Goal: Task Accomplishment & Management: Complete application form

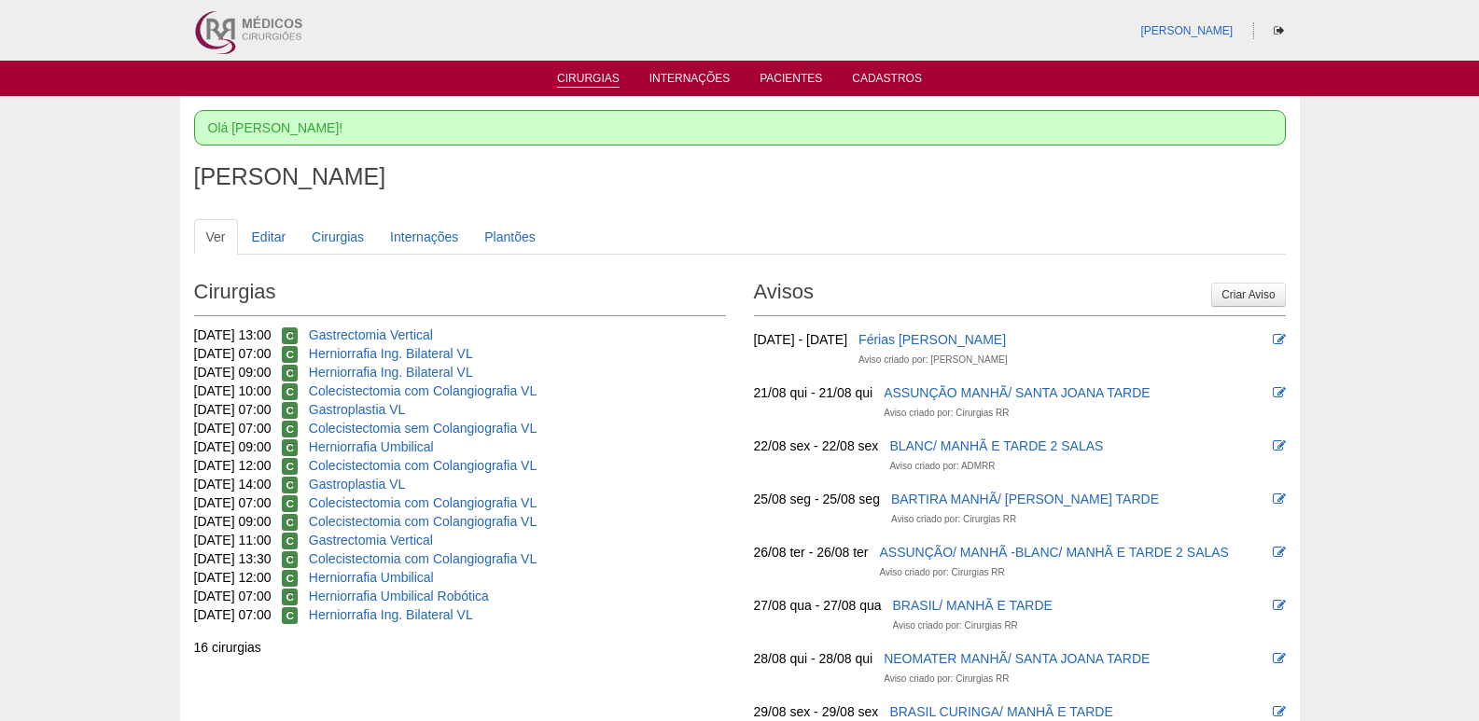
click at [597, 80] on link "Cirurgias" at bounding box center [588, 80] width 63 height 16
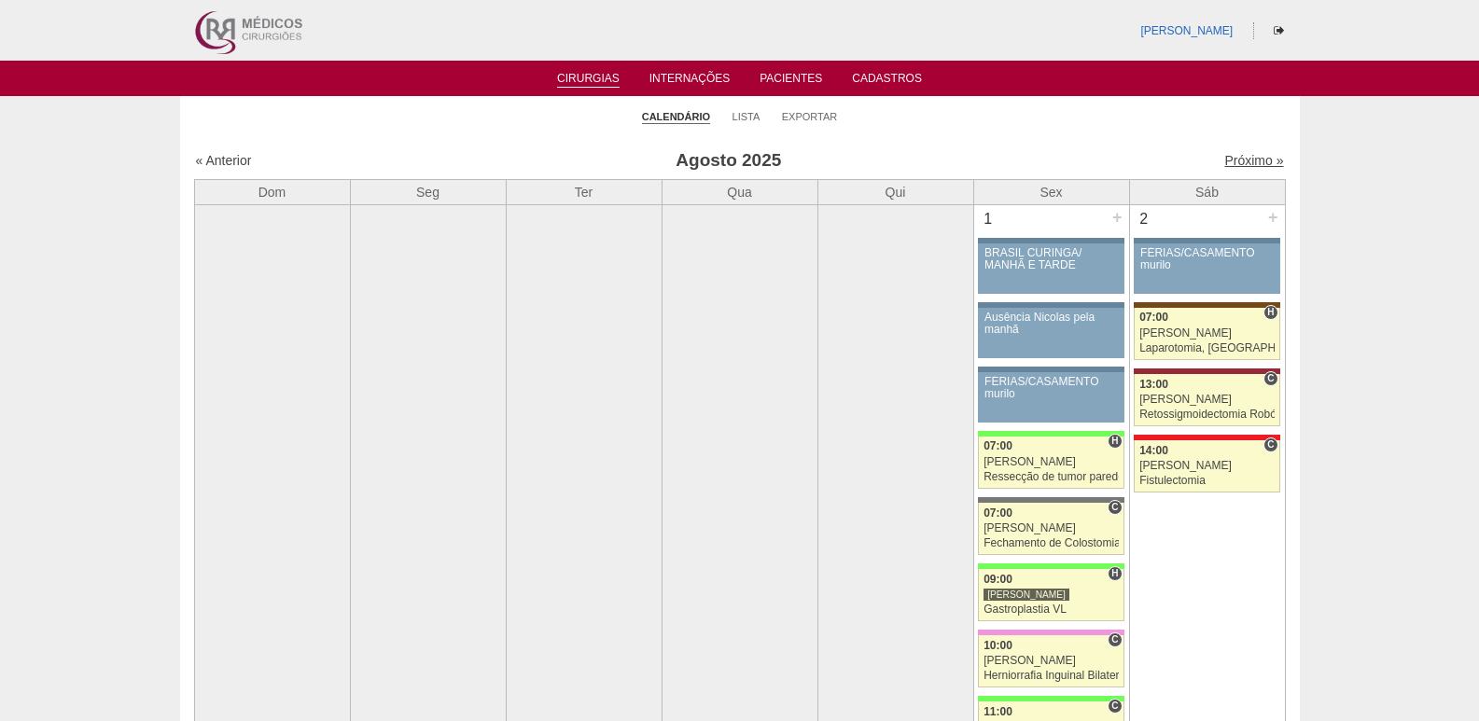
click at [1246, 157] on link "Próximo »" at bounding box center [1253, 160] width 59 height 15
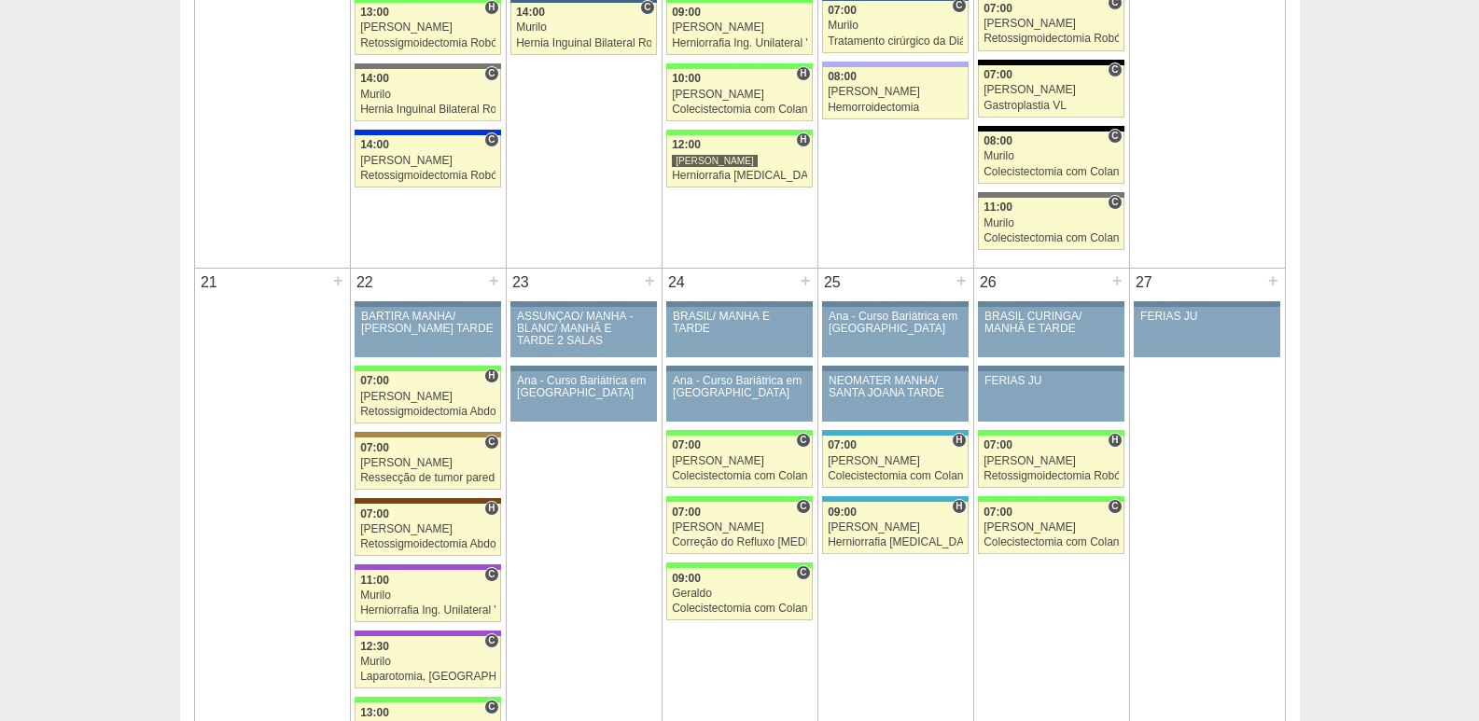
scroll to position [1959, 0]
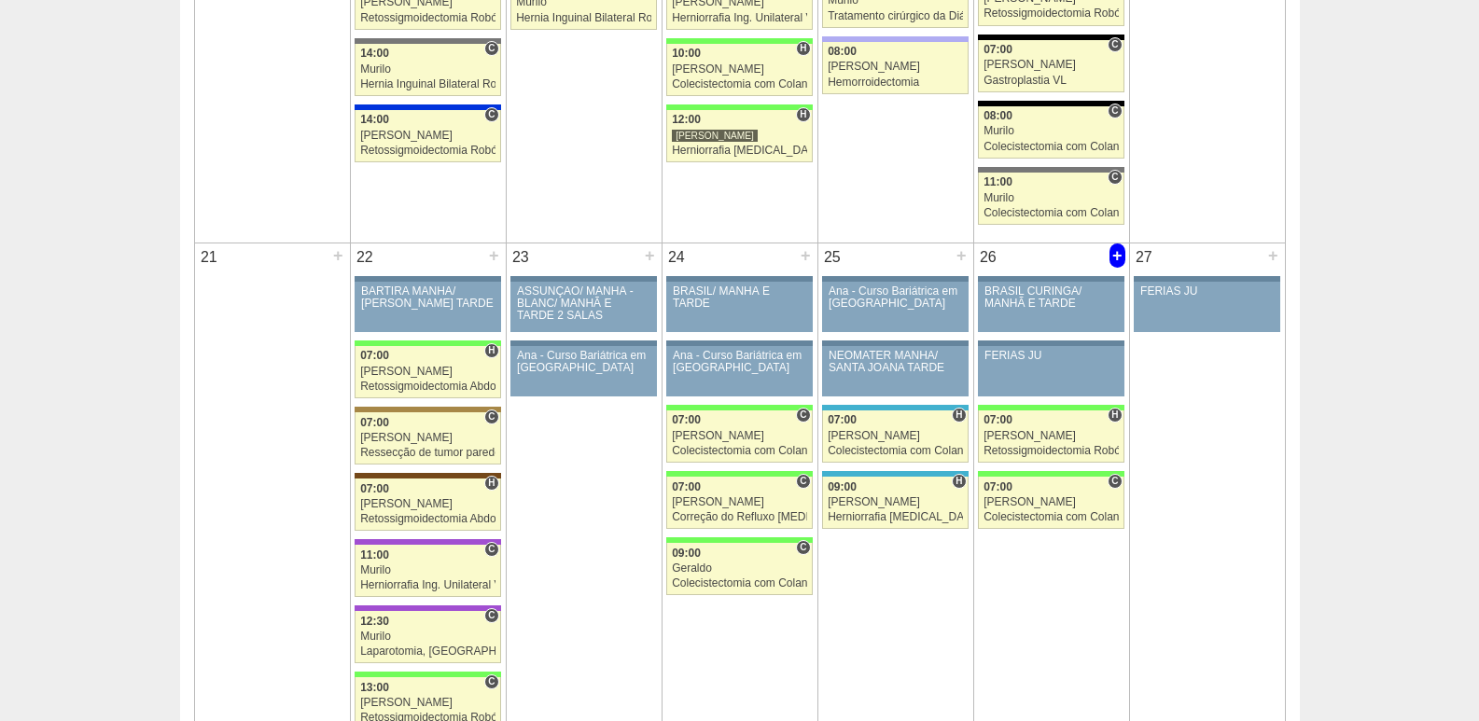
click at [1121, 260] on div "+" at bounding box center [1117, 256] width 16 height 24
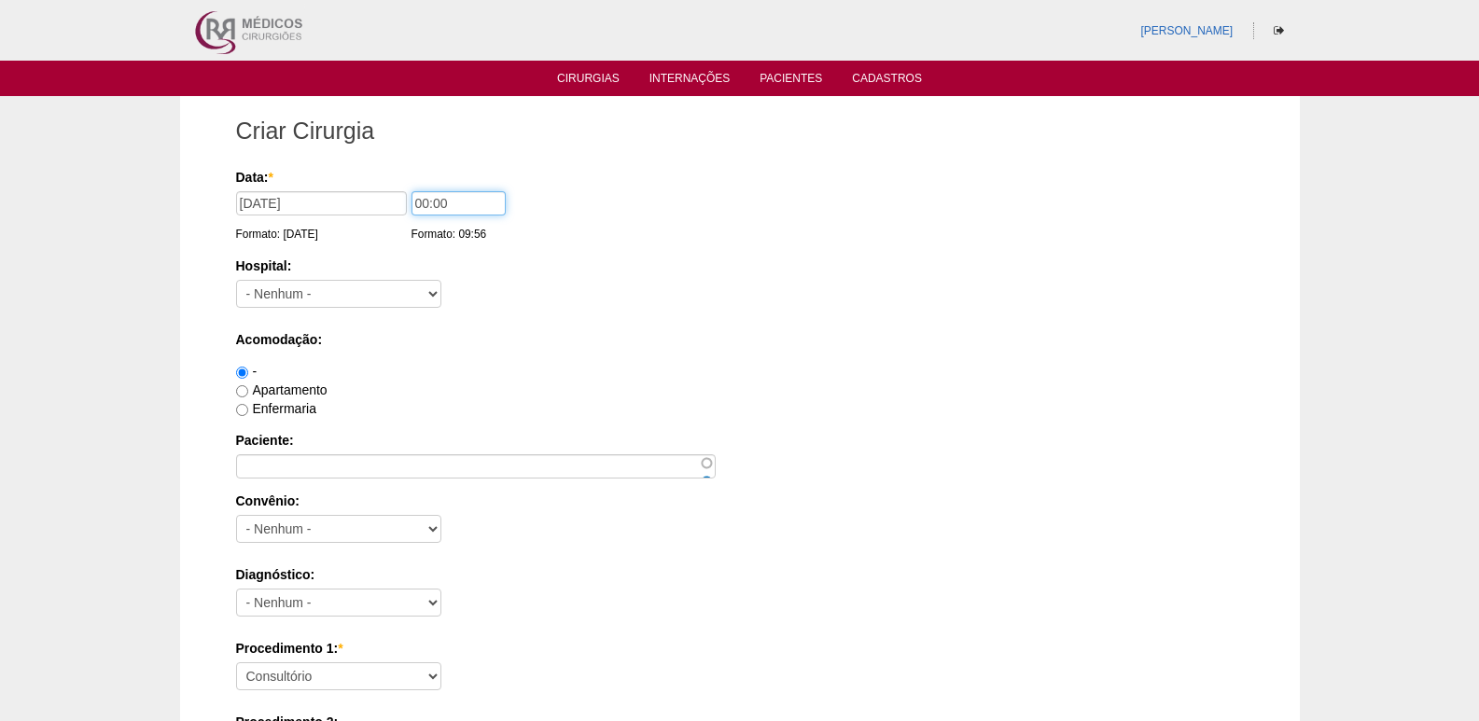
drag, startPoint x: 425, startPoint y: 202, endPoint x: 387, endPoint y: 202, distance: 37.3
click at [391, 187] on div "Data: * 26/09/2025 Formato: 20/08/2025 00:00 Formato: 09:56" at bounding box center [736, 177] width 1001 height 19
type input "07:00"
click at [370, 286] on select "- Nenhum - 9 de Julho Albert Einstein Alvorada América Assunção Bartira Benefic…" at bounding box center [338, 294] width 205 height 28
click at [236, 280] on select "- Nenhum - 9 de Julho Albert Einstein Alvorada América Assunção Bartira Benefic…" at bounding box center [338, 294] width 205 height 28
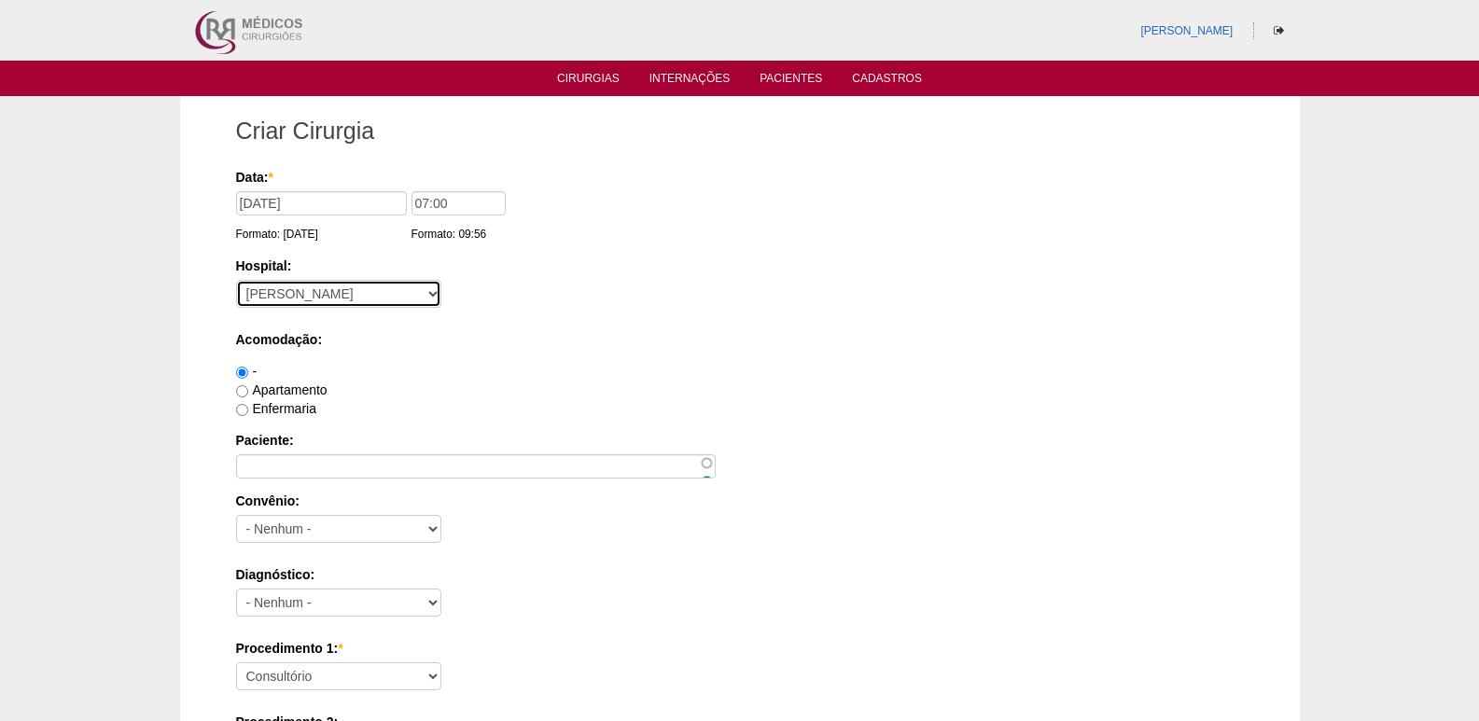
click at [278, 297] on select "- Nenhum - 9 de Julho Albert Einstein Alvorada América Assunção Bartira Benefic…" at bounding box center [338, 294] width 205 height 28
select select "8"
click at [236, 280] on select "- Nenhum - 9 de Julho Albert Einstein Alvorada América Assunção Bartira Benefic…" at bounding box center [338, 294] width 205 height 28
click at [272, 386] on label "Apartamento" at bounding box center [281, 390] width 91 height 15
click at [248, 386] on input "Apartamento" at bounding box center [242, 391] width 12 height 12
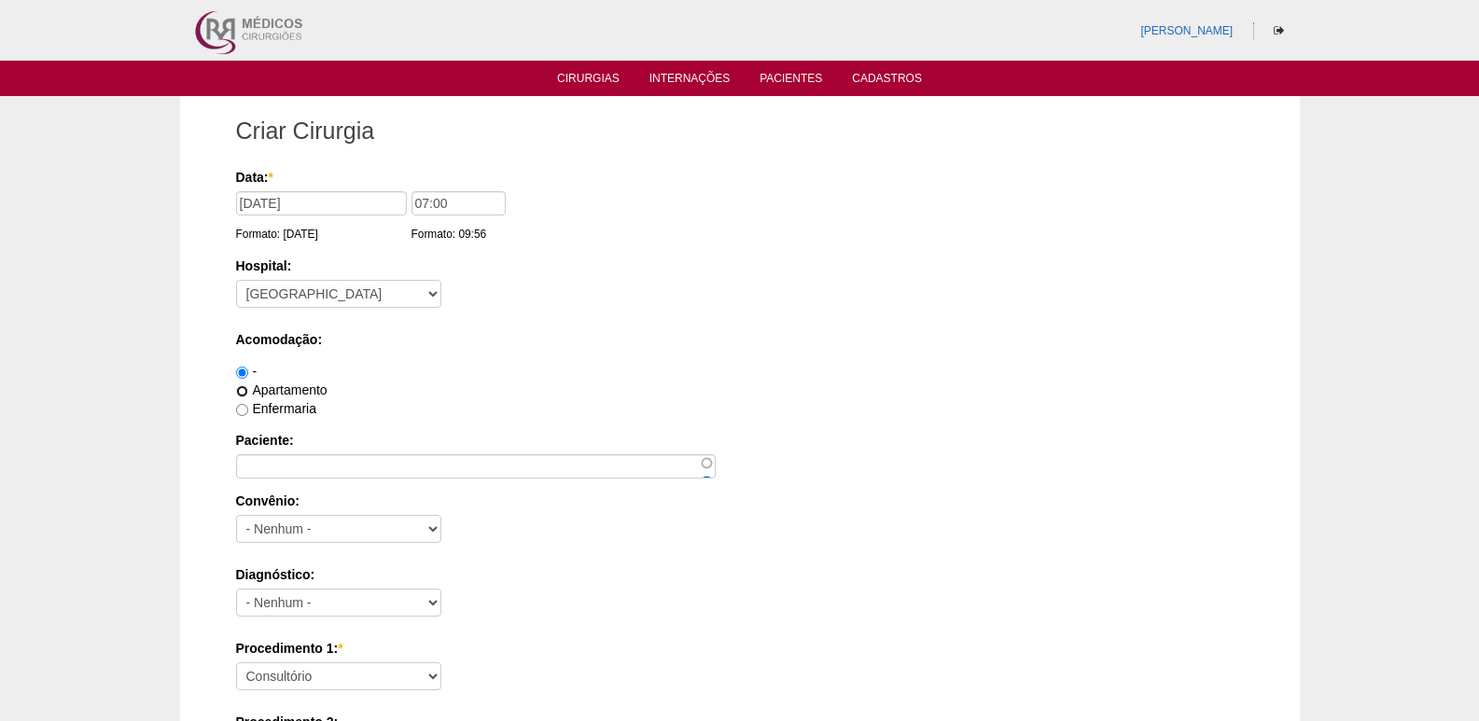
radio input "true"
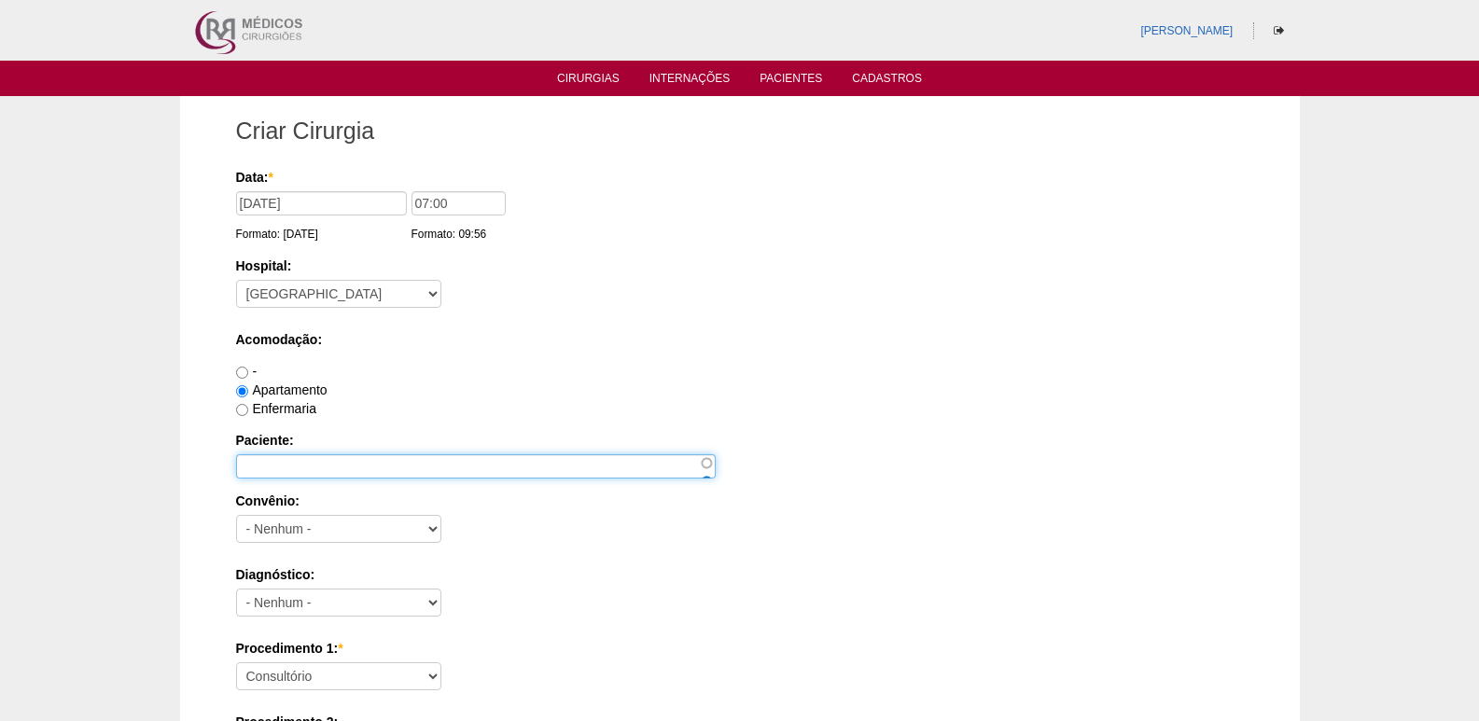
click at [385, 473] on input "Paciente:" at bounding box center [476, 466] width 480 height 24
paste input "essica Ramos Lucena"
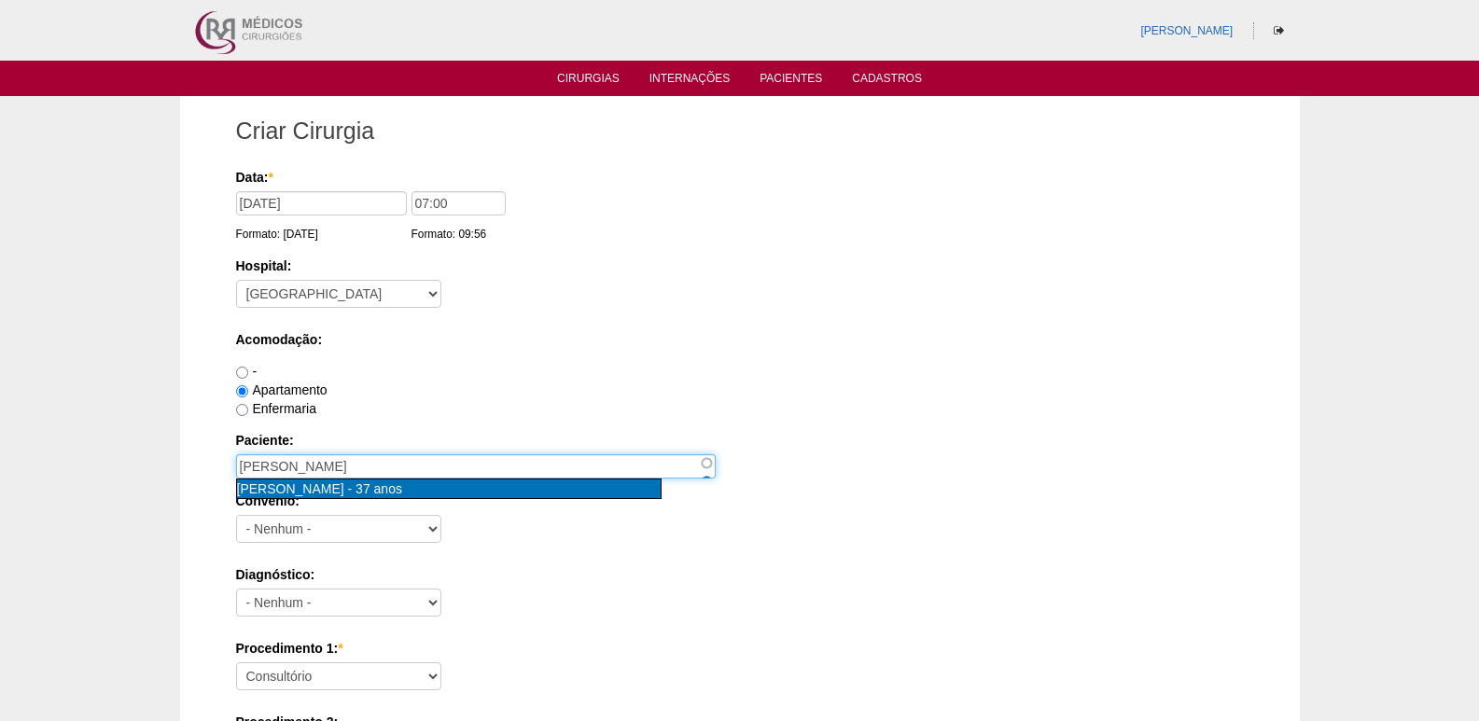
type input "JESSICA RAMOS LUCENA SILVA [nid:79386]"
click at [344, 491] on span "JESSICA RAMOS LUCENA SILVA" at bounding box center [290, 488] width 107 height 15
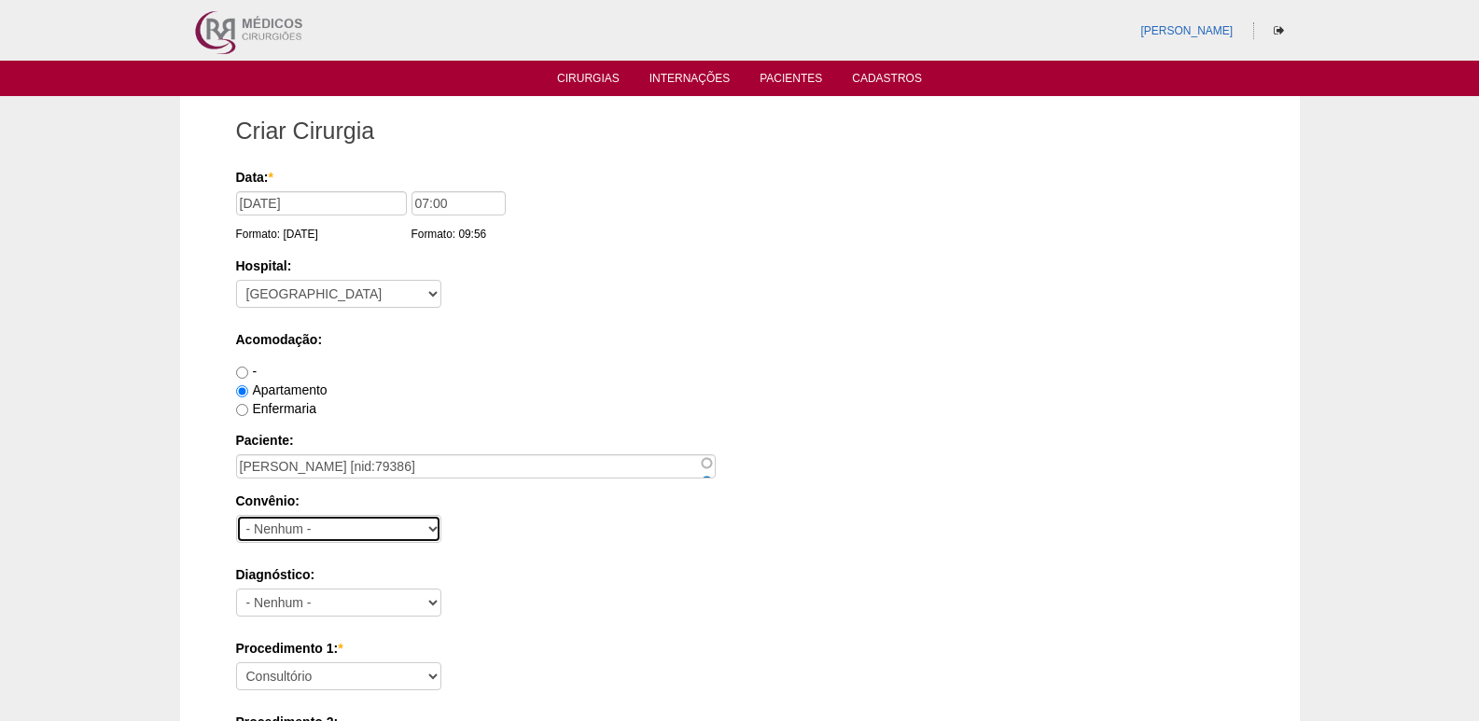
click at [363, 521] on select "- Nenhum - Abet Afresp Allianz Amil Blue Life Caasp Cabesp Caixa de Pensões Car…" at bounding box center [338, 529] width 205 height 28
select select "26"
click at [236, 515] on select "- Nenhum - Abet Afresp Allianz Amil Blue Life Caasp Cabesp Caixa de Pensões Car…" at bounding box center [338, 529] width 205 height 28
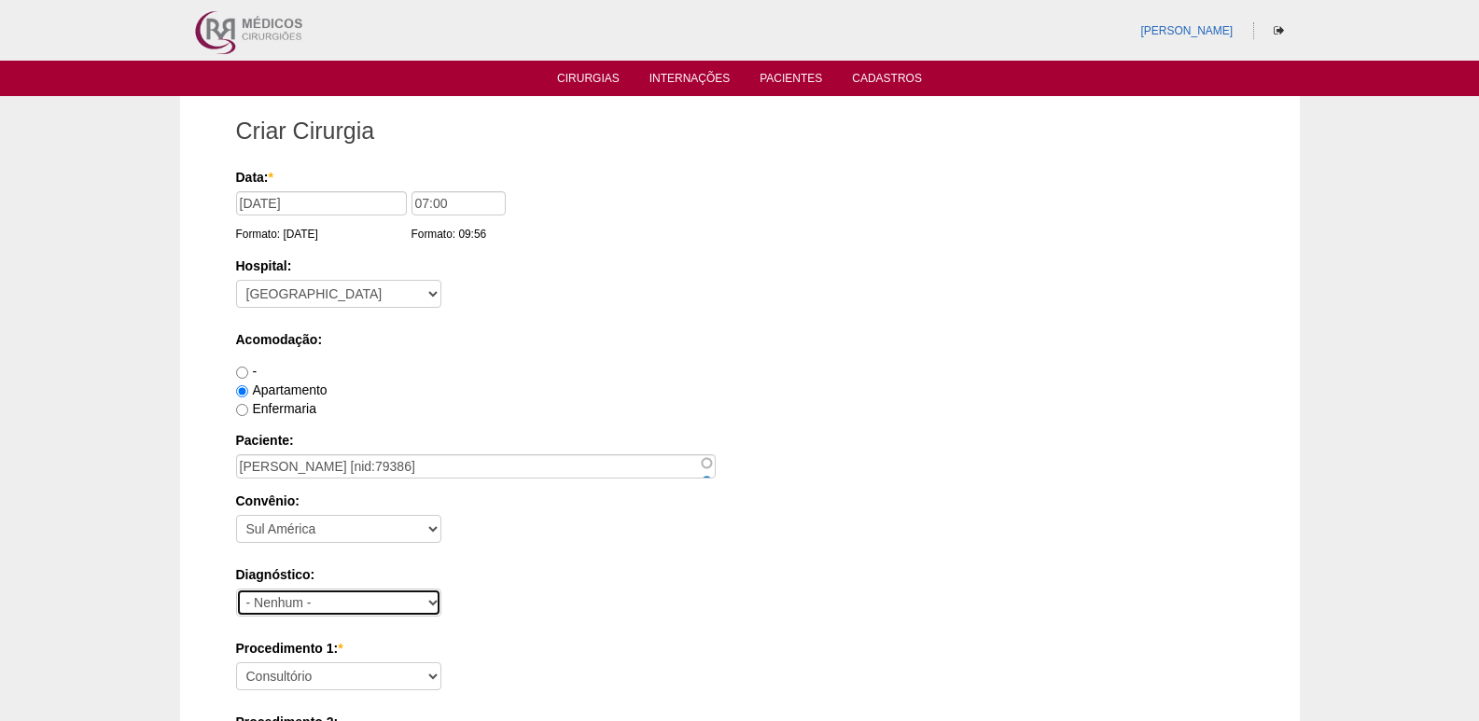
click at [365, 595] on select "- Nenhum - Abdome Agudo Abscesso Hepático Abscesso Perianal Abscesso Peritoneal…" at bounding box center [338, 603] width 205 height 28
click at [236, 589] on select "- Nenhum - Abdome Agudo Abscesso Hepático Abscesso Perianal Abscesso Peritoneal…" at bounding box center [338, 603] width 205 height 28
click at [363, 603] on select "- Nenhum - Abdome Agudo Abscesso Hepático Abscesso Perianal Abscesso Peritoneal…" at bounding box center [338, 603] width 205 height 28
select select "12"
click at [236, 589] on select "- Nenhum - Abdome Agudo Abscesso Hepático Abscesso Perianal Abscesso Peritoneal…" at bounding box center [338, 603] width 205 height 28
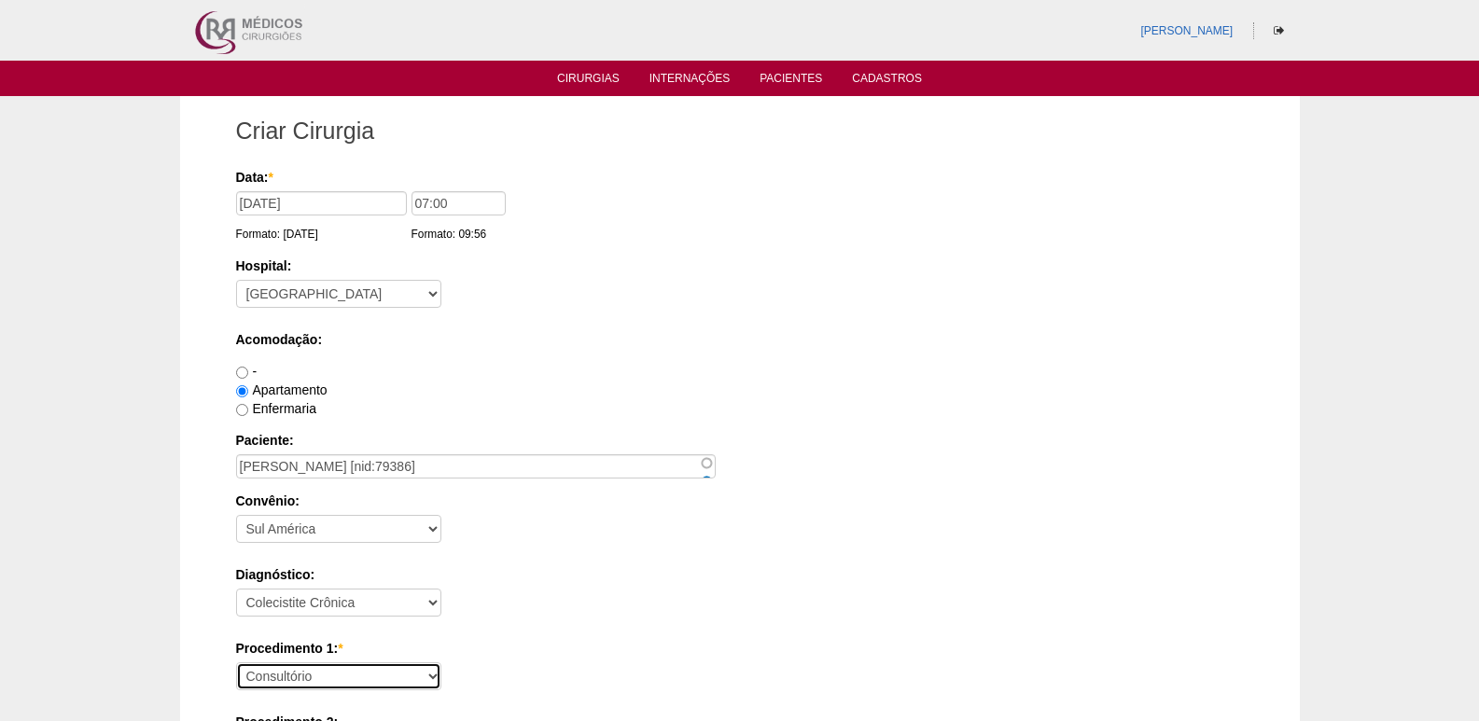
drag, startPoint x: 368, startPoint y: 673, endPoint x: 373, endPoint y: 663, distance: 10.9
click at [369, 673] on select "Consultório Abscesso Hepático - Drenagem Abscesso perianal Amputação Abdômino P…" at bounding box center [338, 676] width 205 height 28
select select "3735"
click at [236, 662] on select "Consultório Abscesso Hepático - Drenagem Abscesso perianal Amputação Abdômino P…" at bounding box center [338, 676] width 205 height 28
click at [611, 596] on div "Diagnóstico: - Nenhum - Abdome Agudo Abscesso Hepático Abscesso Perianal Absces…" at bounding box center [740, 595] width 1008 height 61
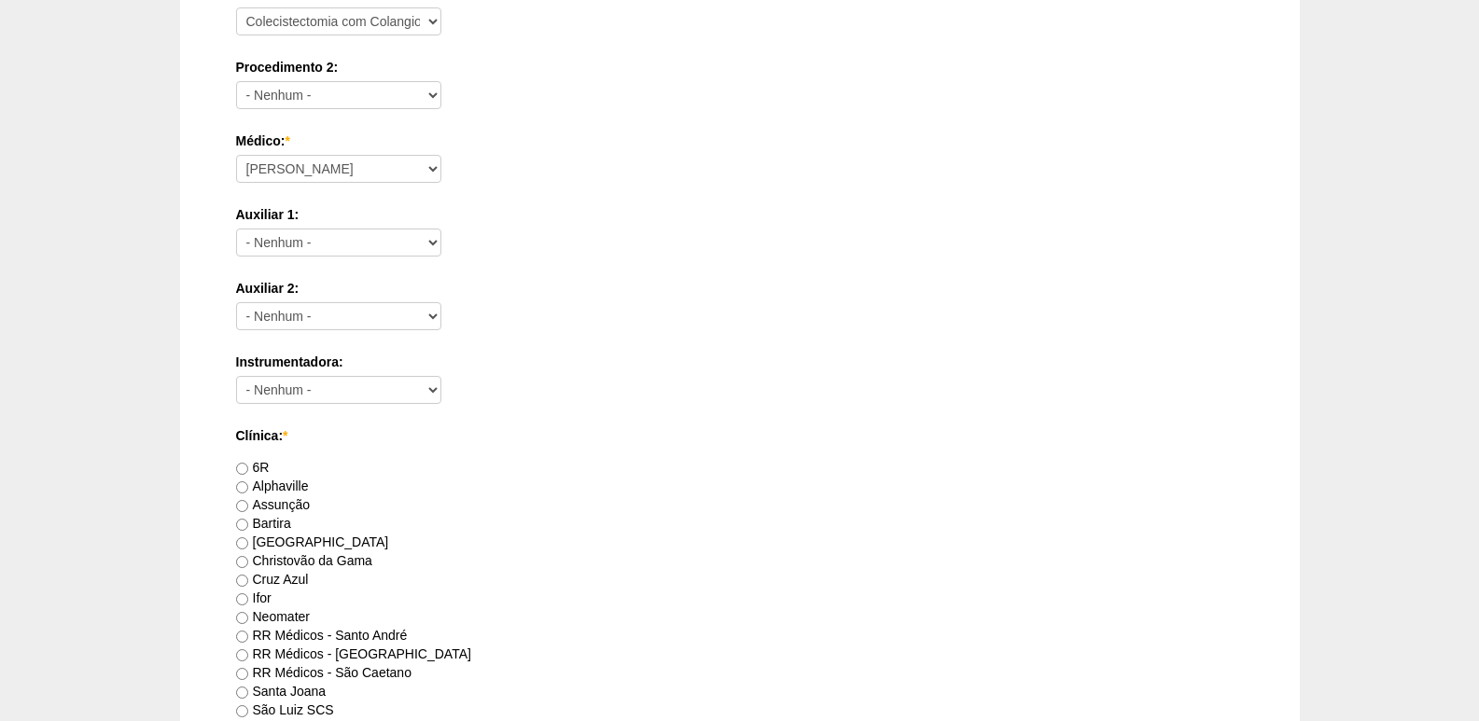
scroll to position [746, 0]
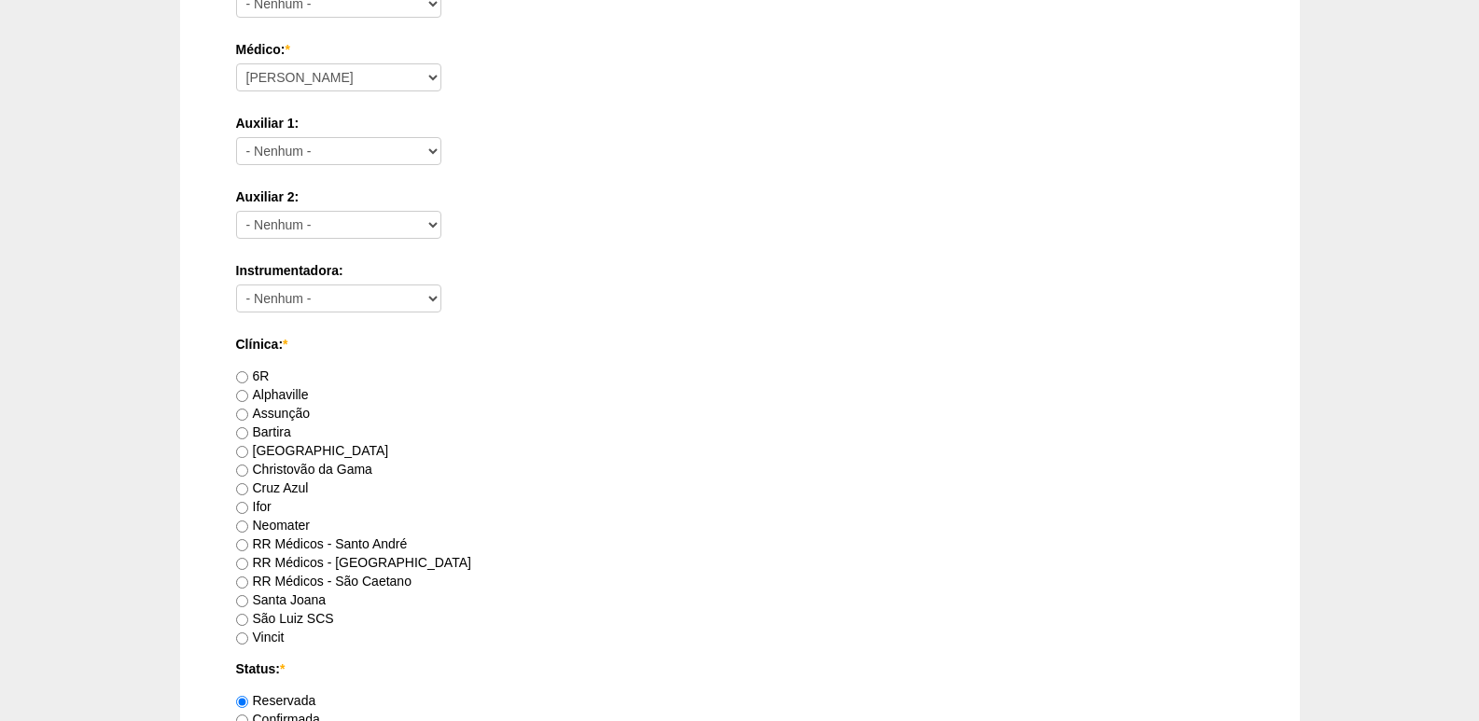
click at [265, 454] on label "[GEOGRAPHIC_DATA]" at bounding box center [312, 450] width 153 height 15
click at [248, 454] on input "[GEOGRAPHIC_DATA]" at bounding box center [242, 452] width 12 height 12
radio input "true"
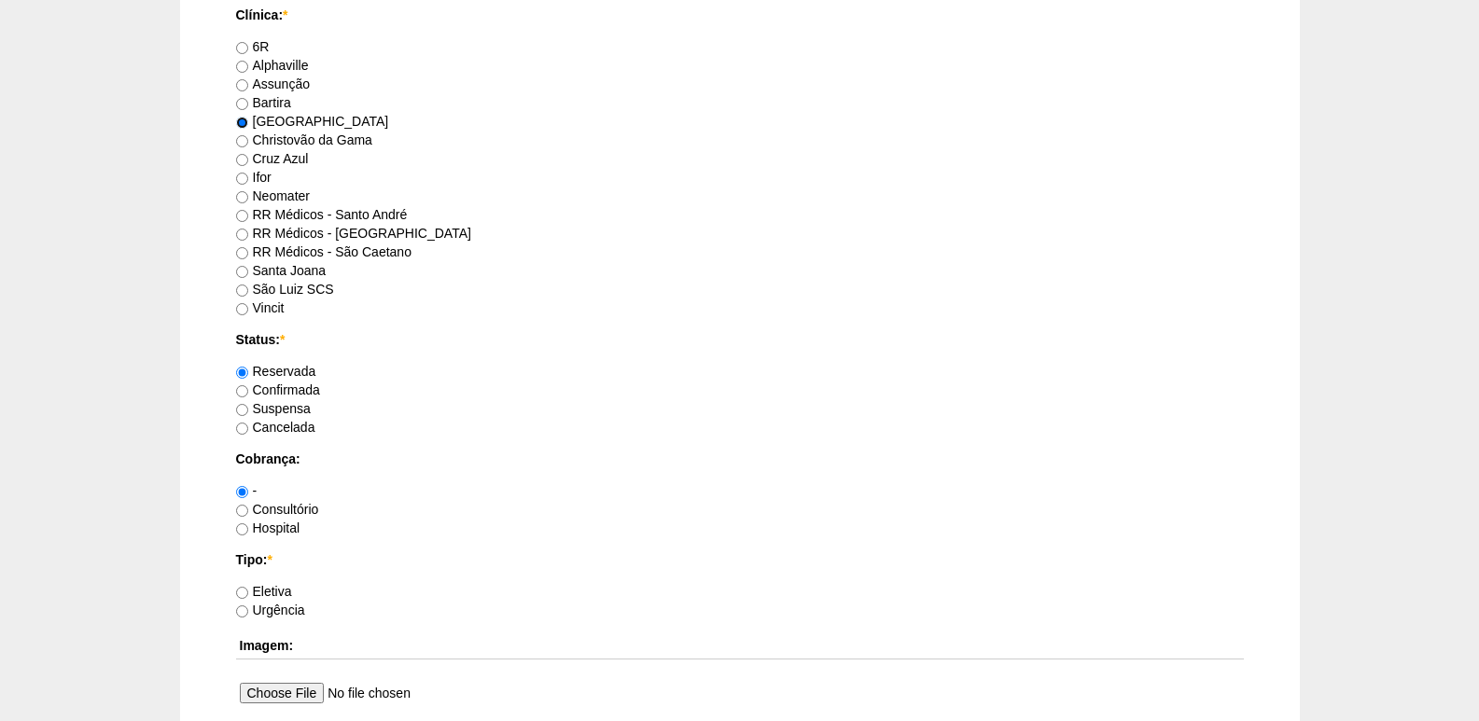
scroll to position [1120, 0]
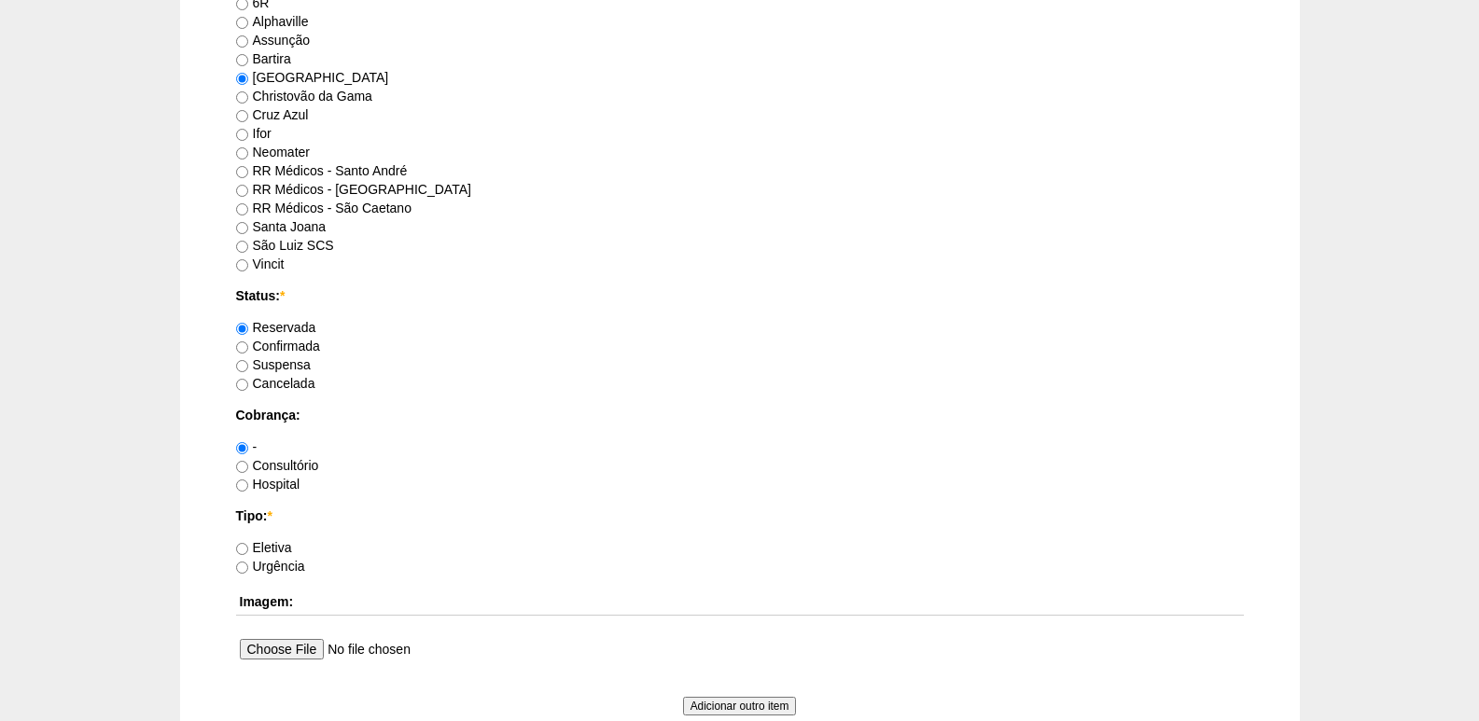
click at [289, 481] on label "Hospital" at bounding box center [268, 484] width 64 height 15
click at [248, 481] on input "Hospital" at bounding box center [242, 486] width 12 height 12
radio input "true"
click at [277, 545] on label "Eletiva" at bounding box center [264, 547] width 56 height 15
click at [248, 545] on input "Eletiva" at bounding box center [242, 549] width 12 height 12
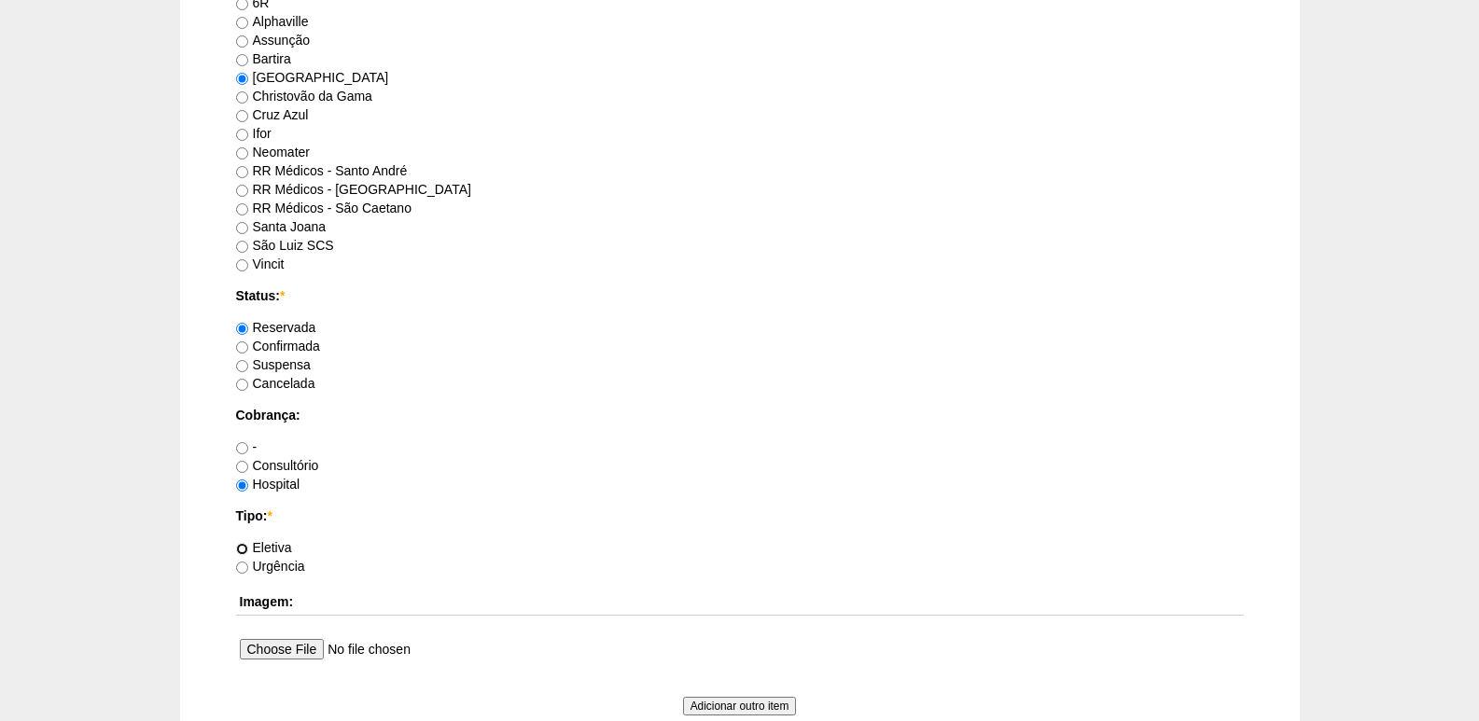
radio input "true"
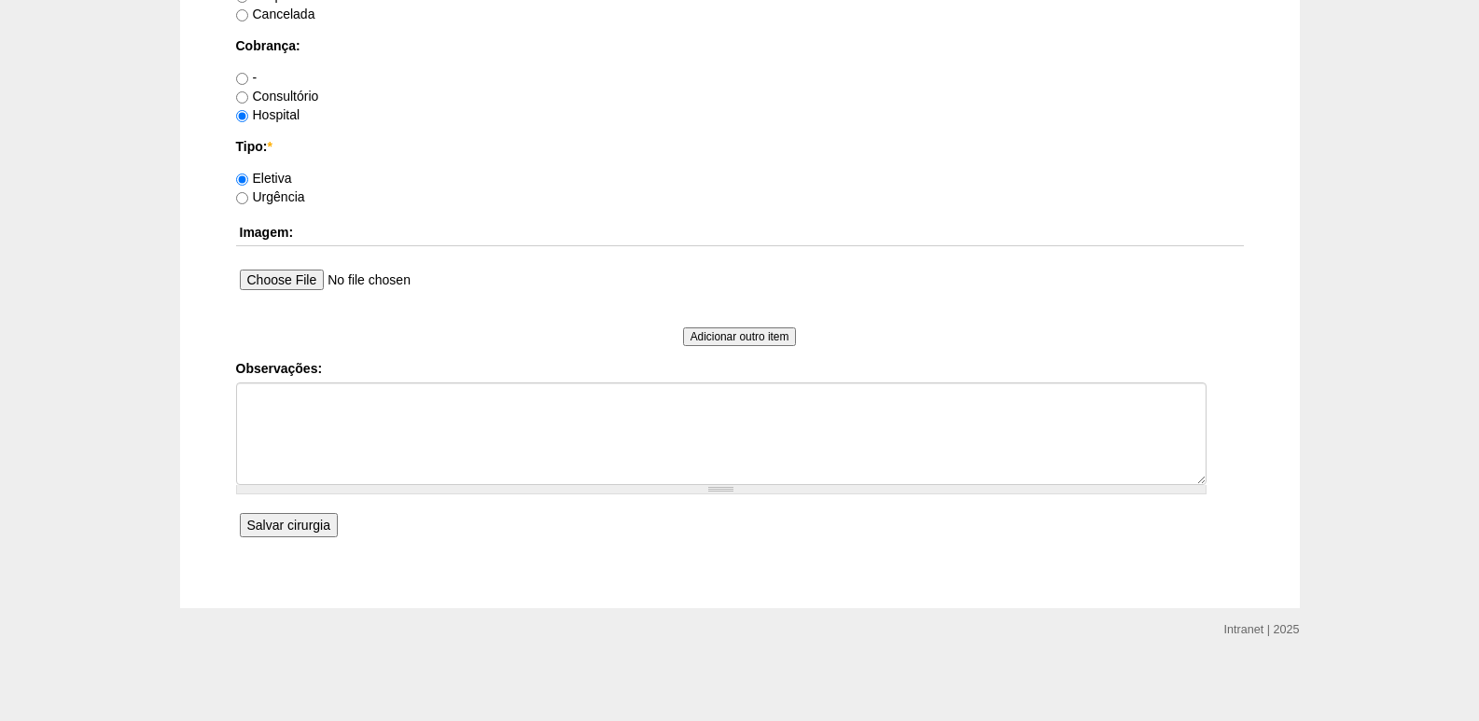
click at [296, 527] on input "Salvar cirurgia" at bounding box center [289, 525] width 98 height 24
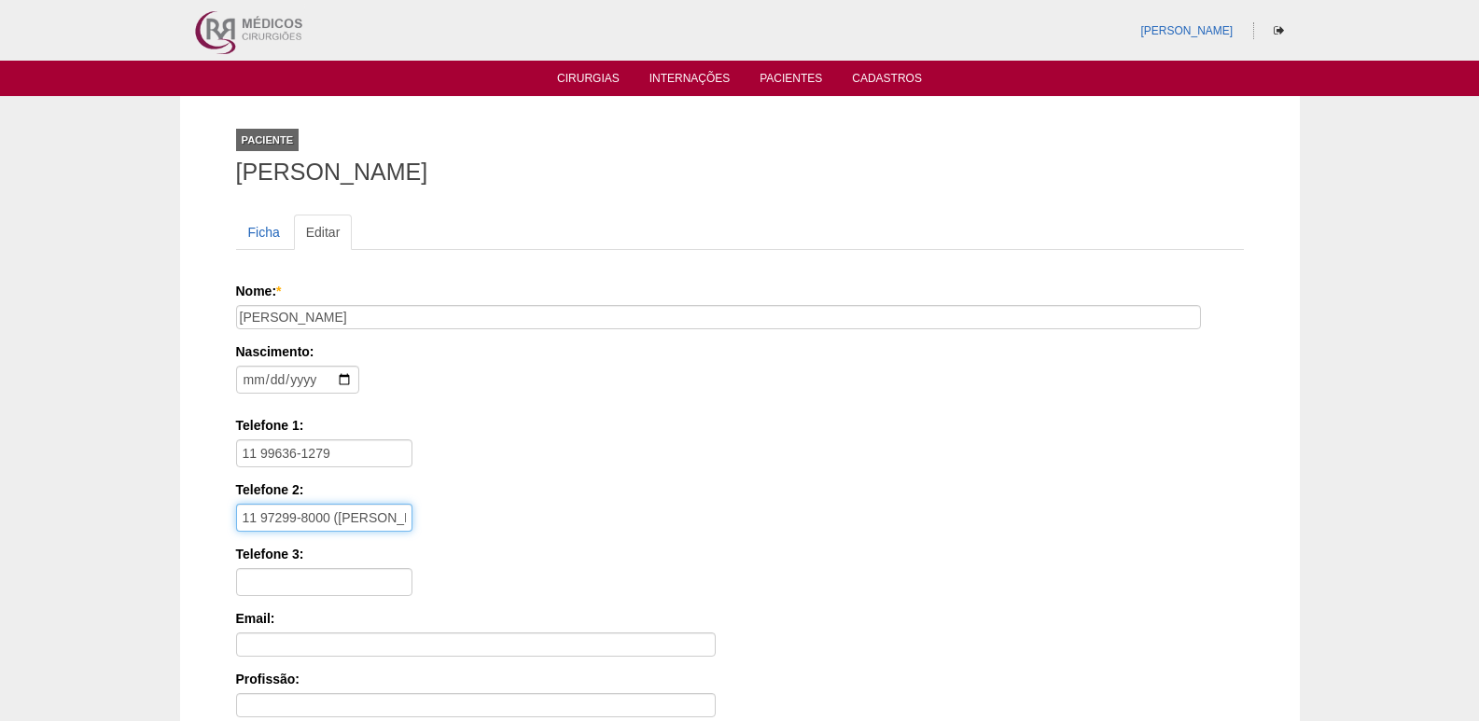
drag, startPoint x: 392, startPoint y: 522, endPoint x: 169, endPoint y: 513, distance: 223.2
click at [169, 513] on div "Paciente JESSICA RAMOS LUCENA SILVA Ficha Editar Nome: * JESSICA RAMOS LUCENA S…" at bounding box center [739, 561] width 1479 height 930
click at [446, 523] on div "Telefone 2: 11 97299-8000 (CARLOS EDUARDO)" at bounding box center [740, 506] width 1008 height 51
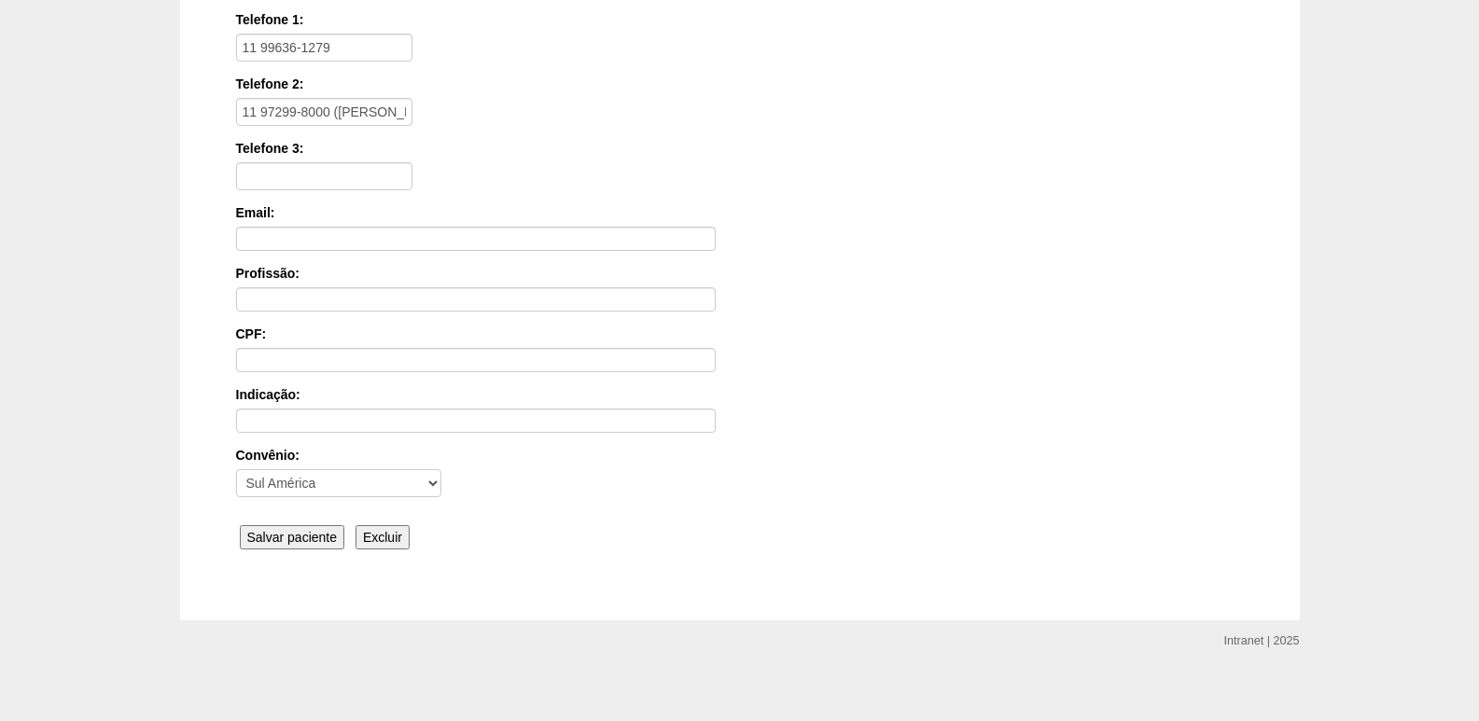
scroll to position [418, 0]
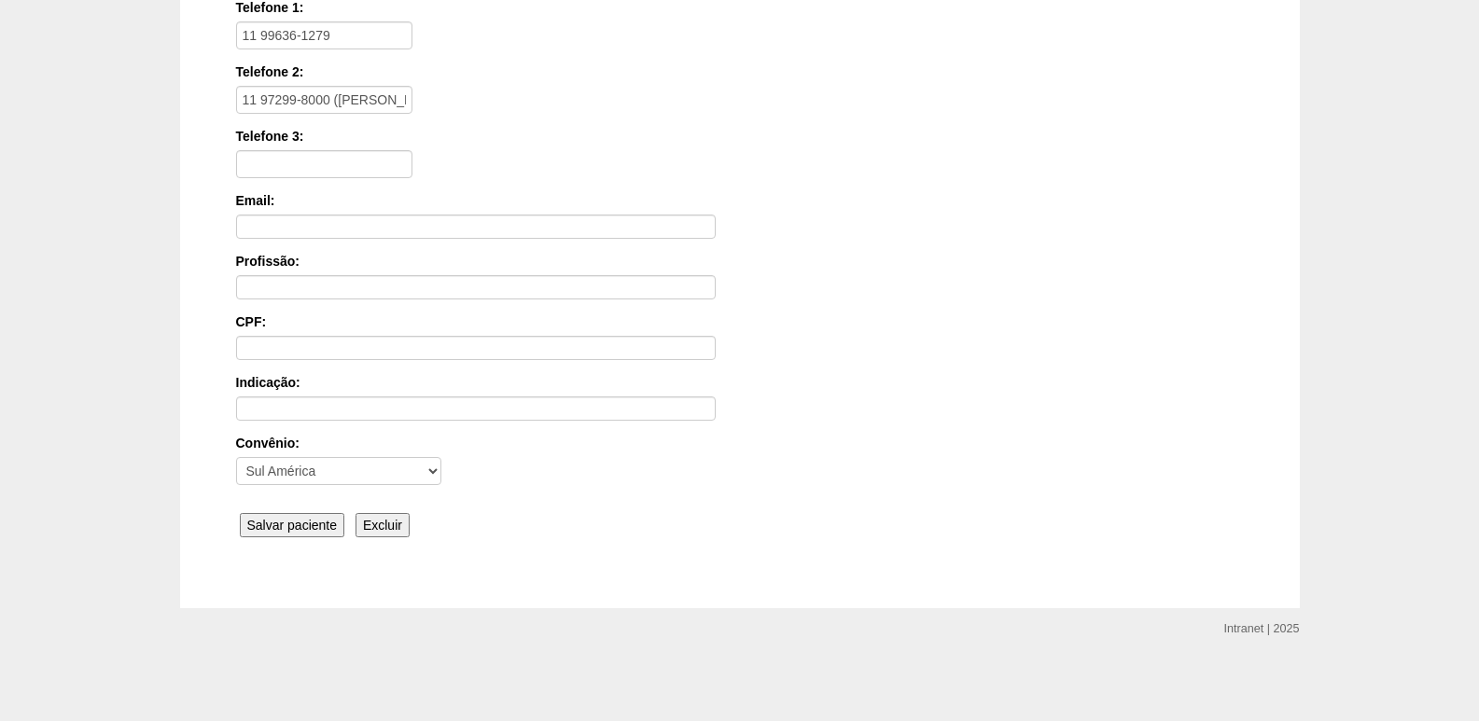
click at [310, 541] on div "Nome: * JESSICA RAMOS LUCENA SILVA Nascimento: 1988-03-07 Formato: 2025-08-20 T…" at bounding box center [740, 203] width 1008 height 679
click at [313, 529] on input "Salvar paciente" at bounding box center [292, 525] width 105 height 24
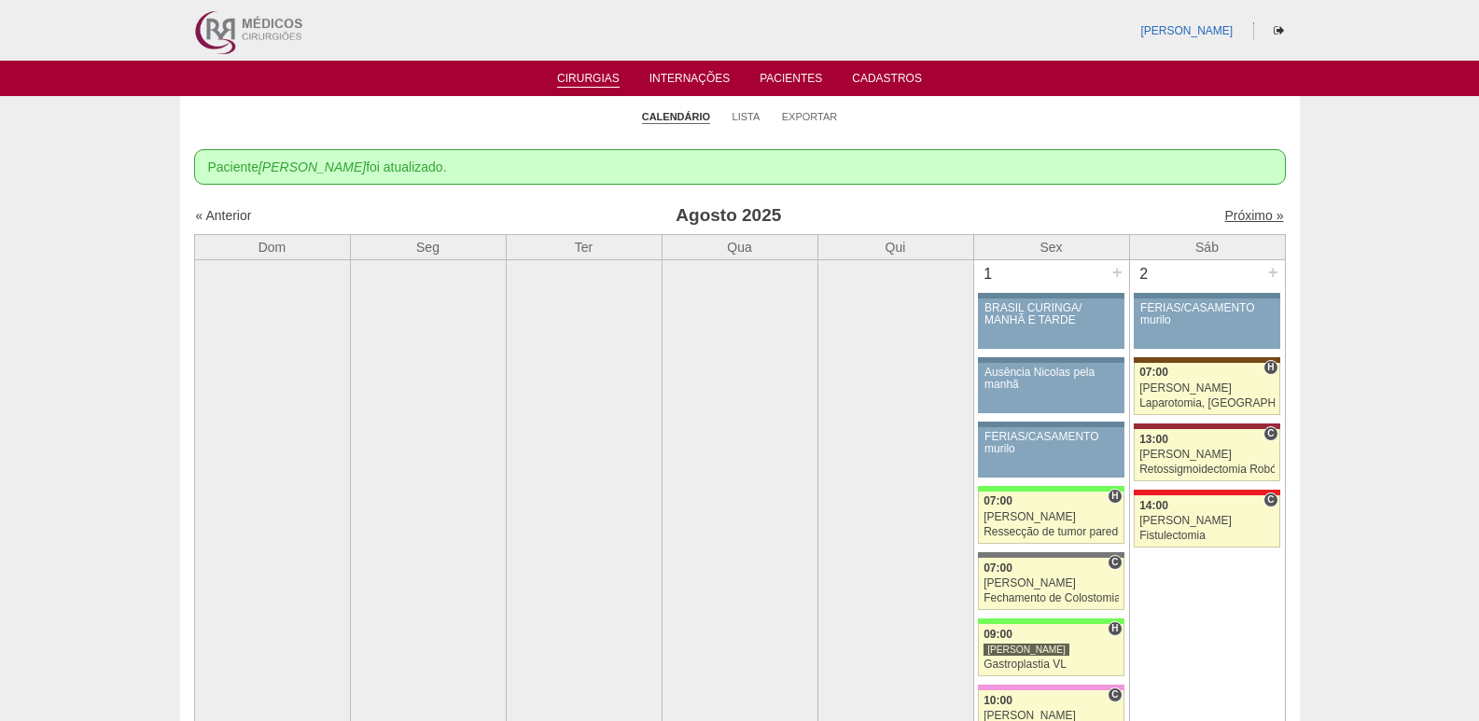
click at [1224, 216] on link "Próximo »" at bounding box center [1253, 215] width 59 height 15
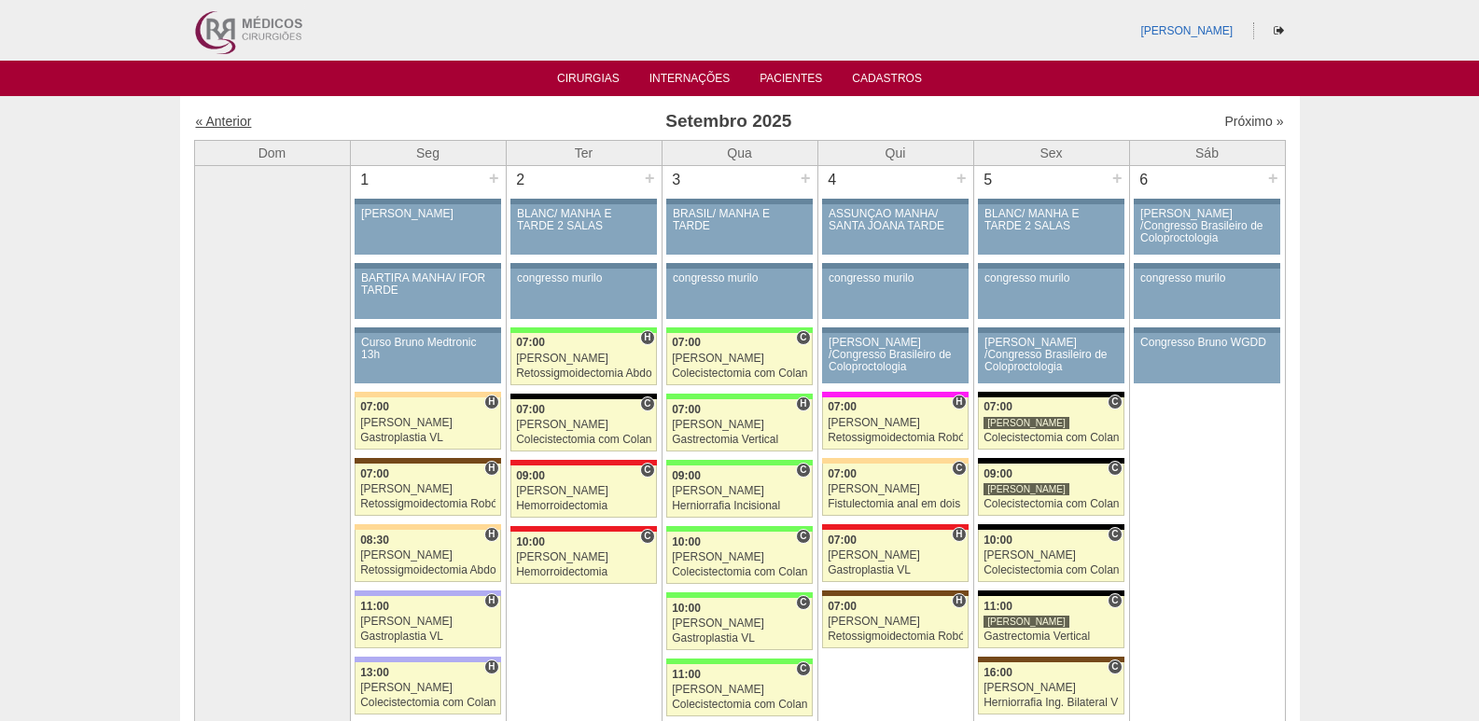
click at [239, 129] on link "« Anterior" at bounding box center [224, 121] width 56 height 15
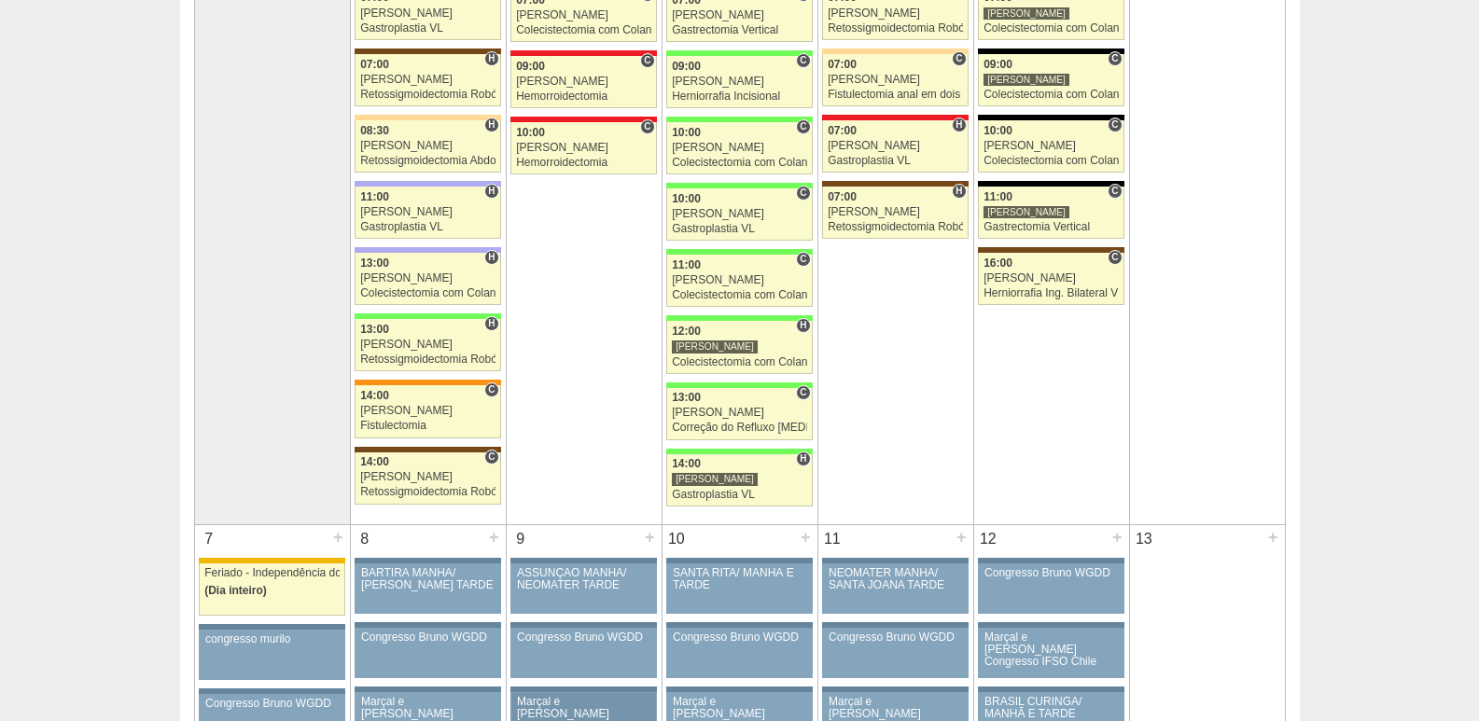
scroll to position [653, 0]
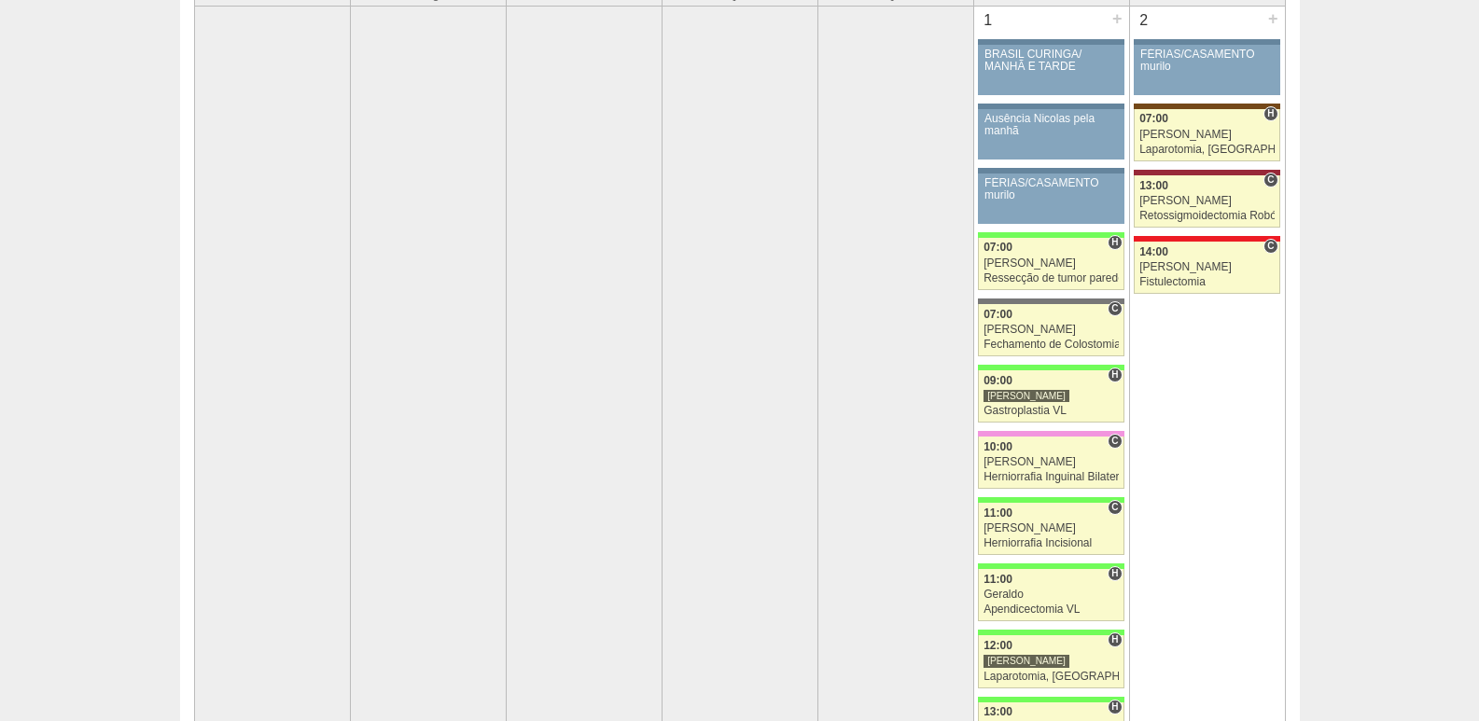
scroll to position [59, 0]
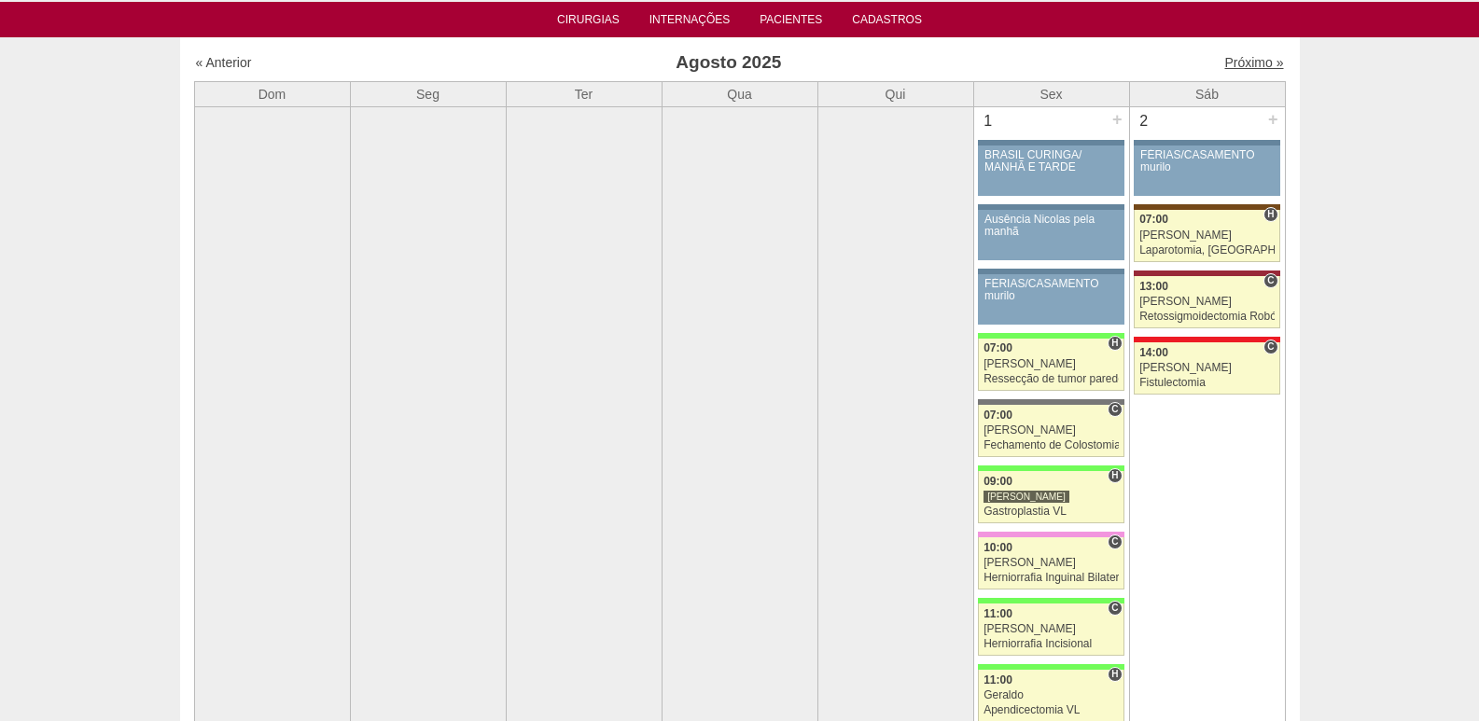
click at [1256, 59] on link "Próximo »" at bounding box center [1253, 62] width 59 height 15
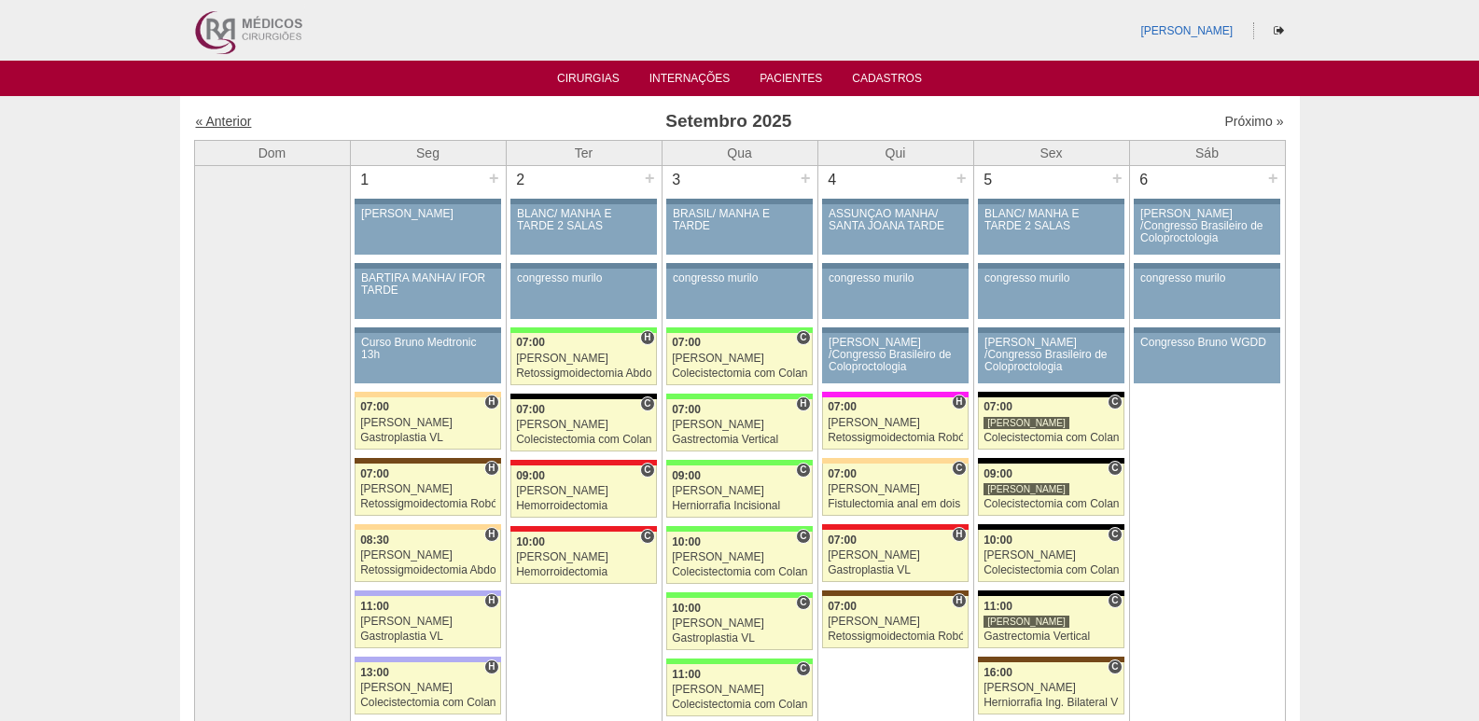
click at [233, 128] on link "« Anterior" at bounding box center [224, 121] width 56 height 15
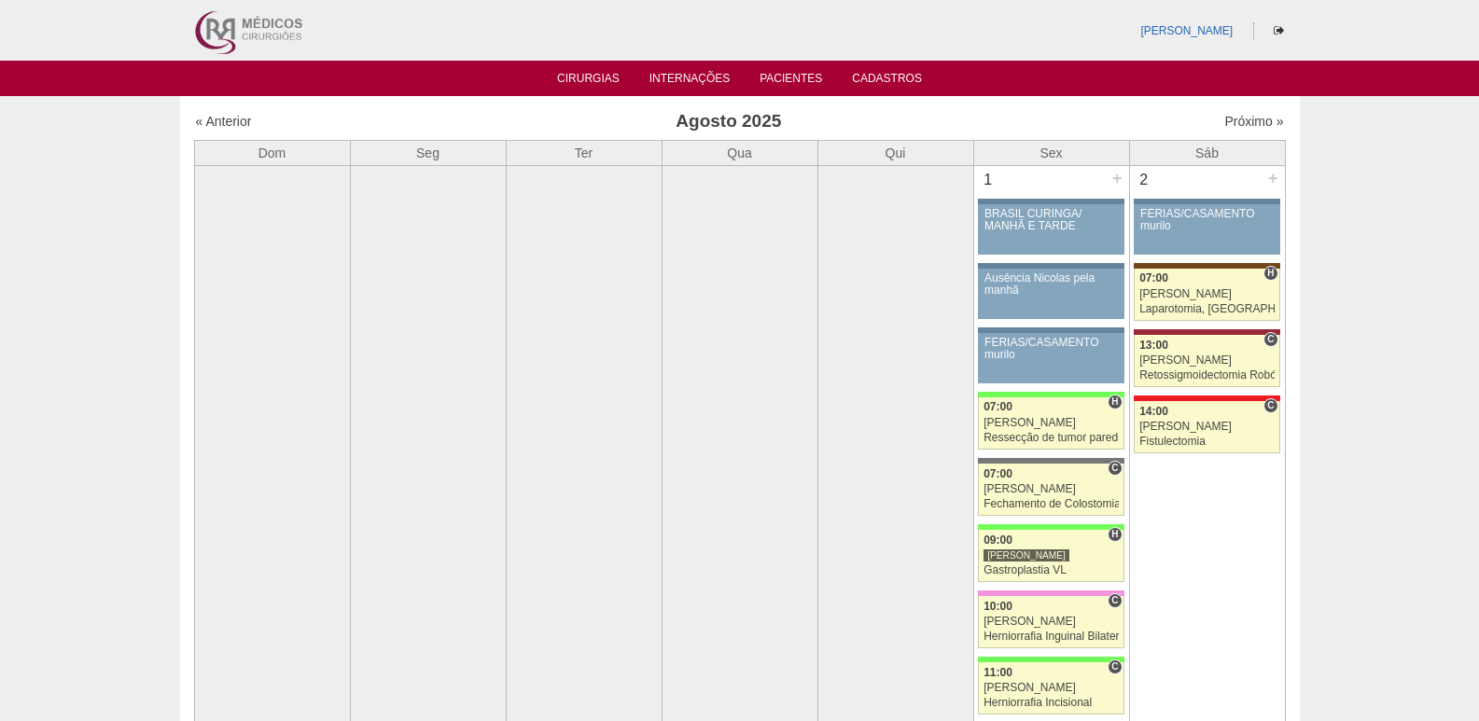
click at [206, 34] on img at bounding box center [247, 30] width 116 height 61
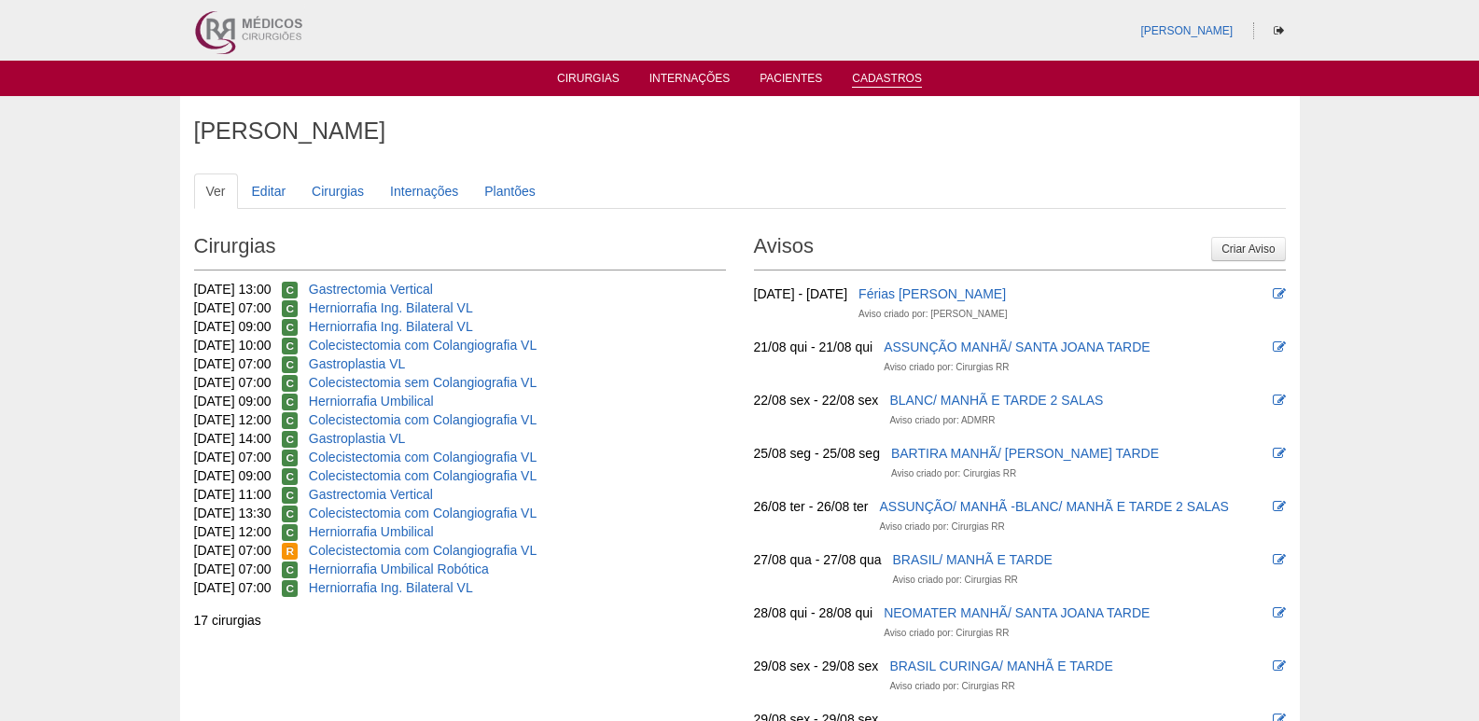
click at [898, 75] on link "Cadastros" at bounding box center [887, 80] width 70 height 16
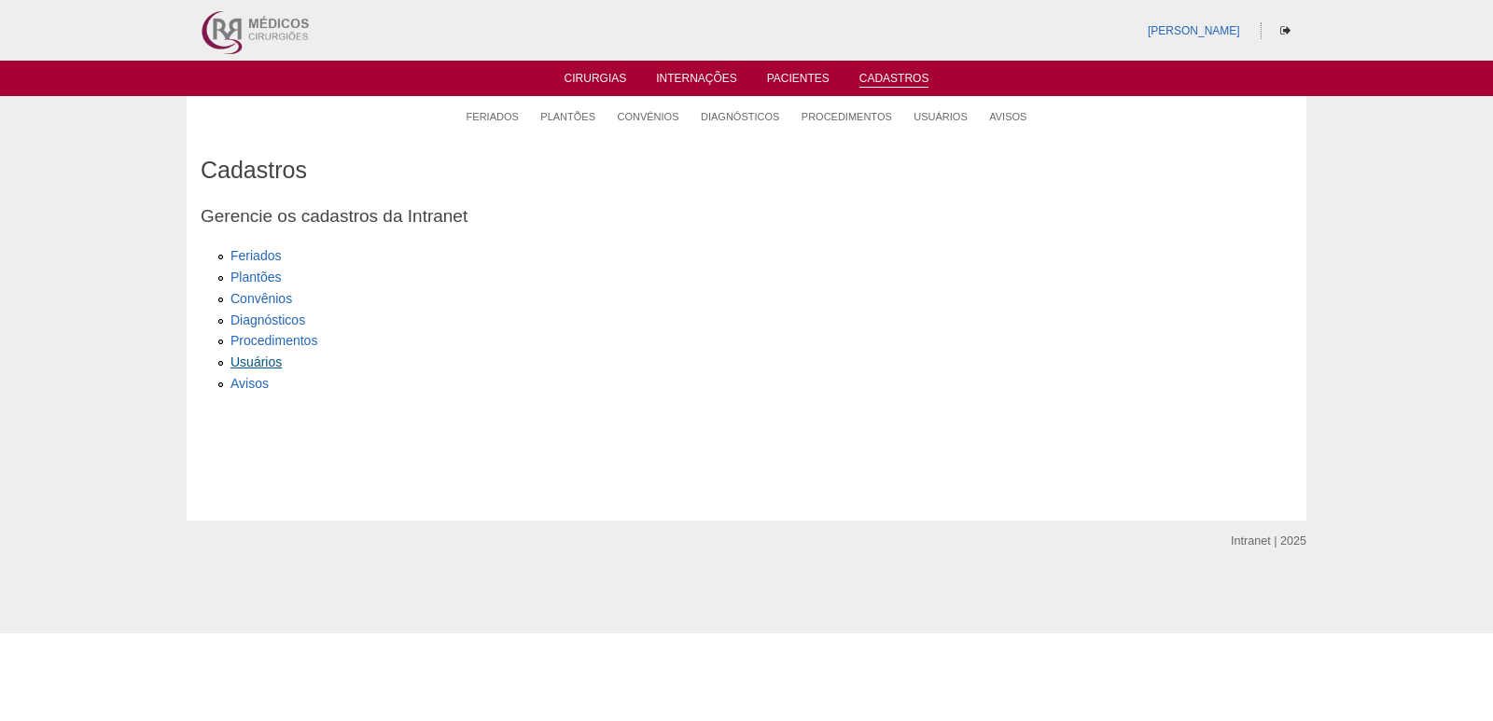
click at [279, 369] on link "Usuários" at bounding box center [255, 362] width 51 height 15
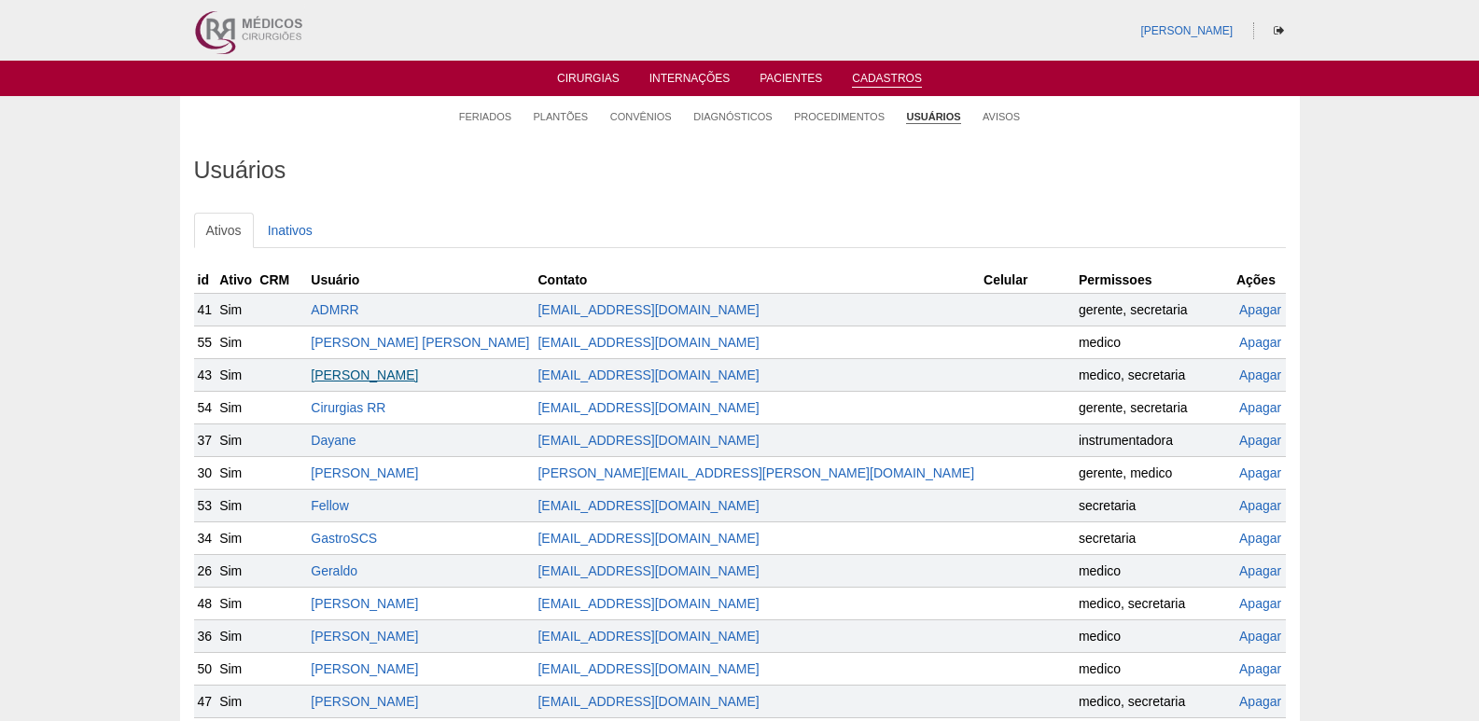
click at [386, 369] on link "[PERSON_NAME]" at bounding box center [364, 375] width 107 height 15
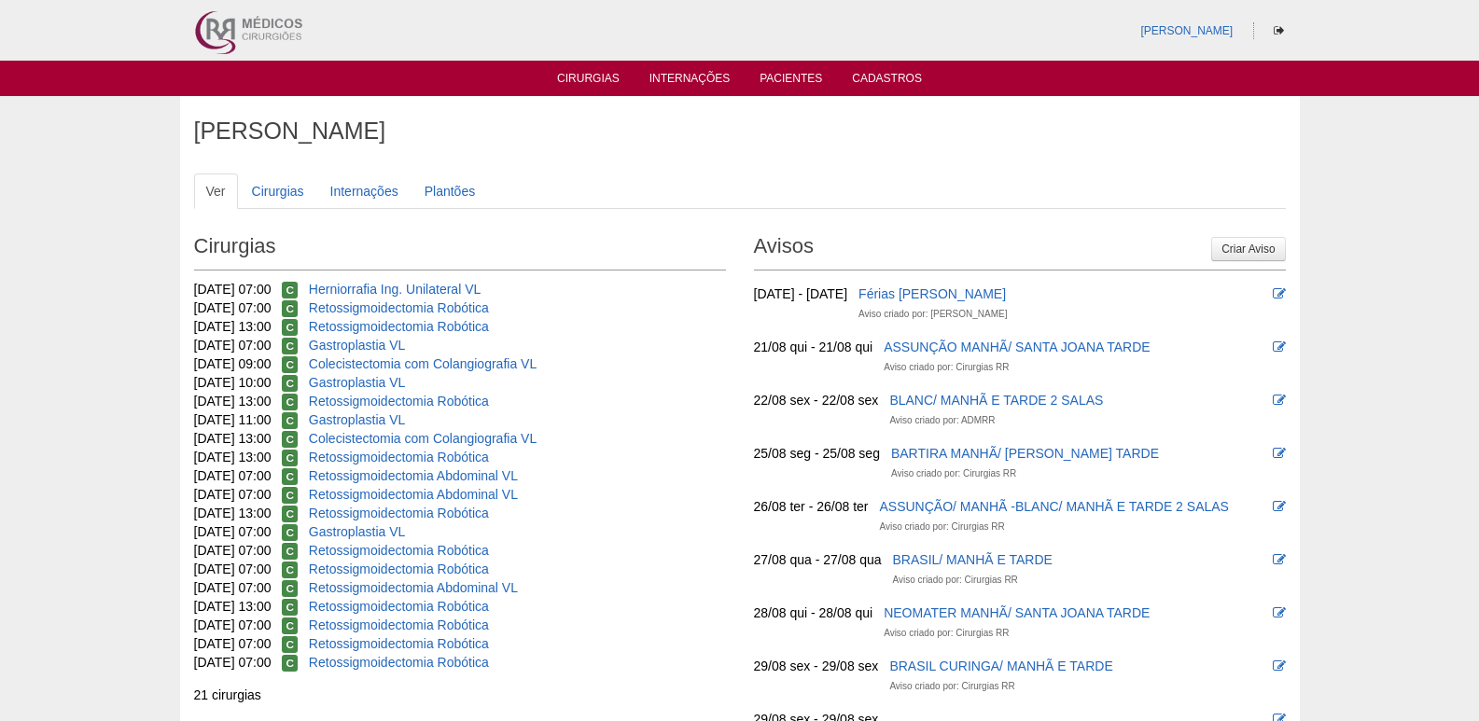
scroll to position [93, 0]
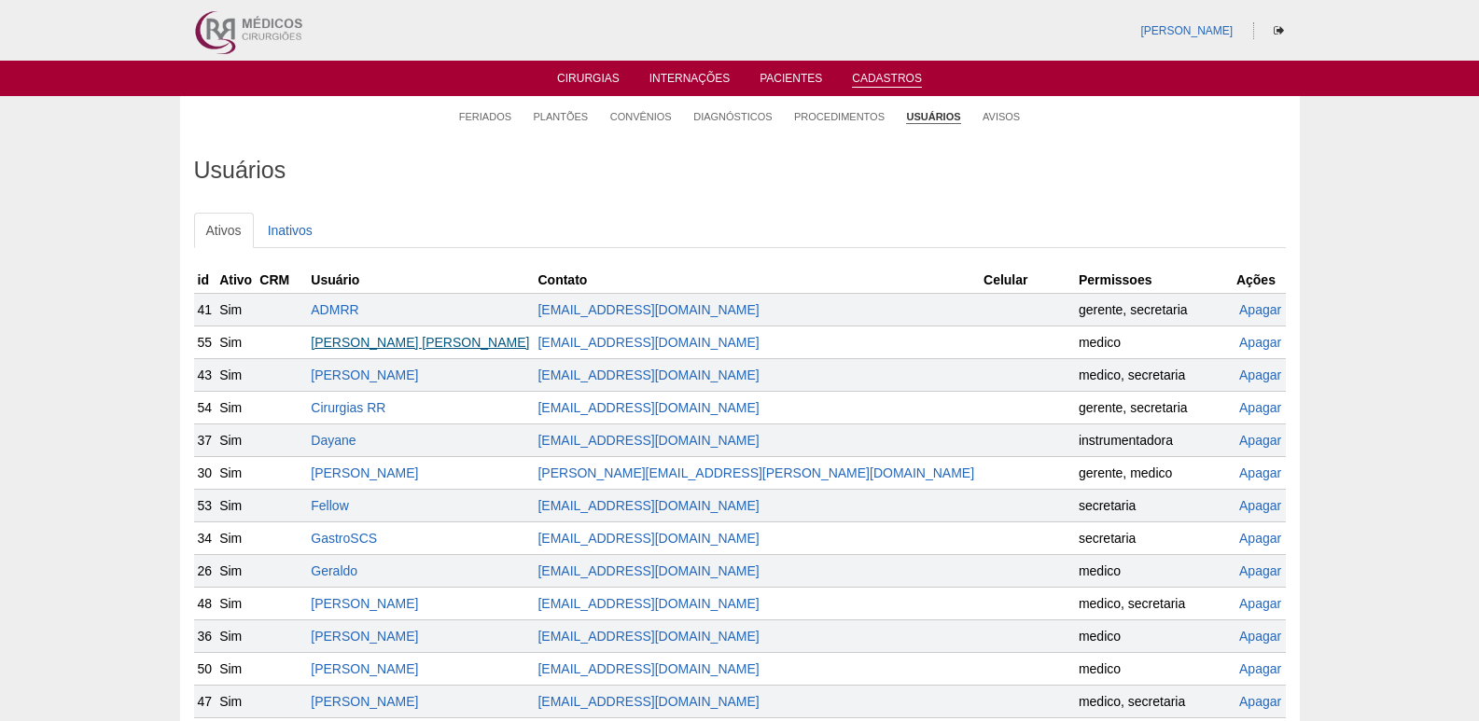
click at [382, 340] on link "[PERSON_NAME] [PERSON_NAME]" at bounding box center [420, 342] width 218 height 15
click at [406, 474] on link "[PERSON_NAME]" at bounding box center [364, 473] width 107 height 15
click at [357, 572] on link "Geraldo" at bounding box center [334, 571] width 47 height 15
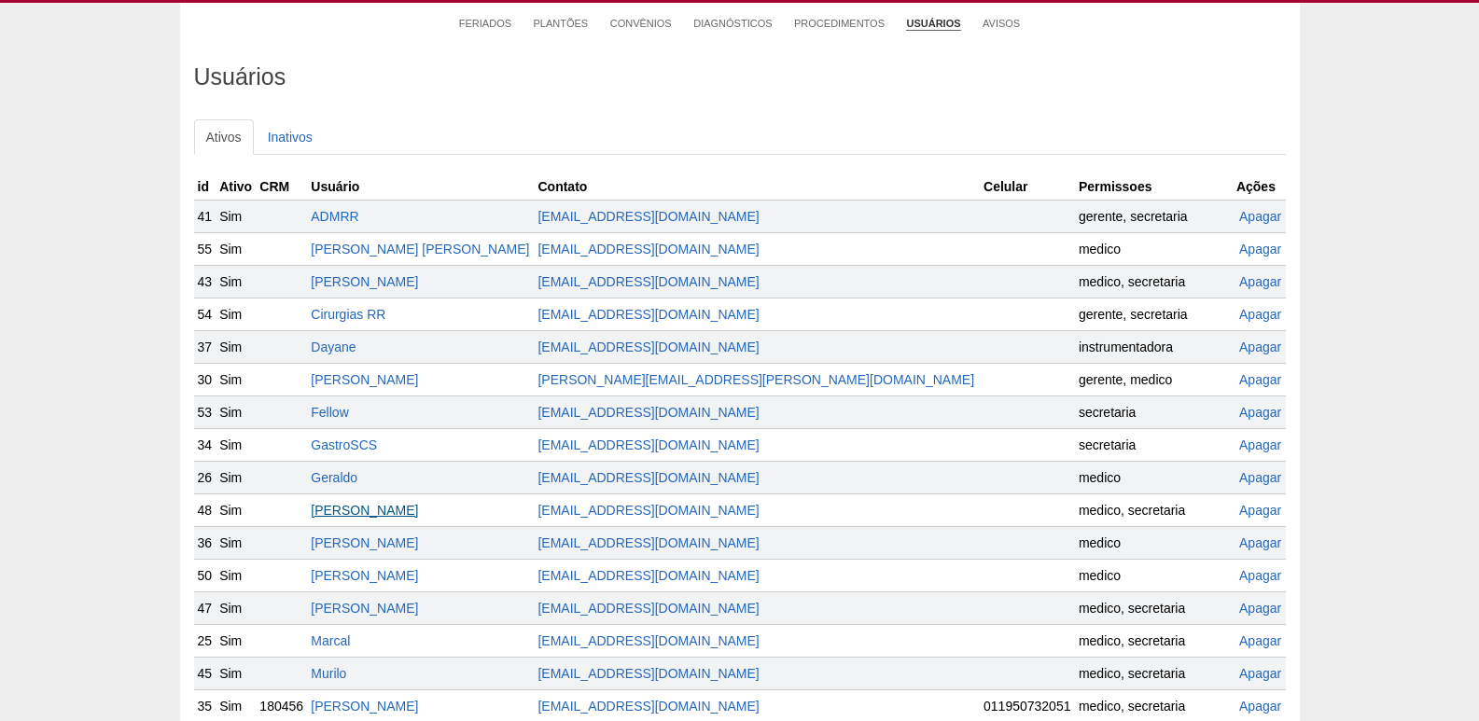
scroll to position [93, 0]
click at [407, 603] on link "[PERSON_NAME]" at bounding box center [364, 608] width 107 height 15
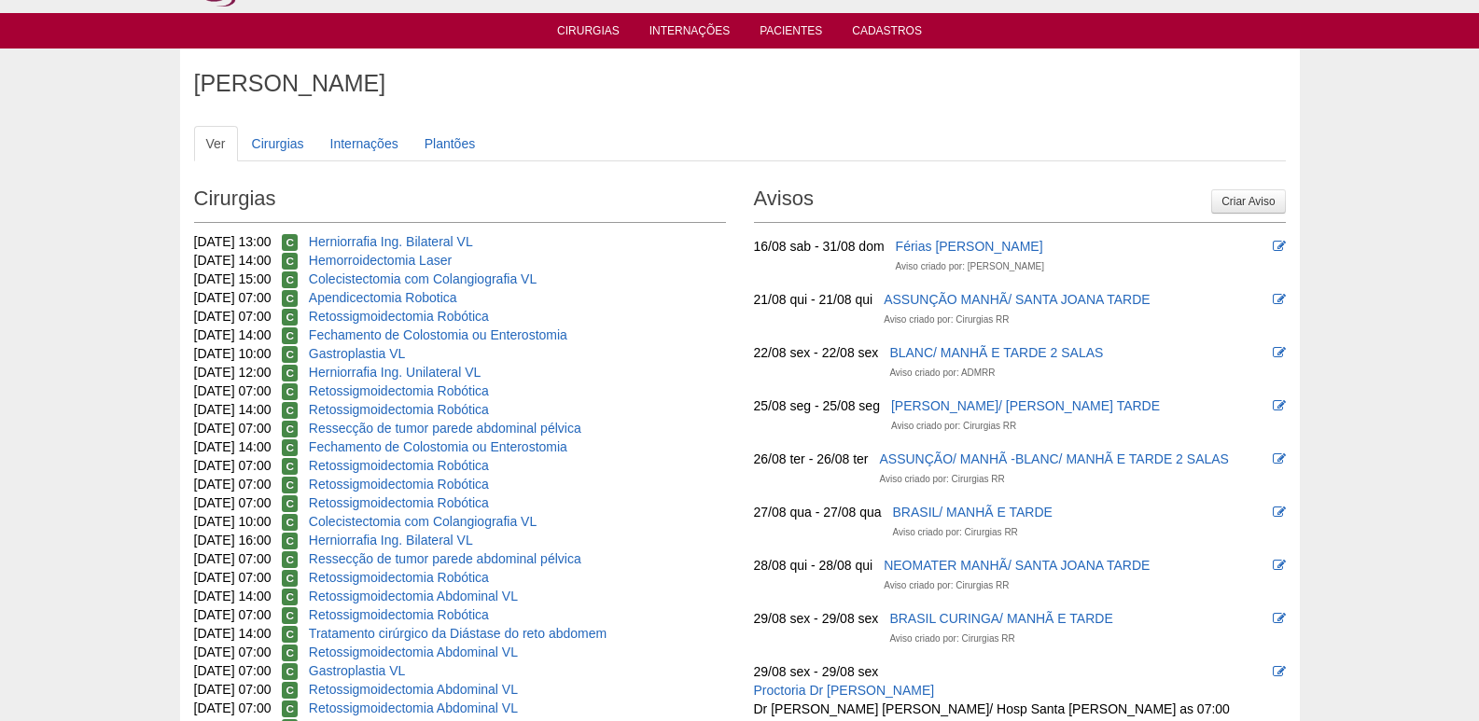
scroll to position [93, 0]
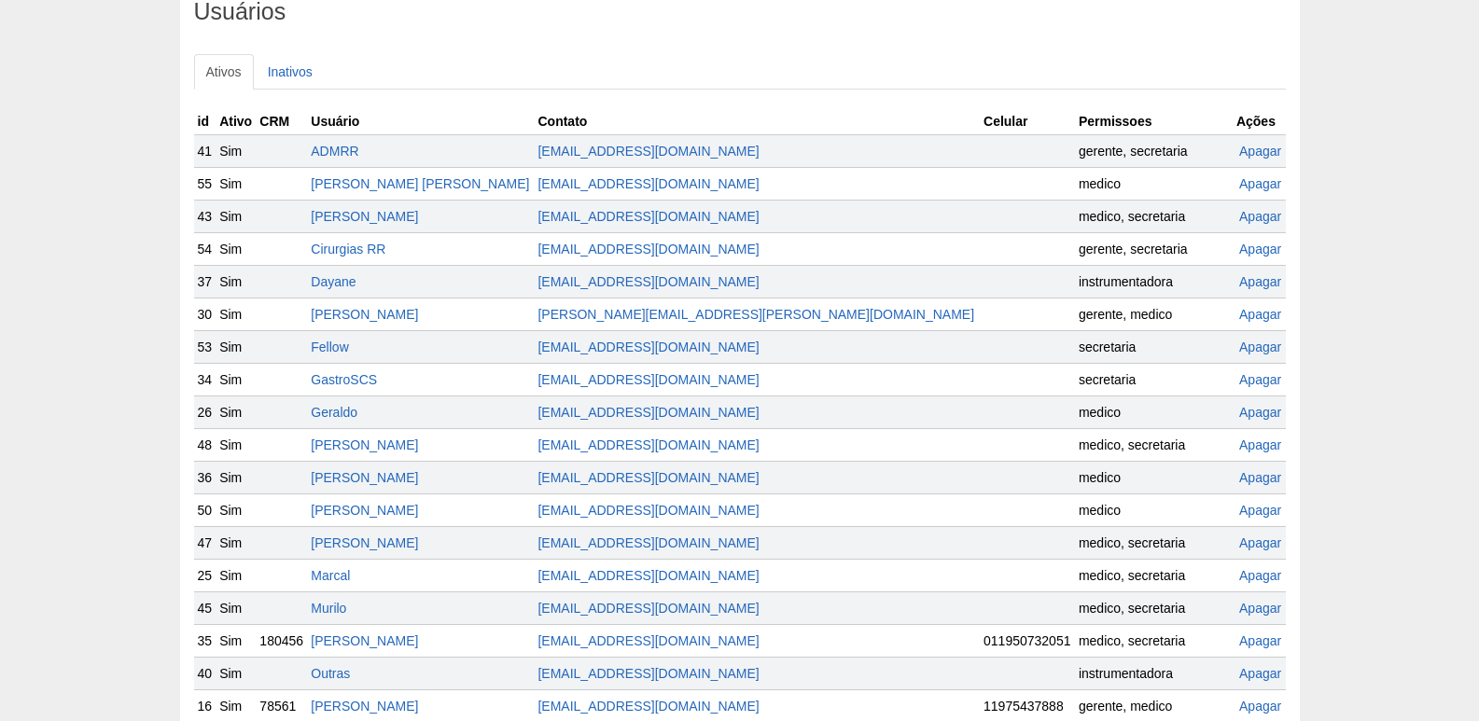
scroll to position [187, 0]
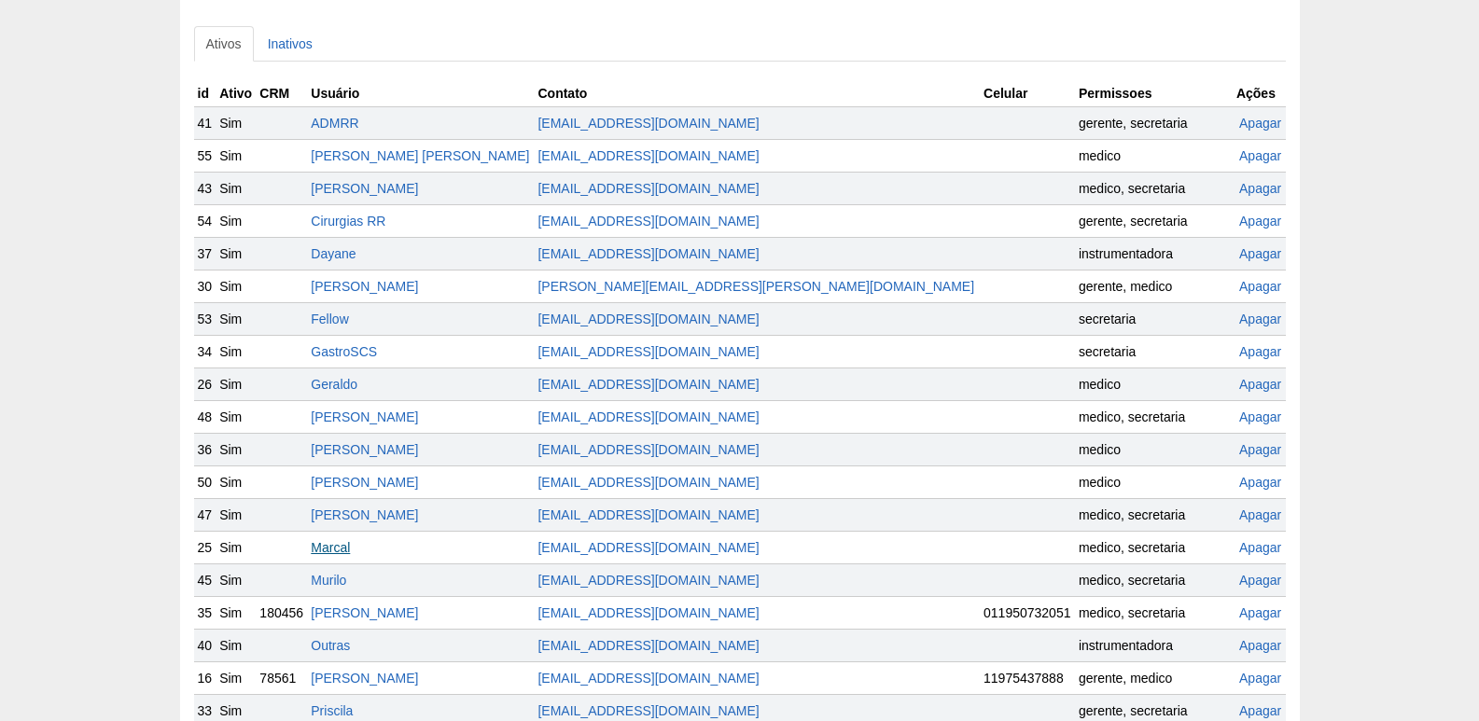
click at [350, 542] on link "Marcal" at bounding box center [330, 547] width 39 height 15
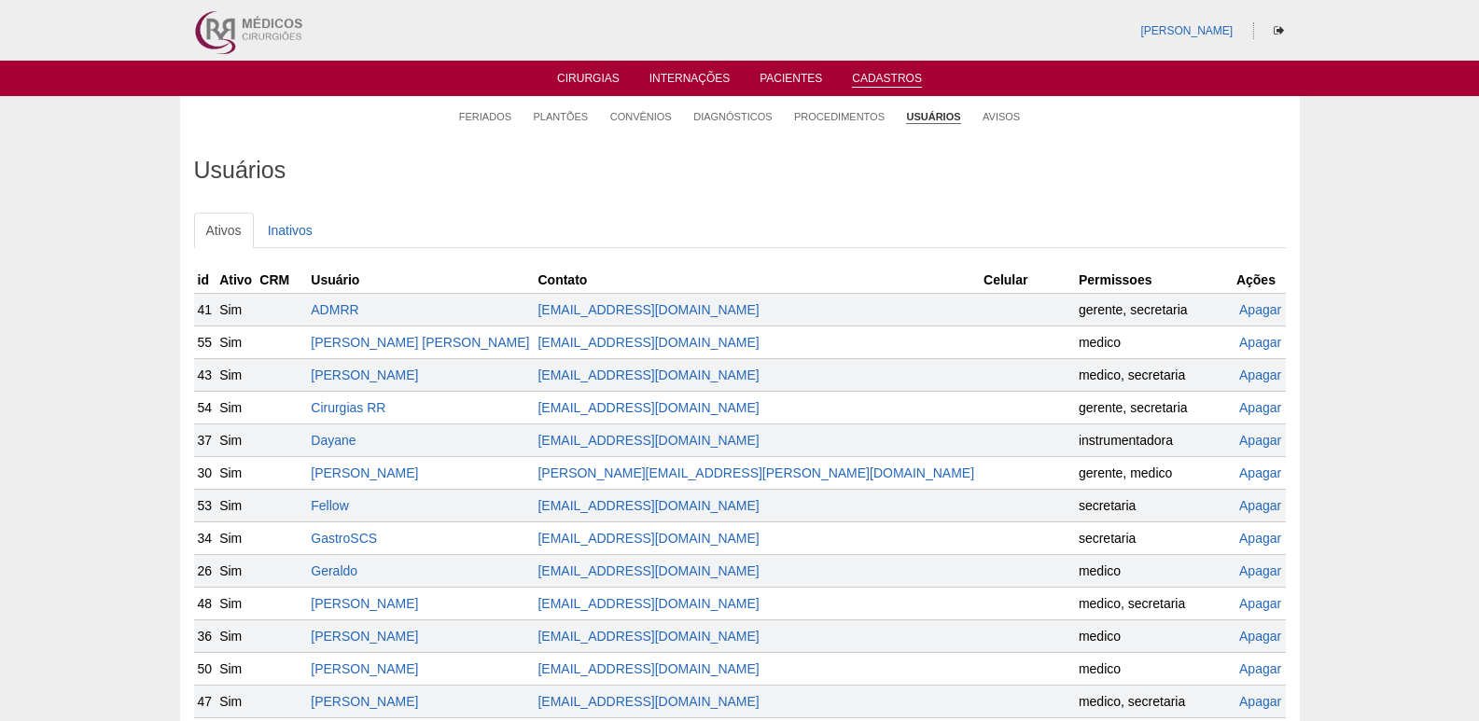
scroll to position [187, 0]
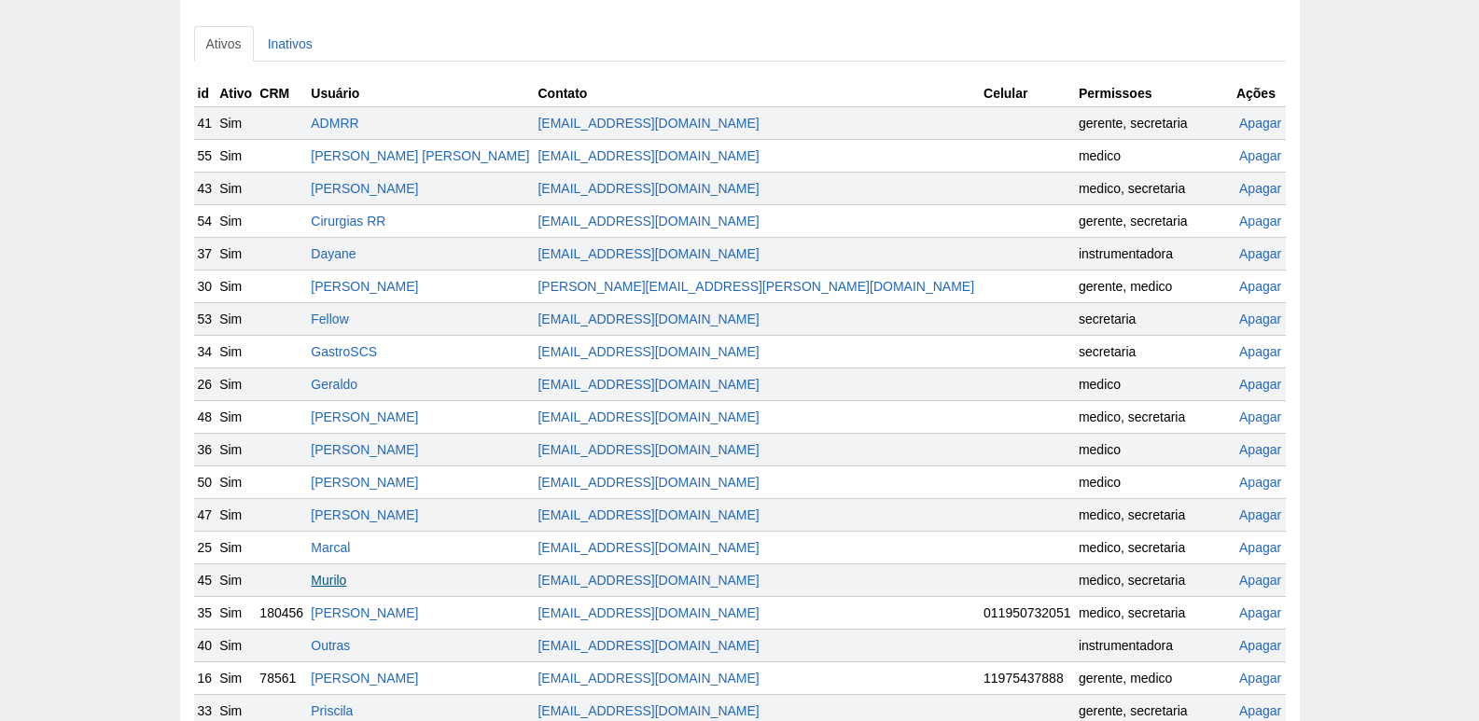
click at [346, 583] on link "Murilo" at bounding box center [328, 580] width 35 height 15
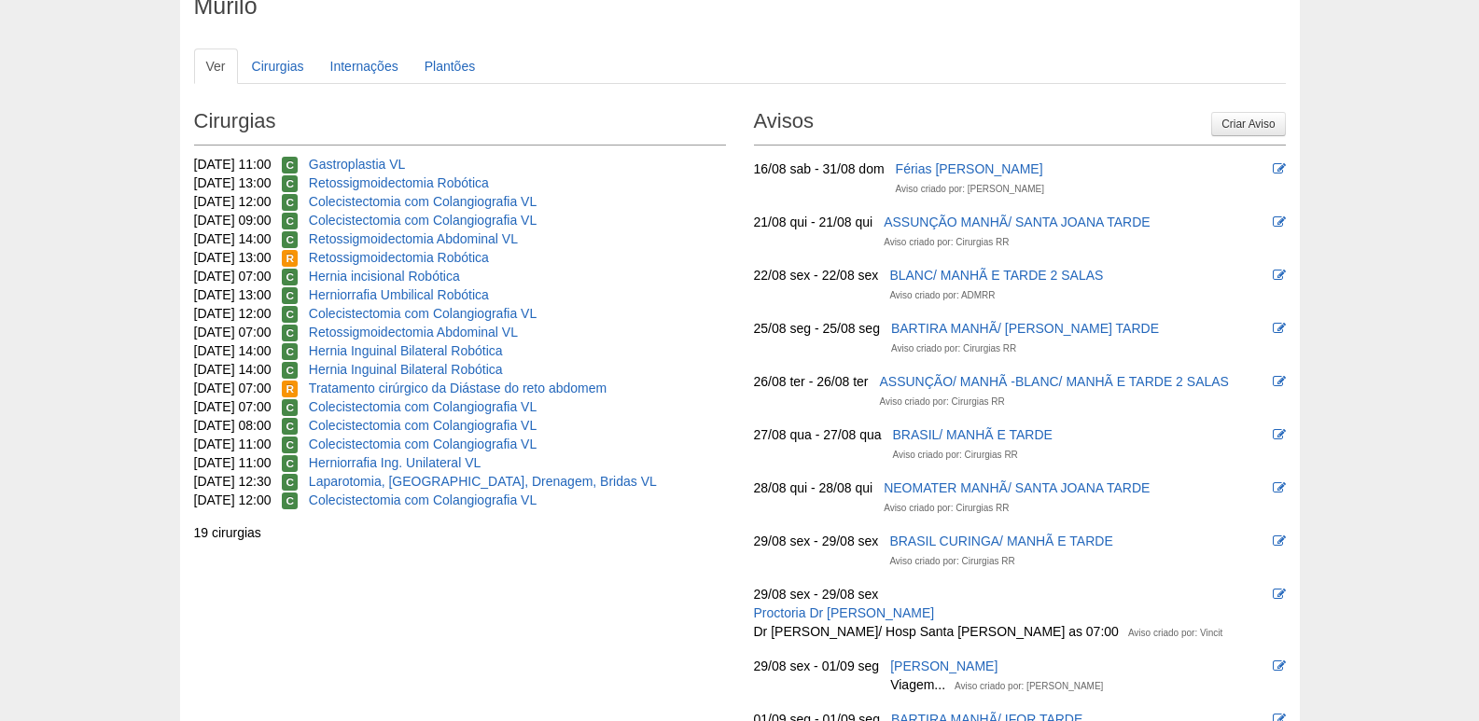
scroll to position [93, 0]
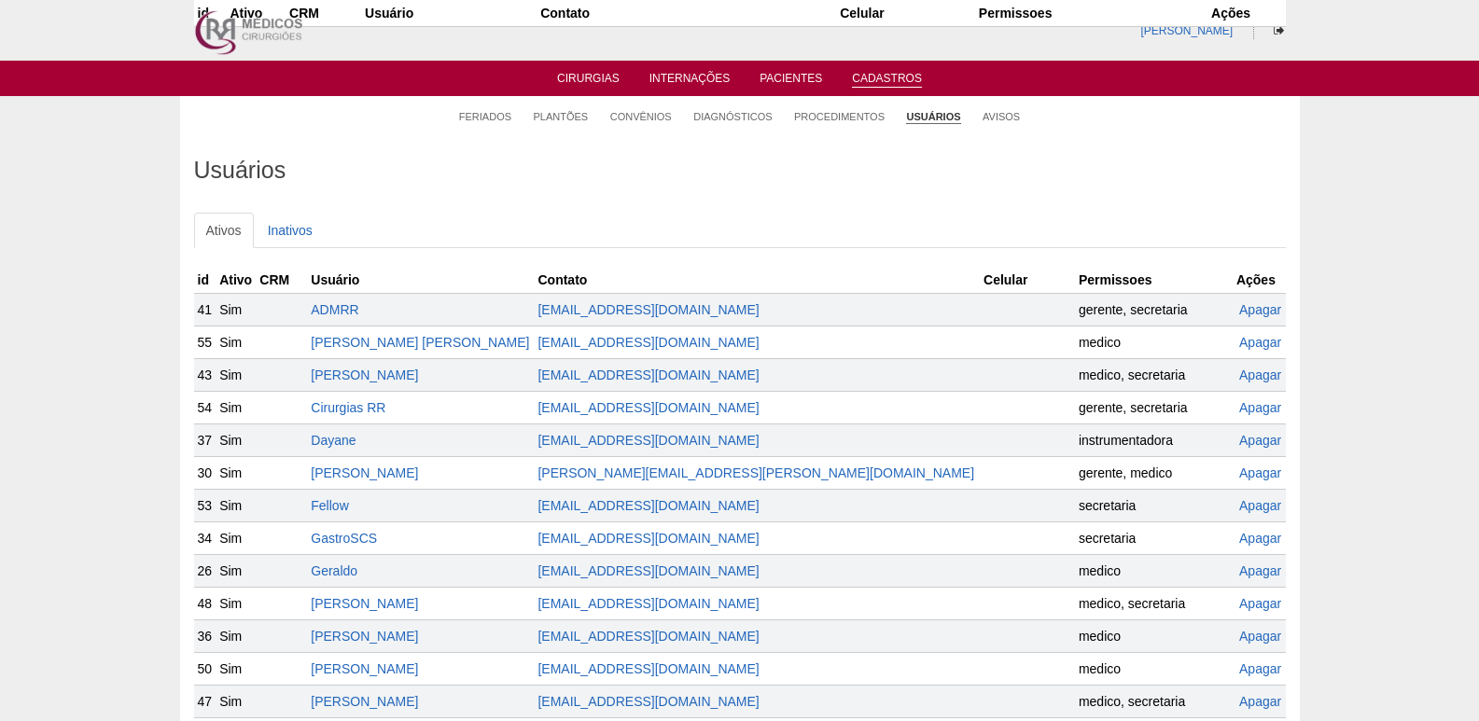
scroll to position [280, 0]
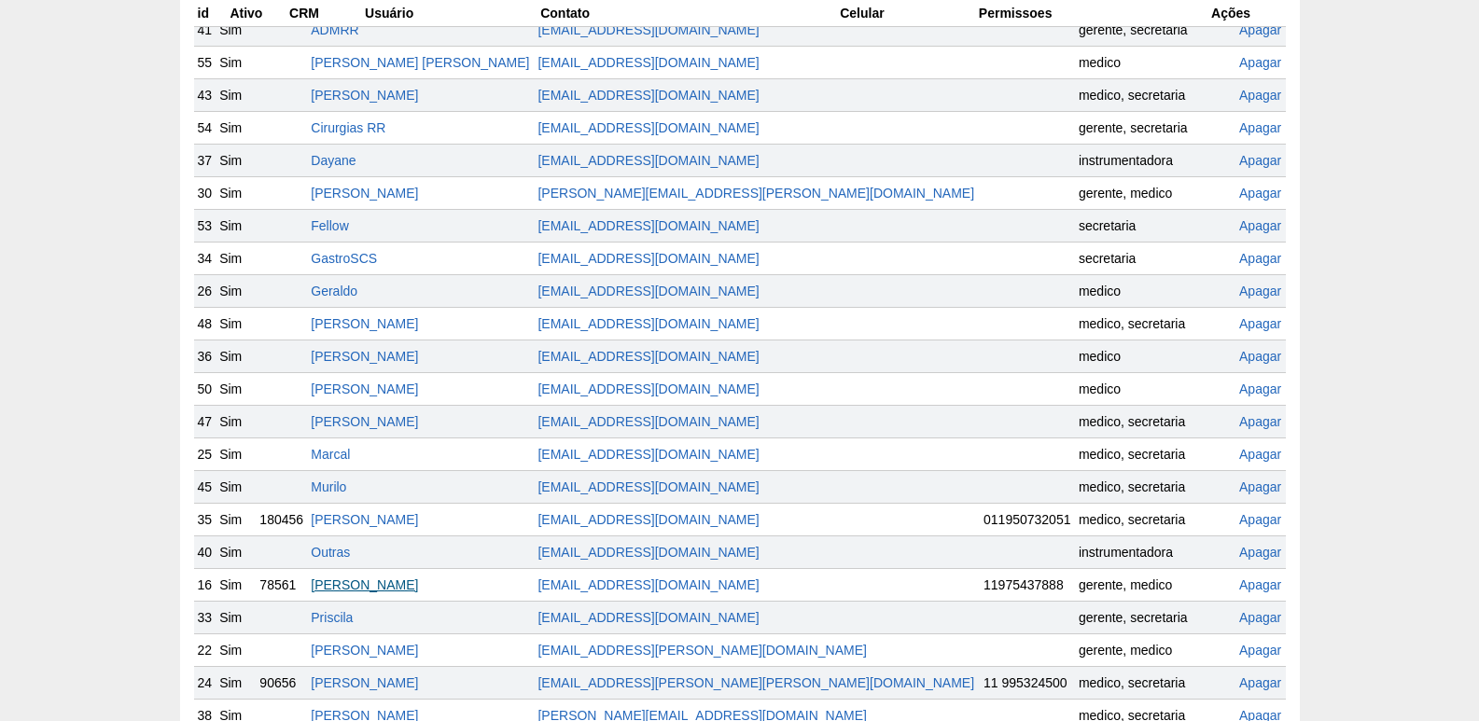
click at [405, 581] on link "[PERSON_NAME]" at bounding box center [364, 585] width 107 height 15
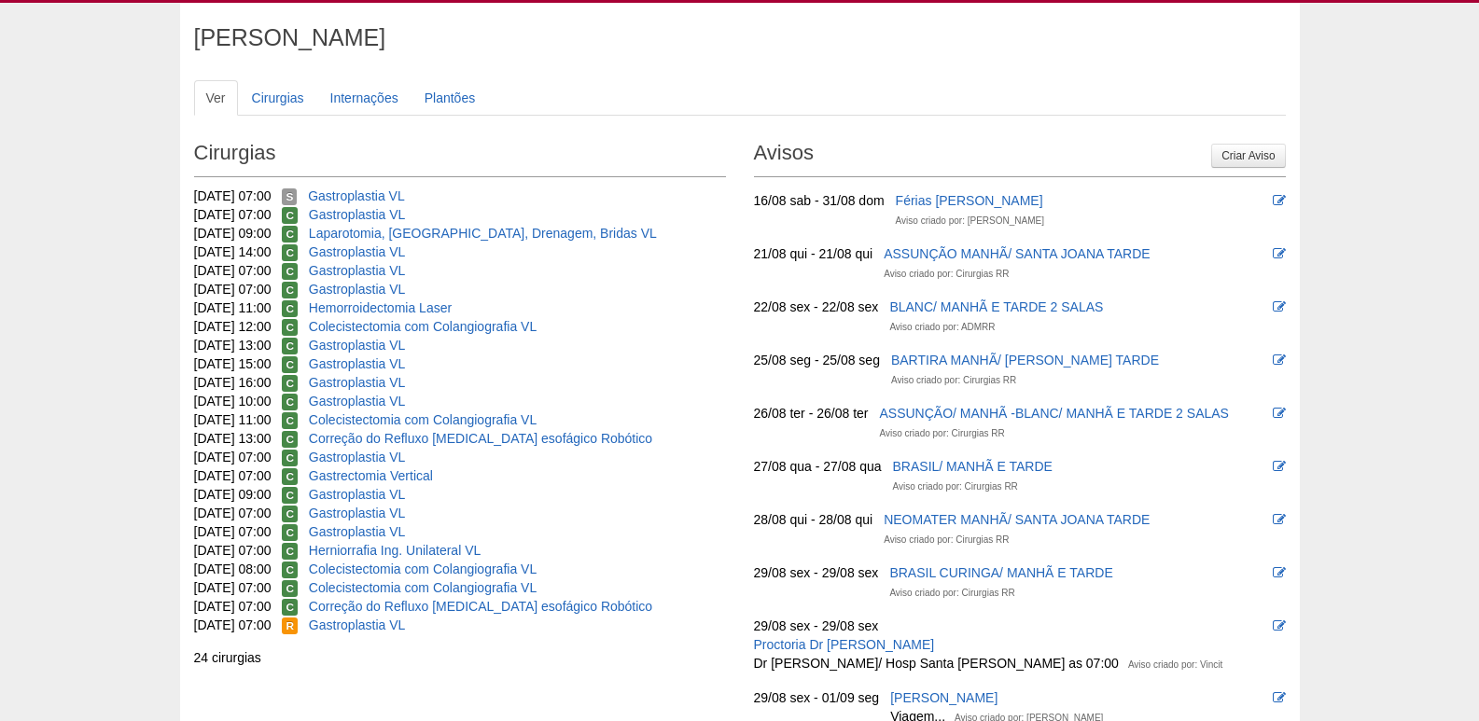
scroll to position [93, 0]
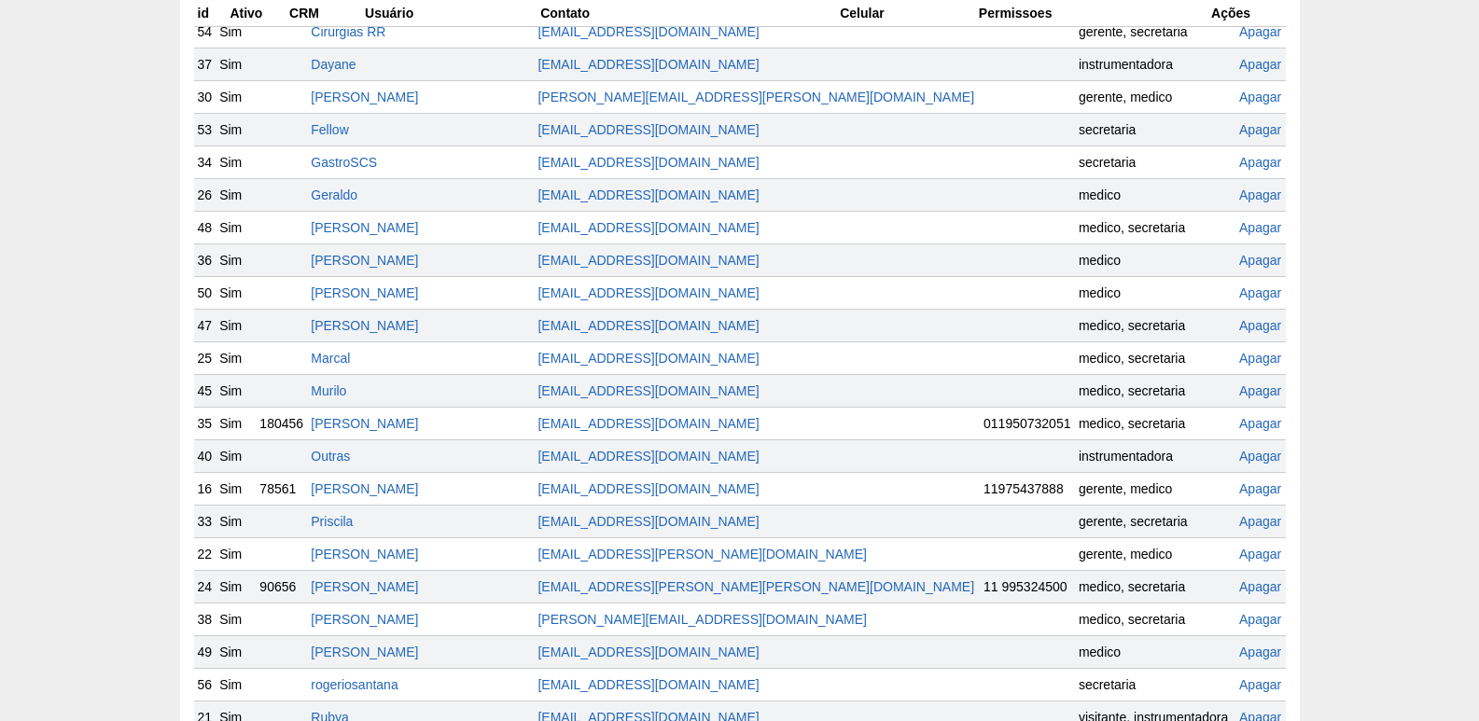
scroll to position [467, 0]
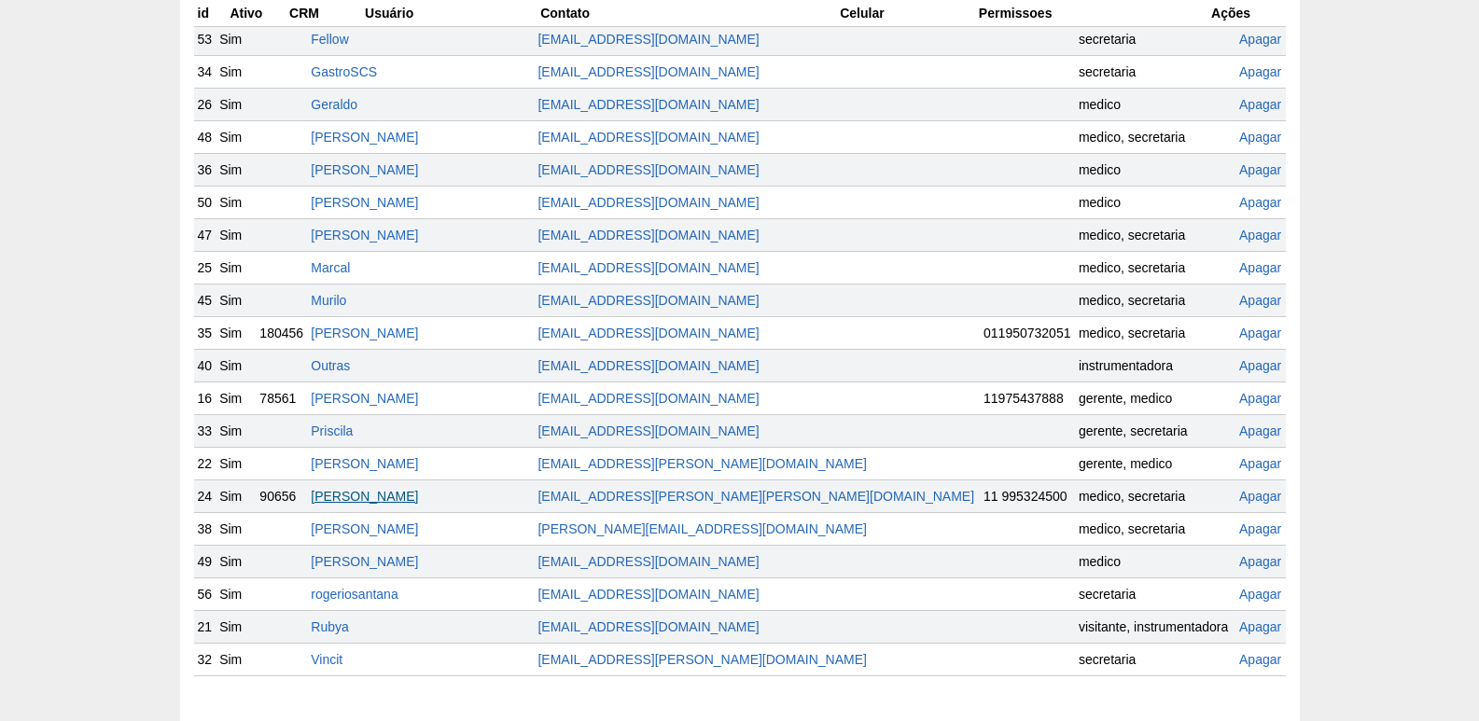
click at [418, 495] on link "[PERSON_NAME]" at bounding box center [364, 496] width 107 height 15
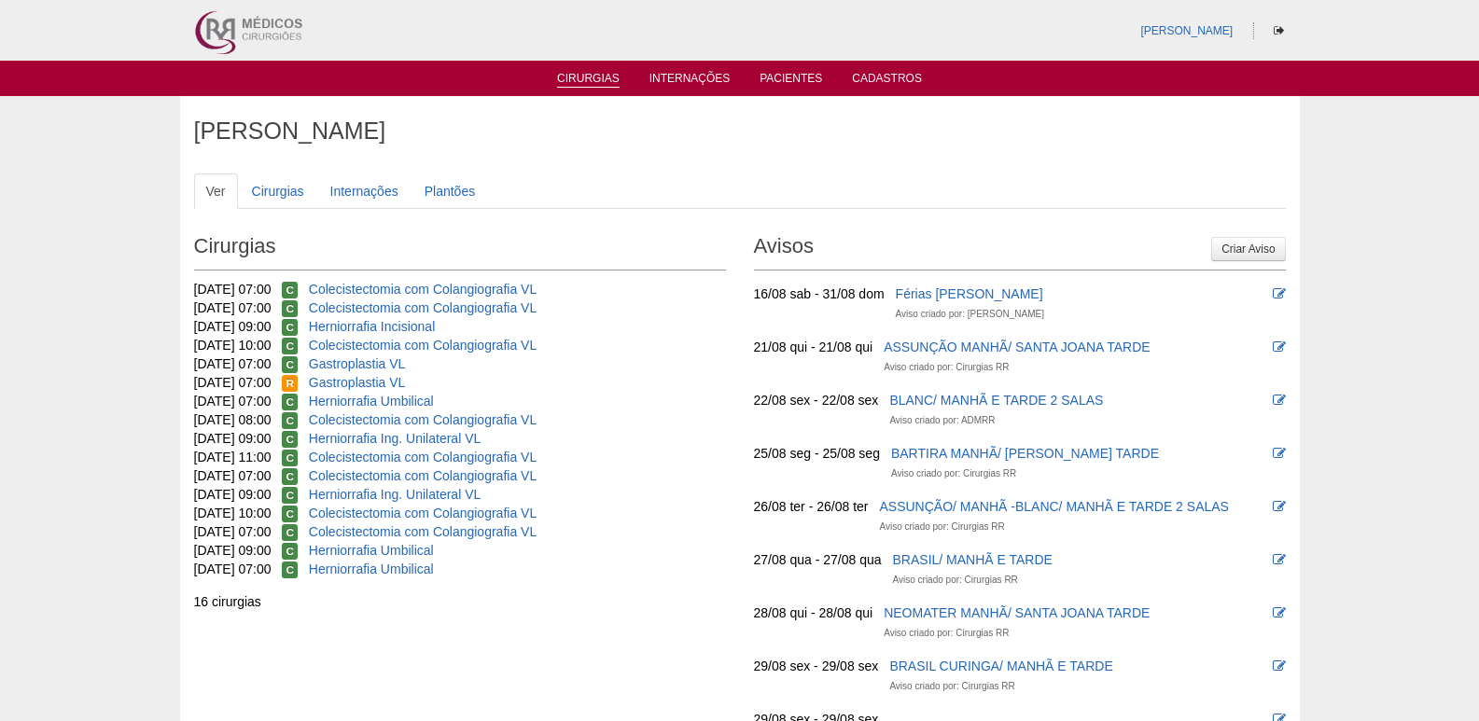
click at [606, 84] on link "Cirurgias" at bounding box center [588, 80] width 63 height 16
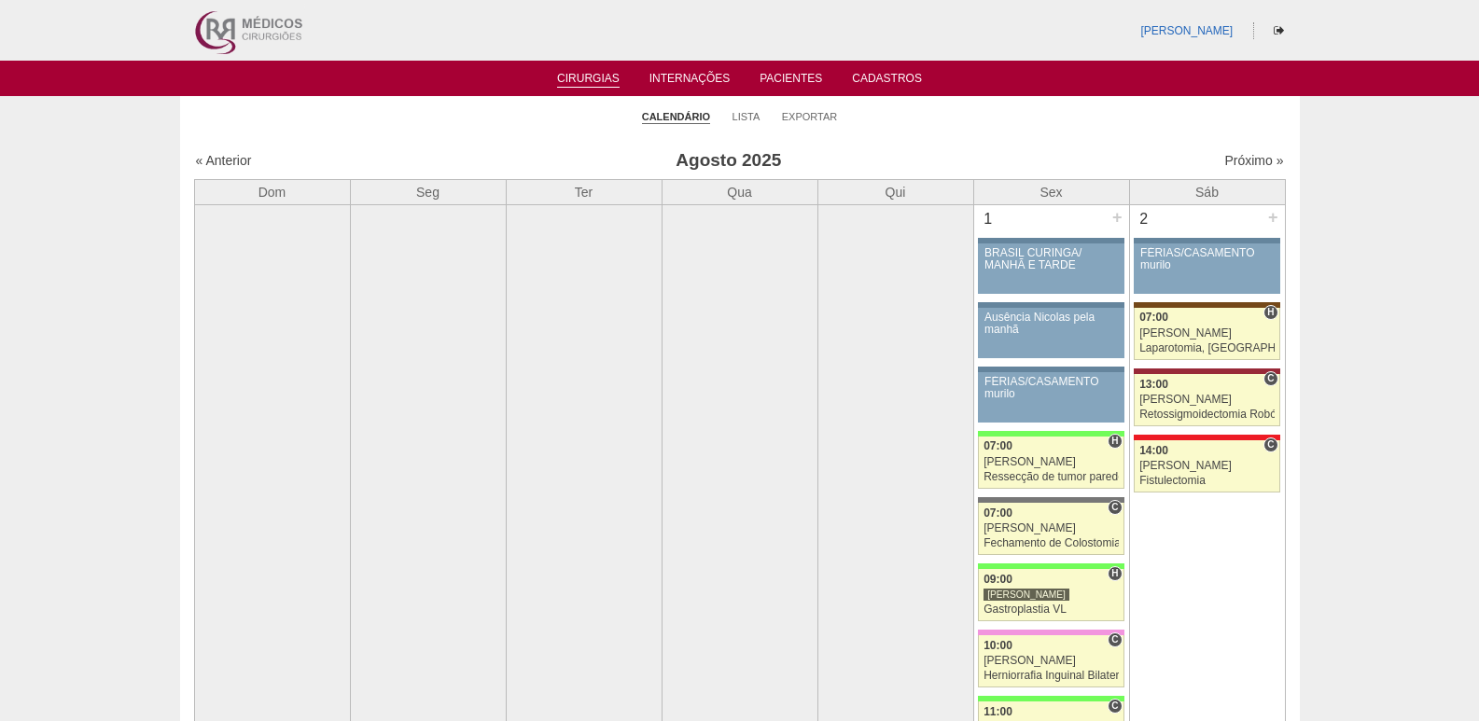
click at [259, 39] on img at bounding box center [247, 30] width 116 height 61
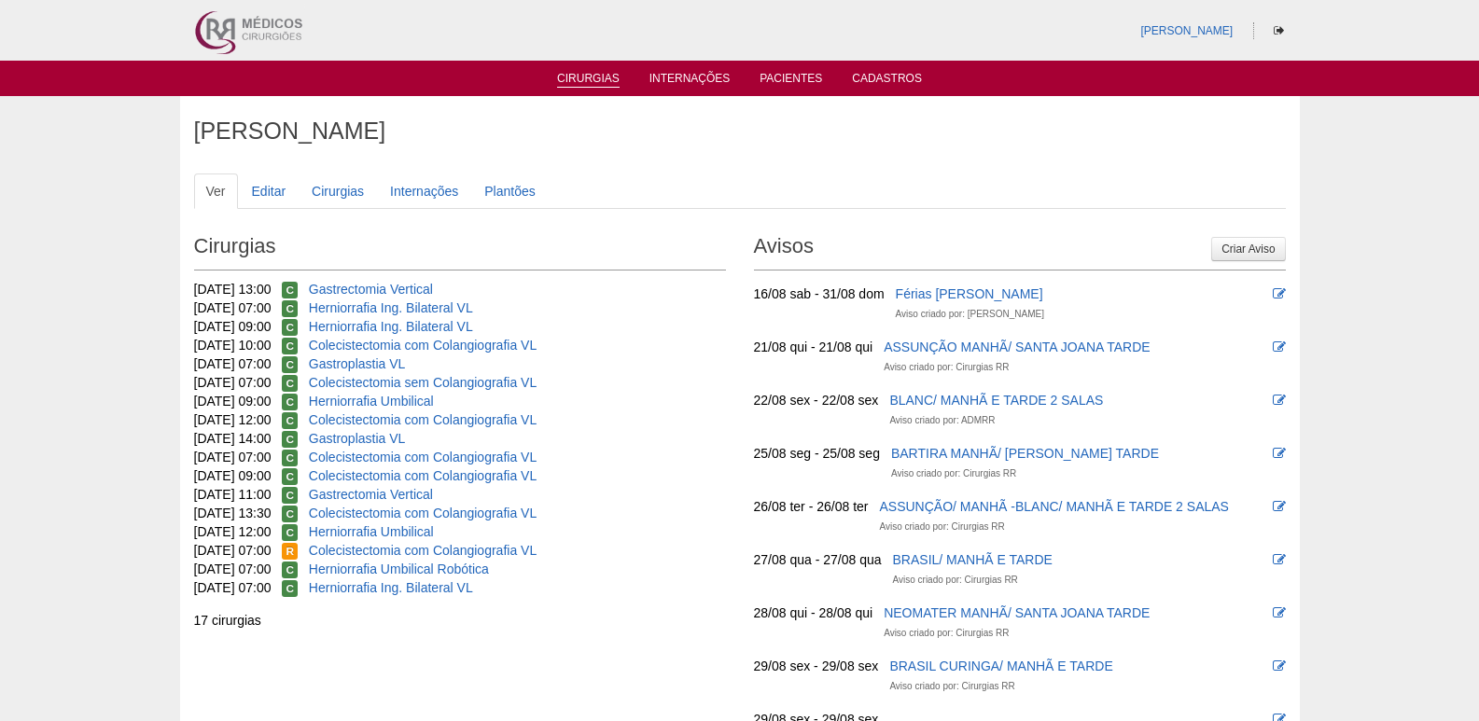
click at [603, 80] on link "Cirurgias" at bounding box center [588, 80] width 63 height 16
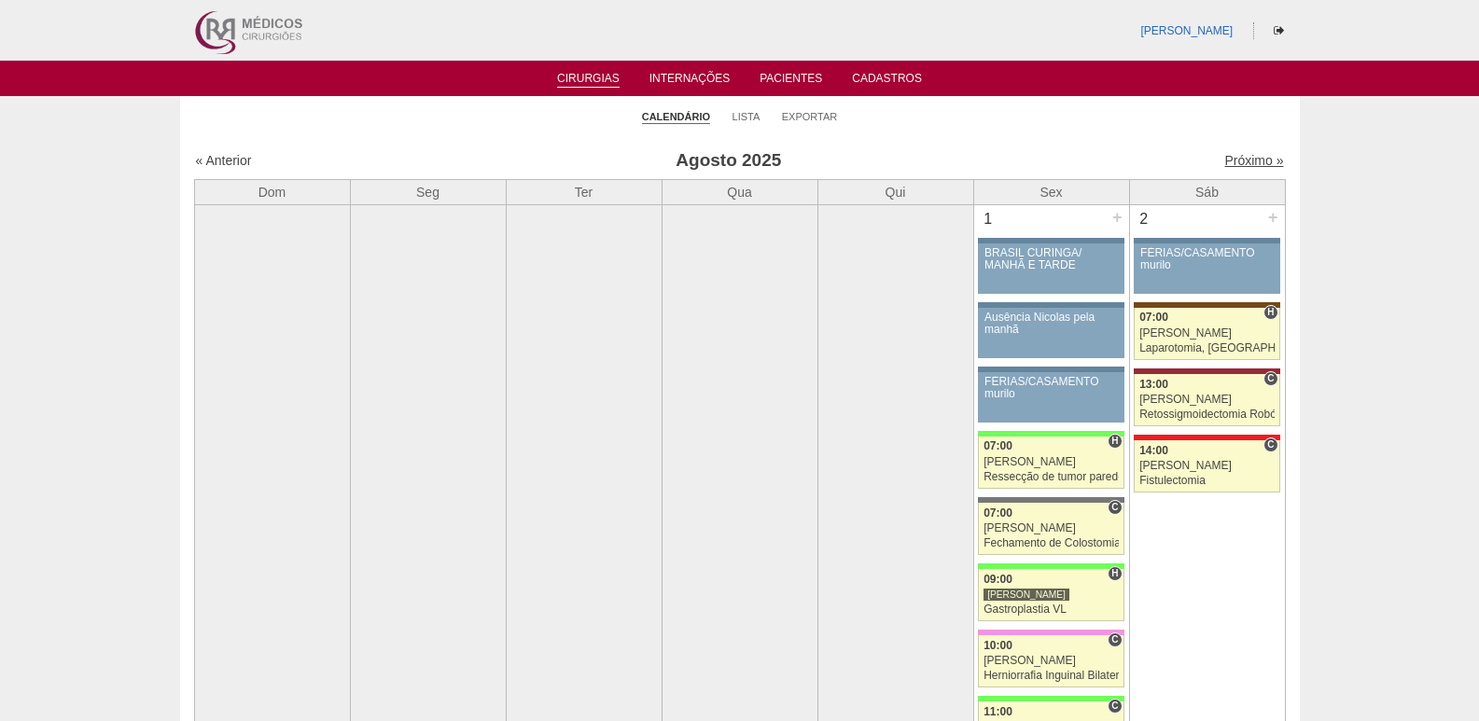
click at [1256, 160] on link "Próximo »" at bounding box center [1253, 160] width 59 height 15
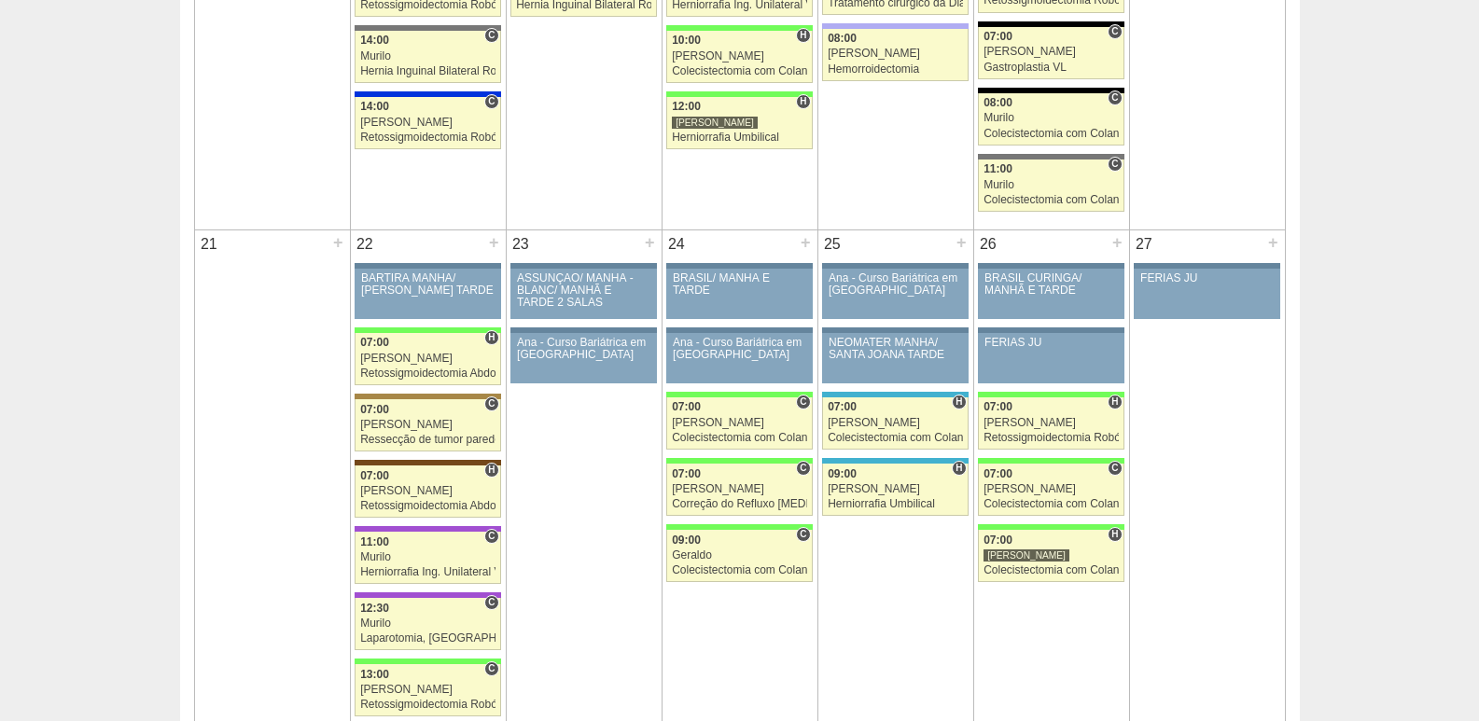
scroll to position [1945, 0]
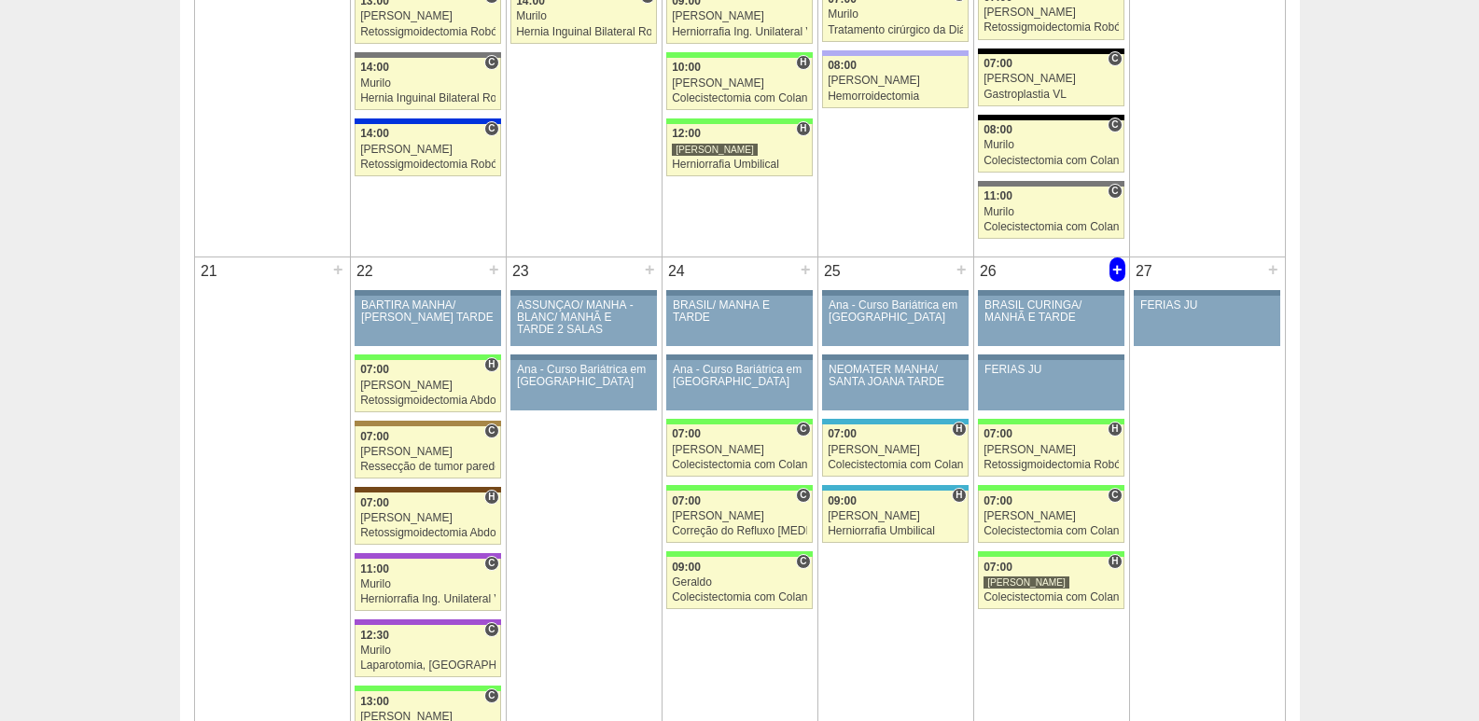
click at [1118, 272] on div "+" at bounding box center [1117, 270] width 16 height 24
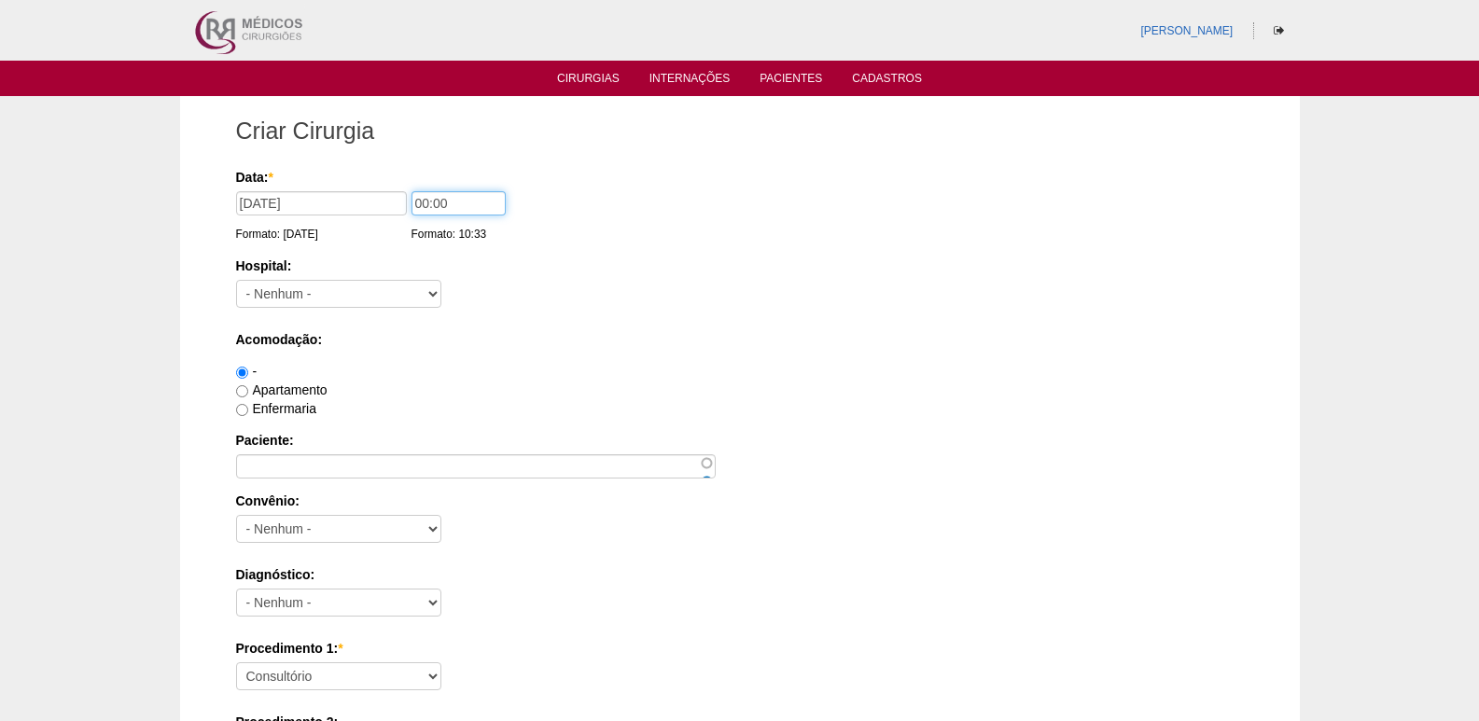
drag, startPoint x: 421, startPoint y: 198, endPoint x: 397, endPoint y: 208, distance: 26.3
click at [400, 187] on div "Data: * 26/09/2025 Formato: 20/08/2025 00:00 Formato: 10:33" at bounding box center [736, 177] width 1001 height 19
type input "09:00"
click at [308, 303] on select "- Nenhum - 9 de Julho Albert Einstein Alvorada América Assunção Bartira Benefic…" at bounding box center [338, 294] width 205 height 28
select select "8"
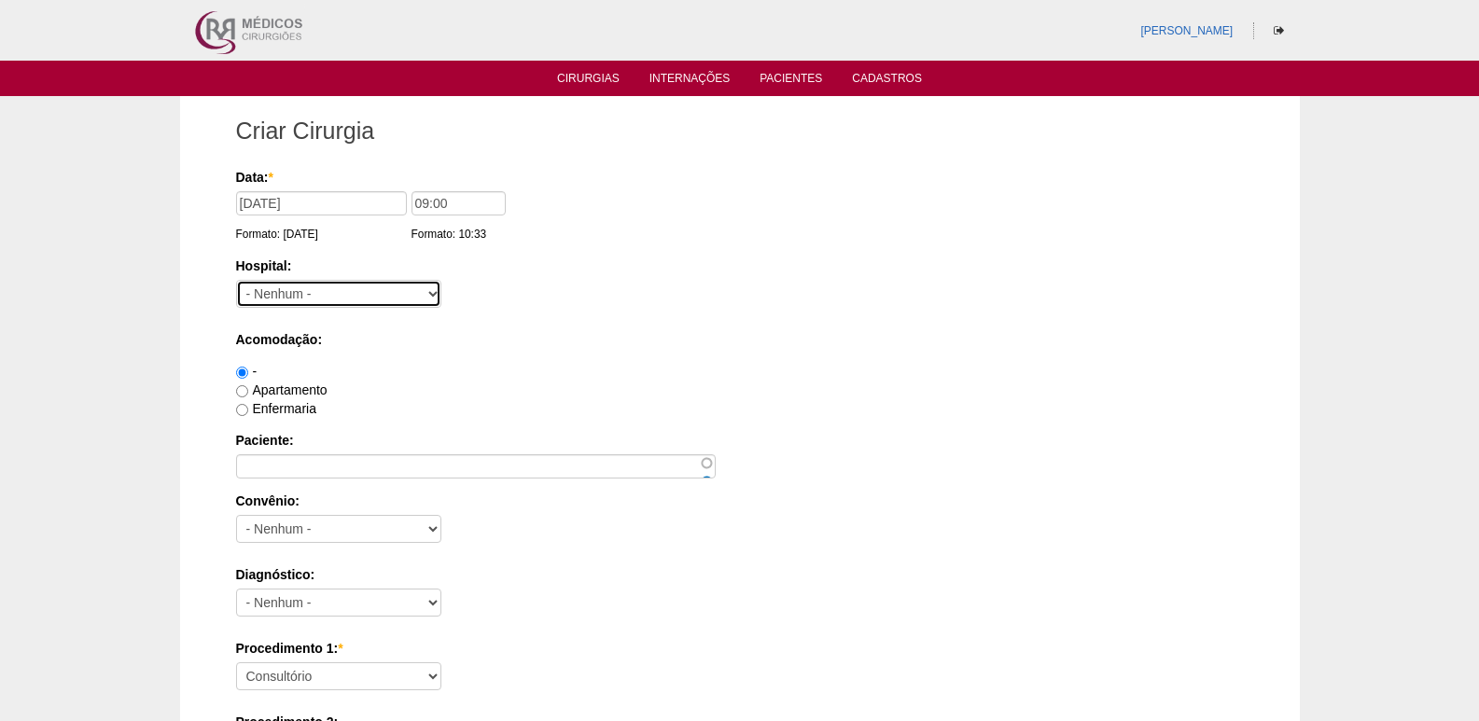
click at [236, 280] on select "- Nenhum - 9 de Julho Albert Einstein Alvorada América Assunção Bartira Benefic…" at bounding box center [338, 294] width 205 height 28
click at [297, 391] on label "Apartamento" at bounding box center [281, 390] width 91 height 15
click at [248, 391] on input "Apartamento" at bounding box center [242, 391] width 12 height 12
radio input "true"
click at [309, 451] on div "Paciente:" at bounding box center [740, 455] width 1008 height 48
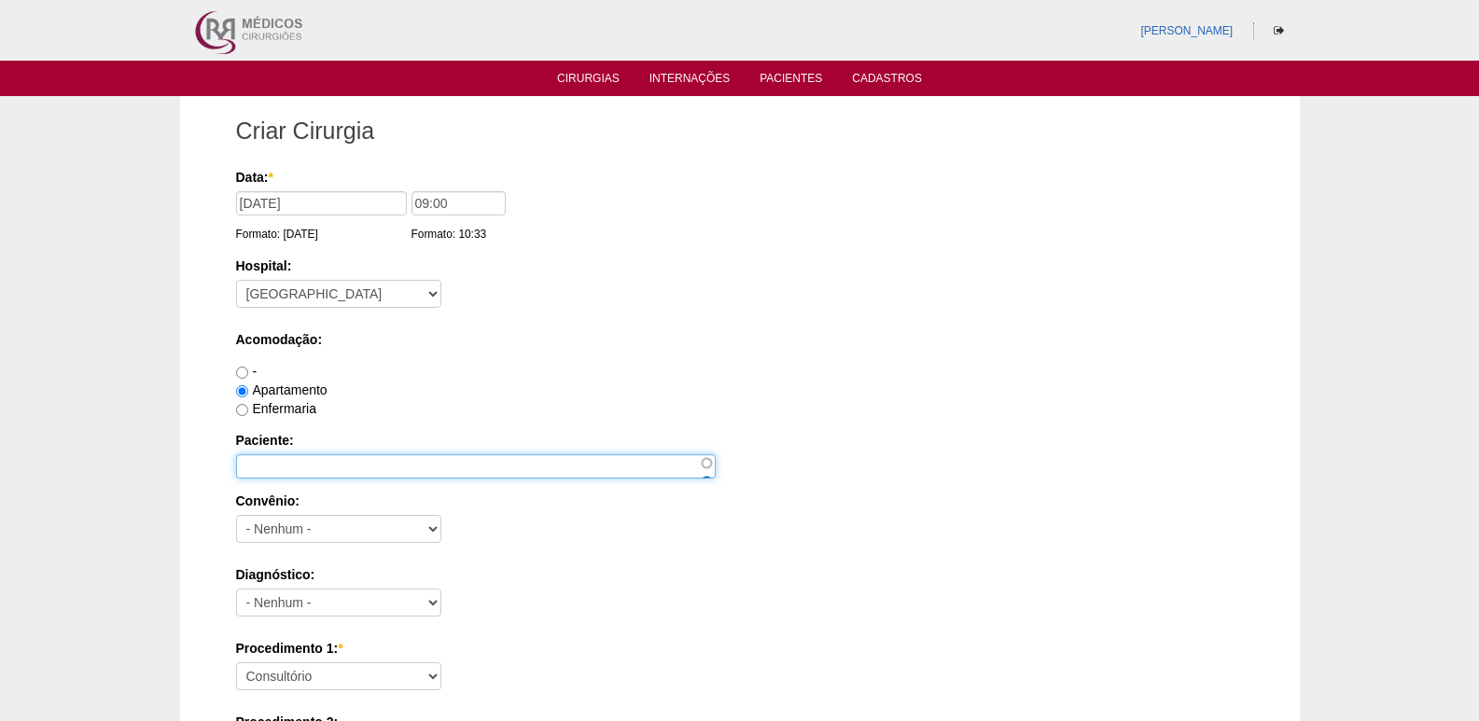
click at [313, 461] on input "Paciente:" at bounding box center [476, 466] width 480 height 24
paste input "Jose Augusto Goncalves d"
type input "Jose Augusto Goncalves do Couto"
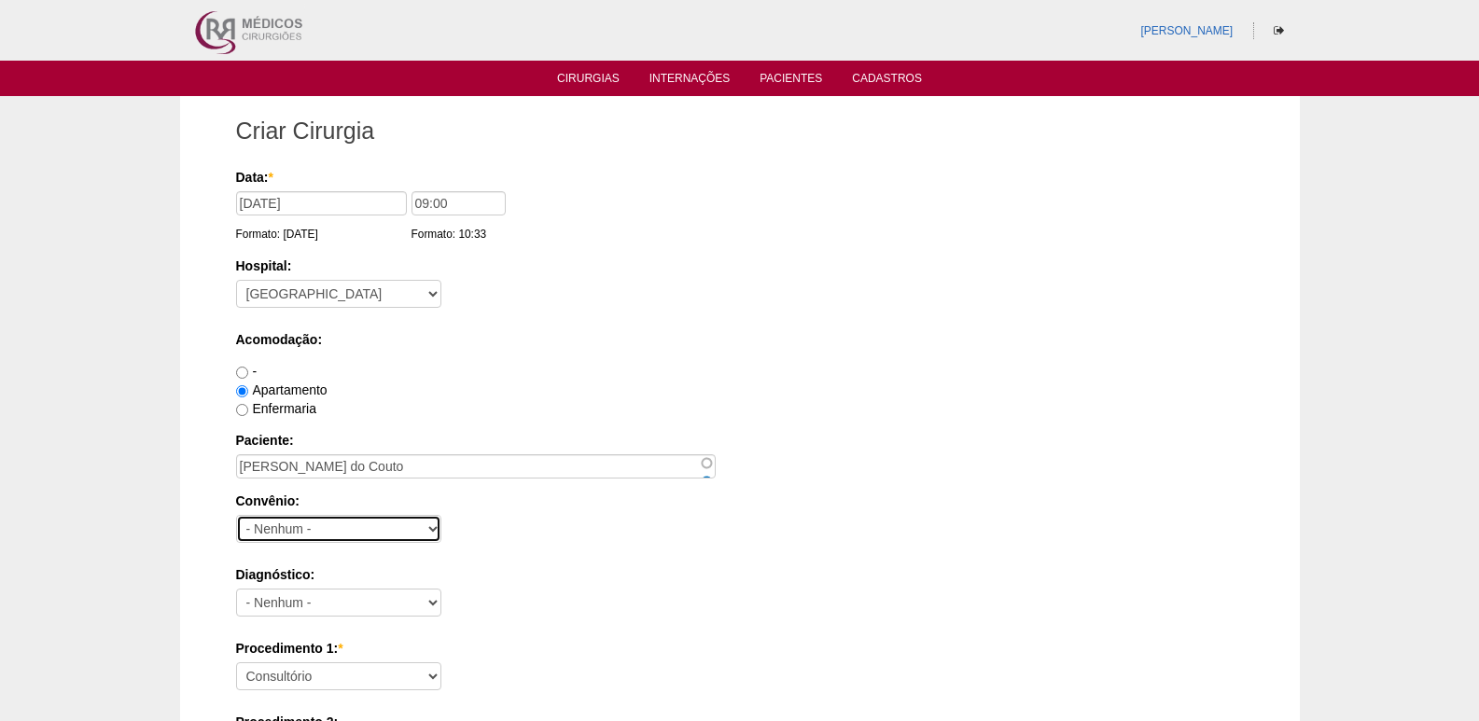
click at [300, 533] on select "- Nenhum - Abet Afresp Allianz Amil Blue Life Caasp Cabesp Caixa de Pensões Car…" at bounding box center [338, 529] width 205 height 28
select select "25"
click at [236, 515] on select "- Nenhum - Abet Afresp Allianz Amil Blue Life Caasp Cabesp Caixa de Pensões Car…" at bounding box center [338, 529] width 205 height 28
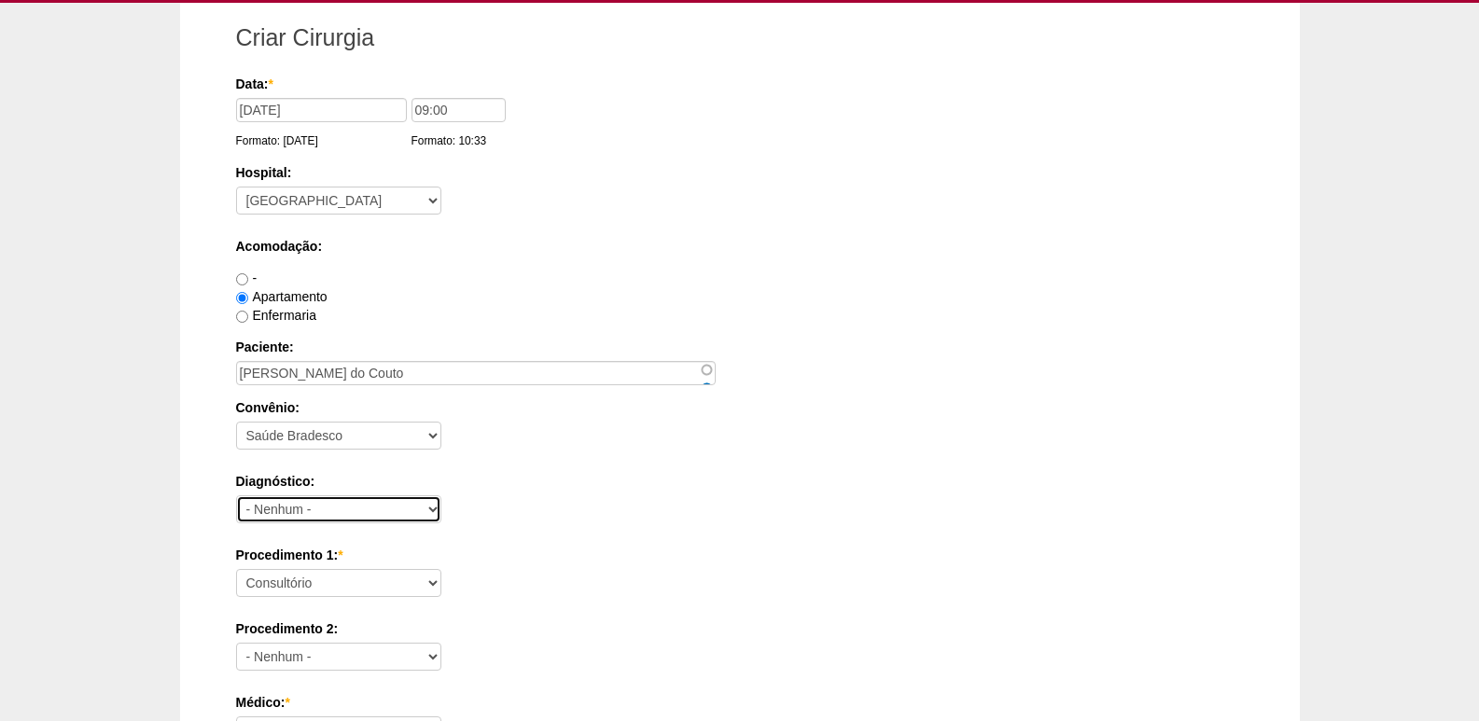
click at [322, 502] on select "- Nenhum - Abdome Agudo Abscesso Hepático Abscesso Perianal Abscesso Peritoneal…" at bounding box center [338, 509] width 205 height 28
select select "3741"
click at [236, 495] on select "- Nenhum - Abdome Agudo Abscesso Hepático Abscesso Perianal Abscesso Peritoneal…" at bounding box center [338, 509] width 205 height 28
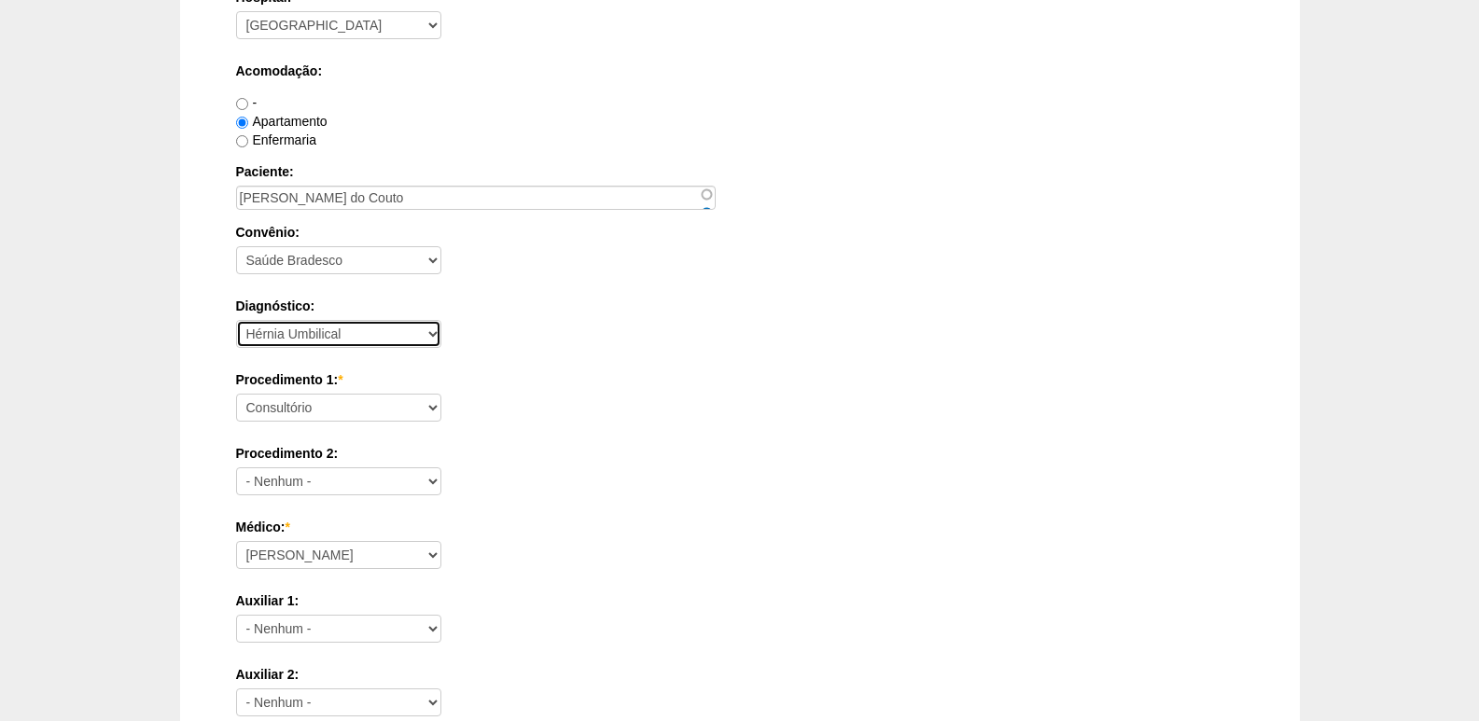
scroll to position [280, 0]
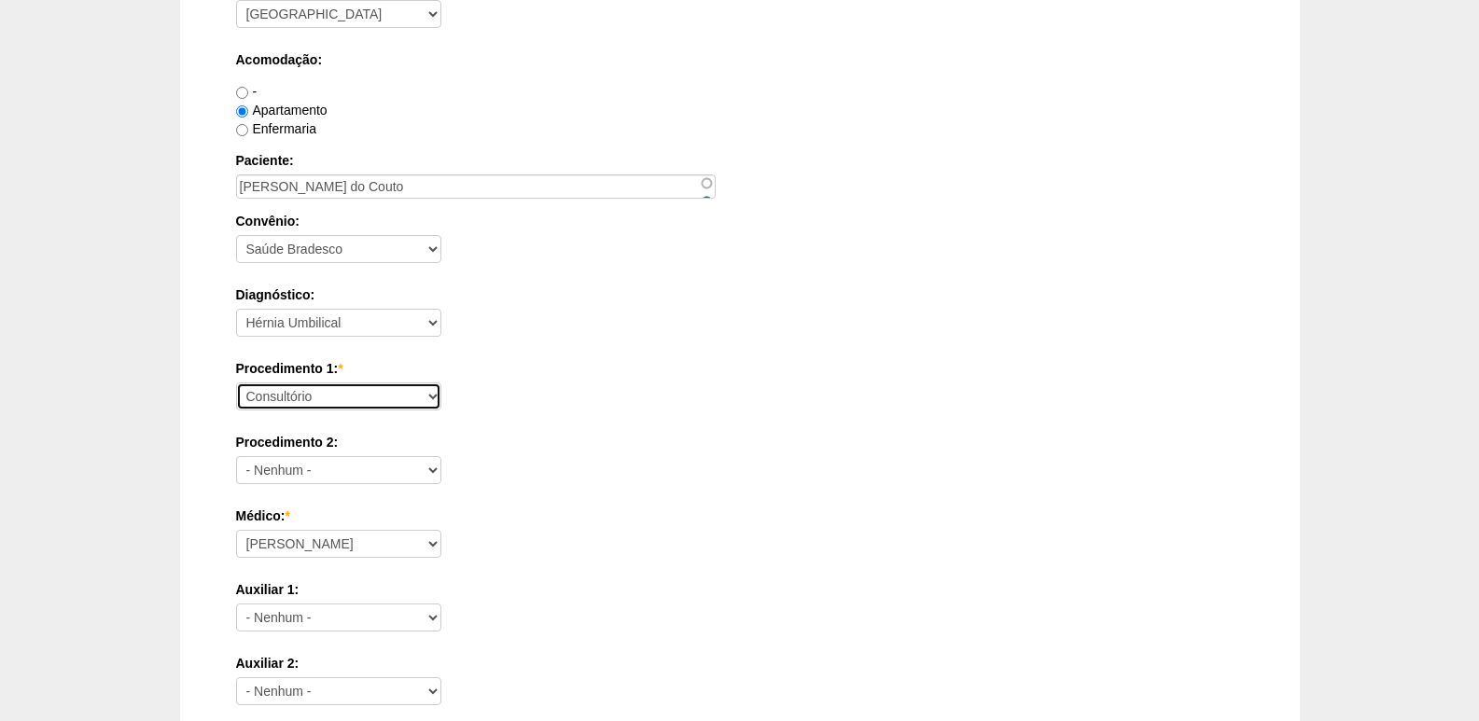
click at [309, 397] on select "Consultório Abscesso Hepático - Drenagem Abscesso perianal Amputação Abdômino P…" at bounding box center [338, 397] width 205 height 28
select select "3740"
click at [236, 383] on select "Consultório Abscesso Hepático - Drenagem Abscesso perianal Amputação Abdômino P…" at bounding box center [338, 397] width 205 height 28
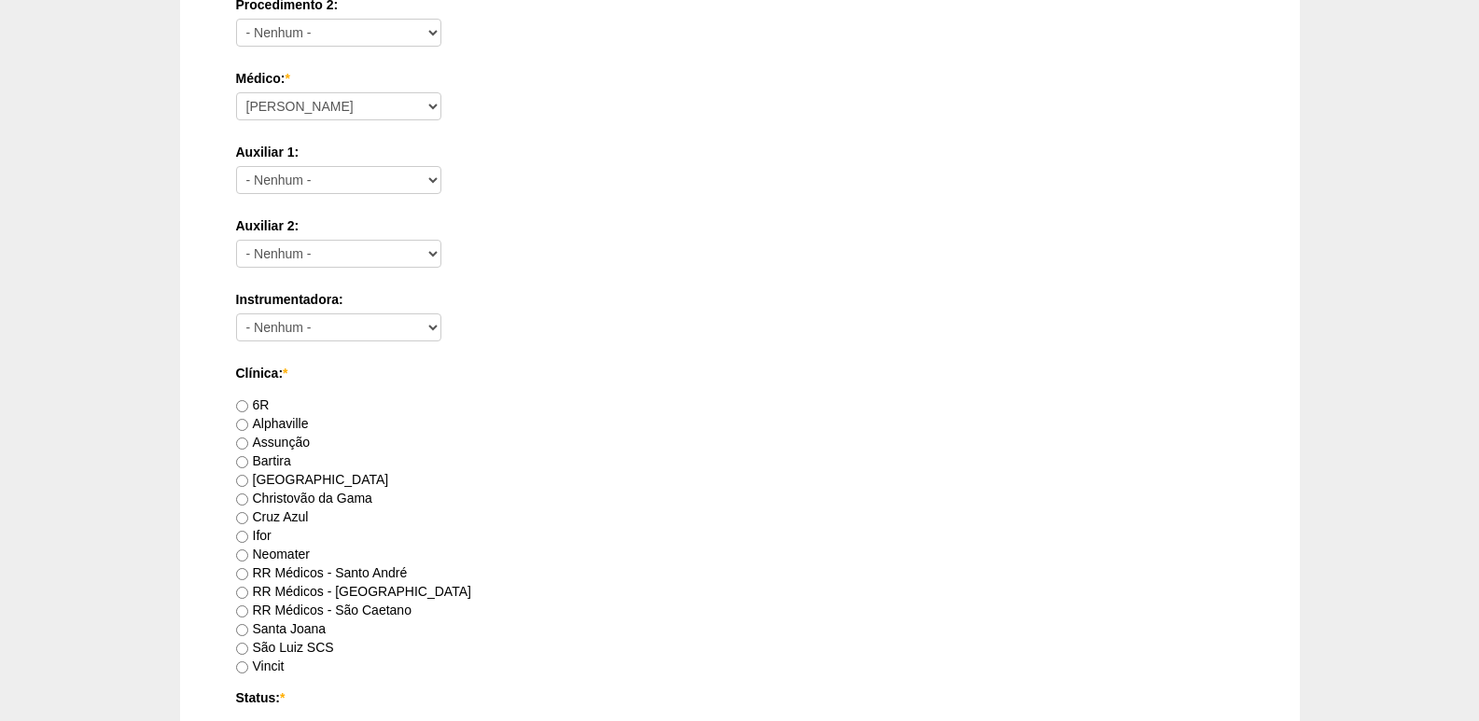
scroll to position [746, 0]
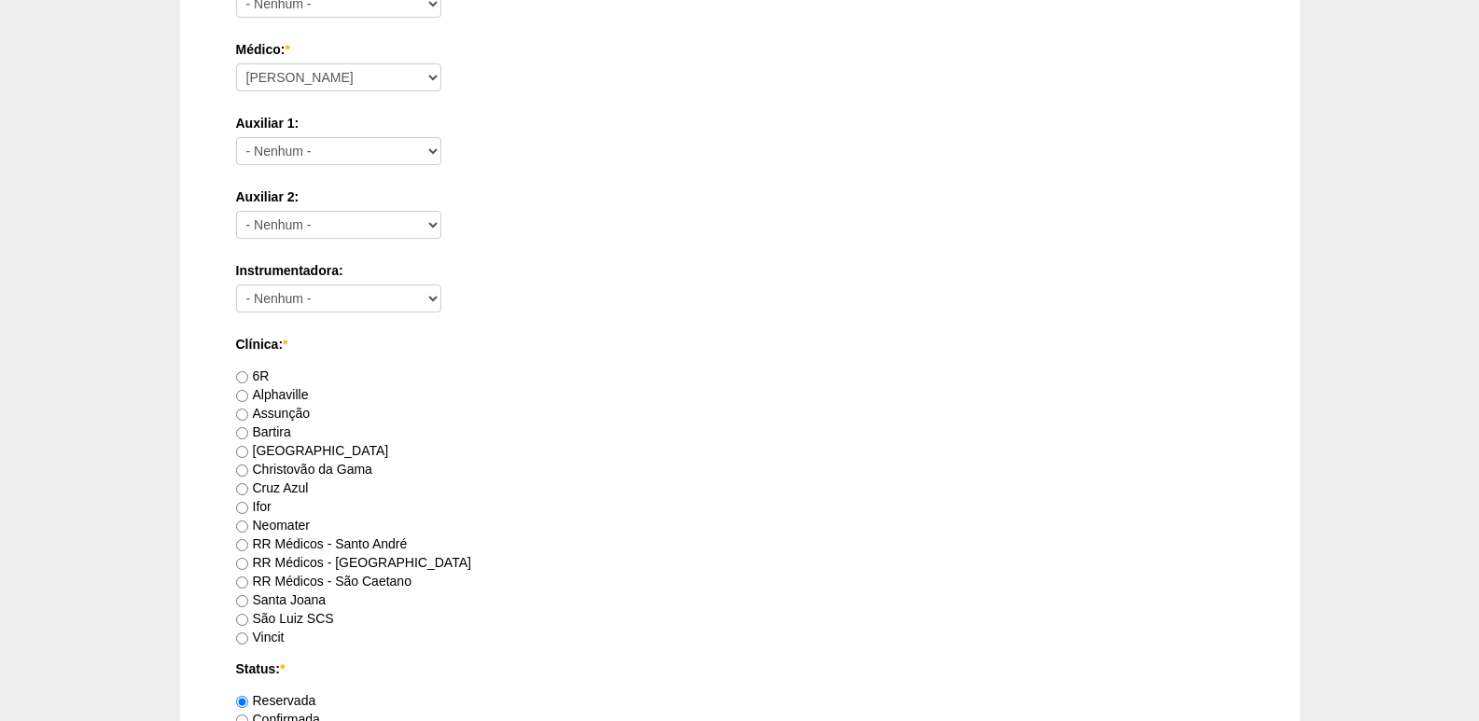
click at [286, 447] on label "[GEOGRAPHIC_DATA]" at bounding box center [312, 450] width 153 height 15
click at [248, 447] on input "[GEOGRAPHIC_DATA]" at bounding box center [242, 452] width 12 height 12
radio input "true"
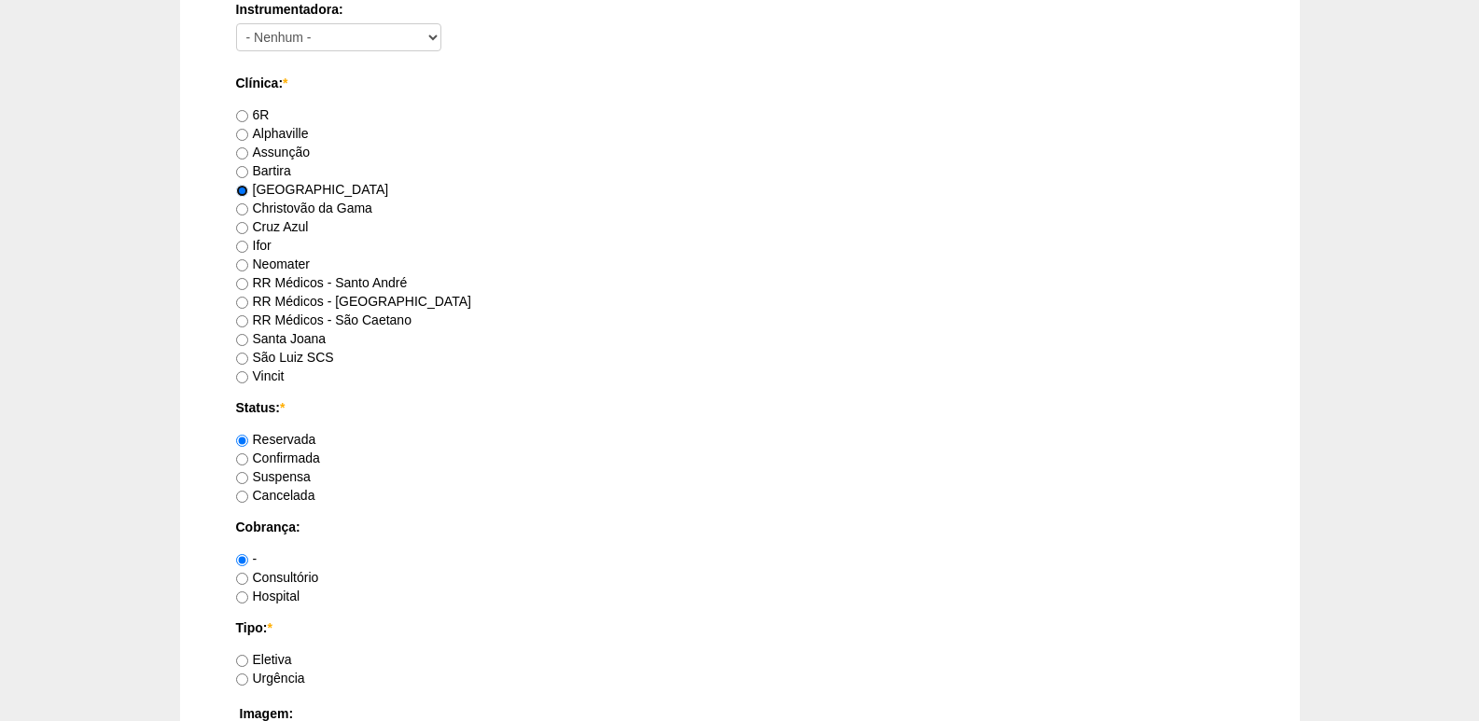
scroll to position [1026, 0]
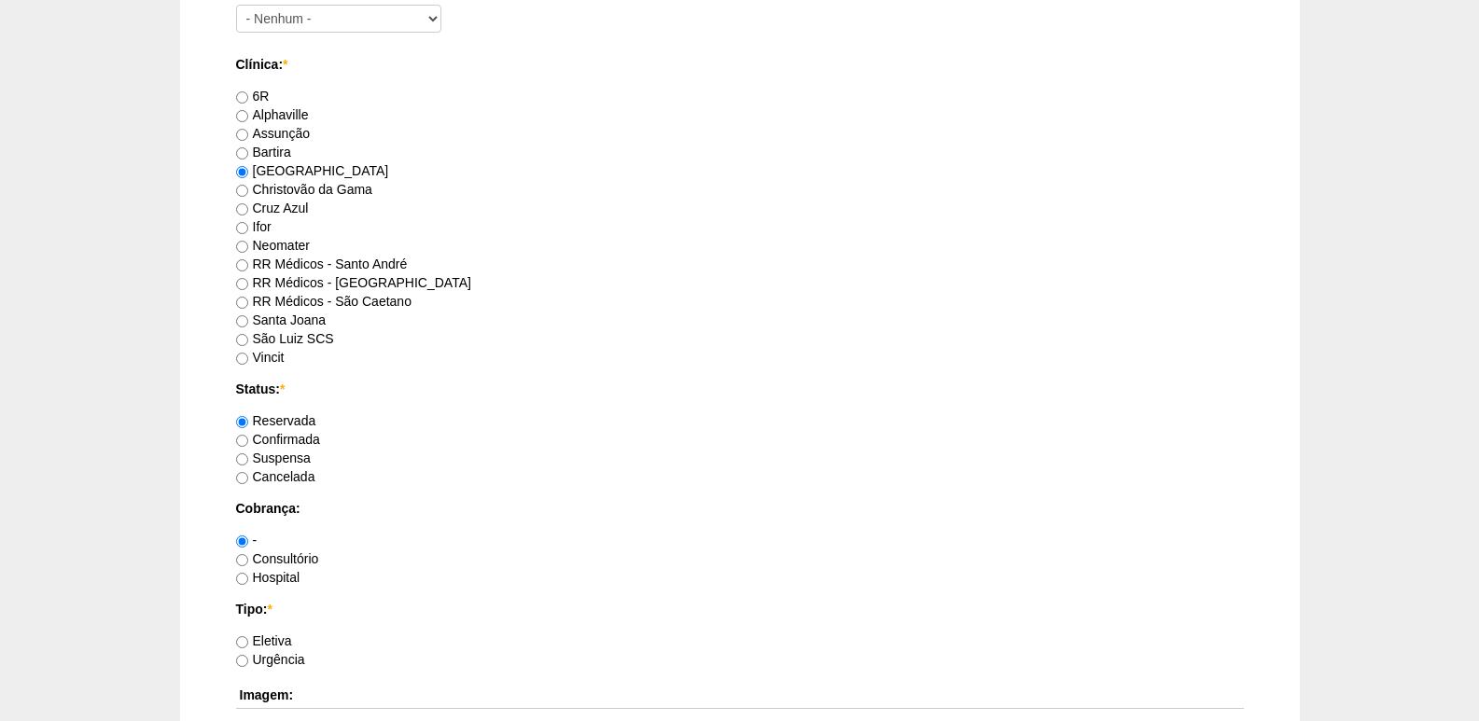
click at [291, 578] on label "Hospital" at bounding box center [268, 577] width 64 height 15
click at [248, 578] on input "Hospital" at bounding box center [242, 579] width 12 height 12
radio input "true"
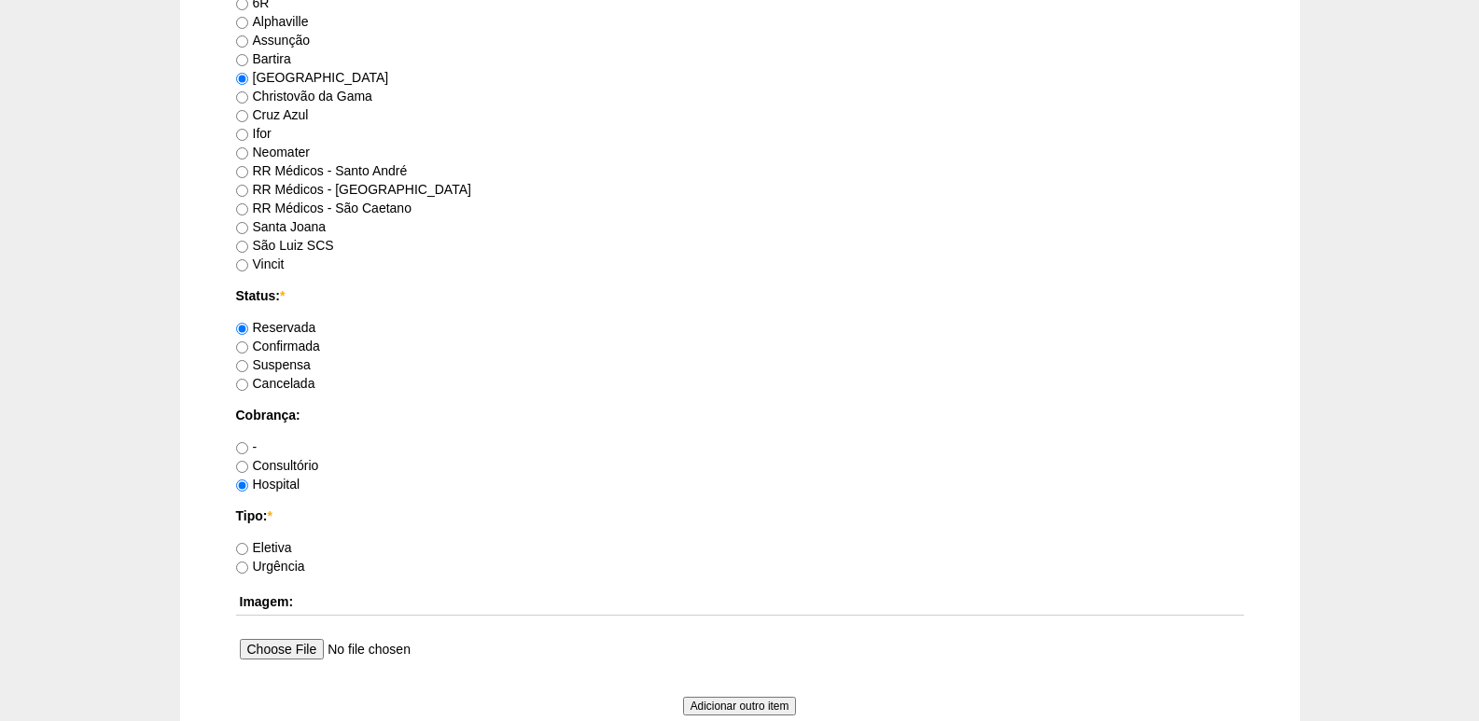
click at [277, 550] on label "Eletiva" at bounding box center [264, 547] width 56 height 15
click at [248, 550] on input "Eletiva" at bounding box center [242, 549] width 12 height 12
radio input "true"
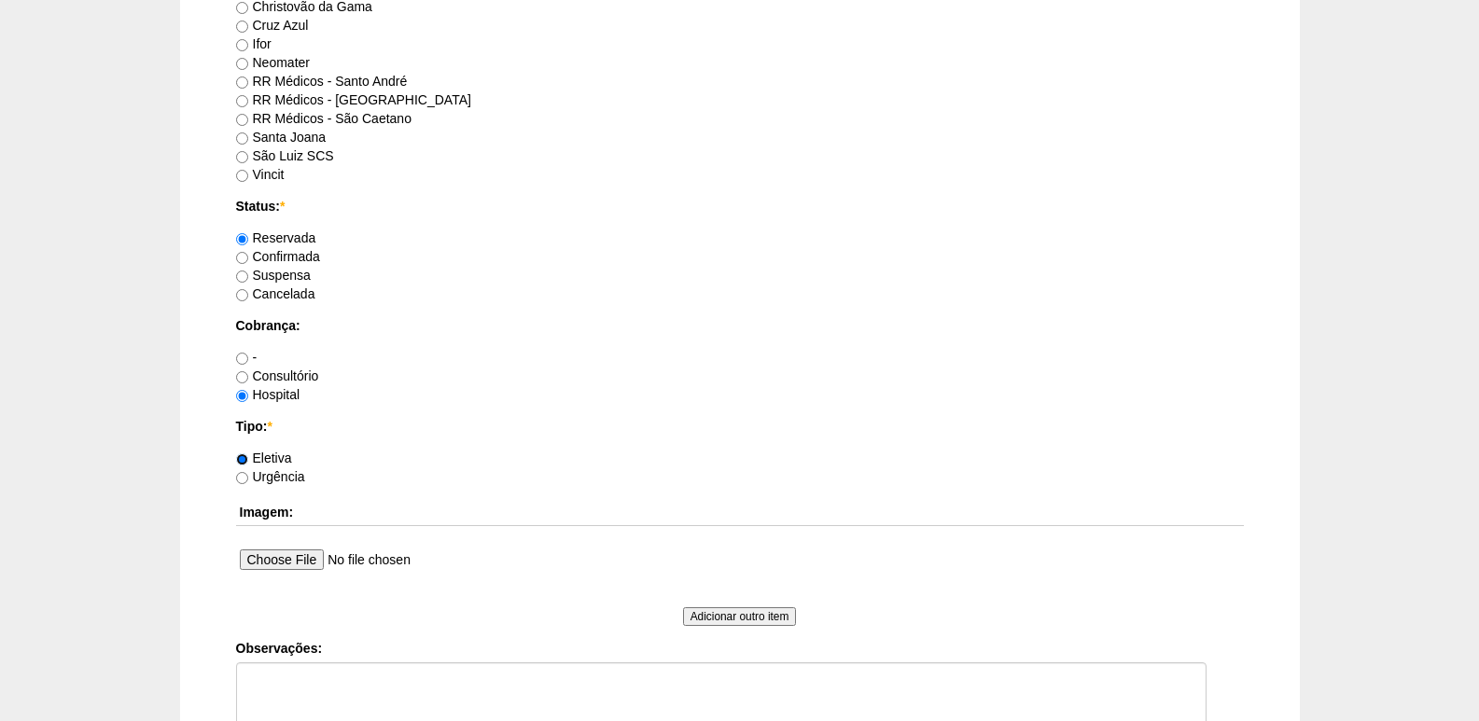
scroll to position [1400, 0]
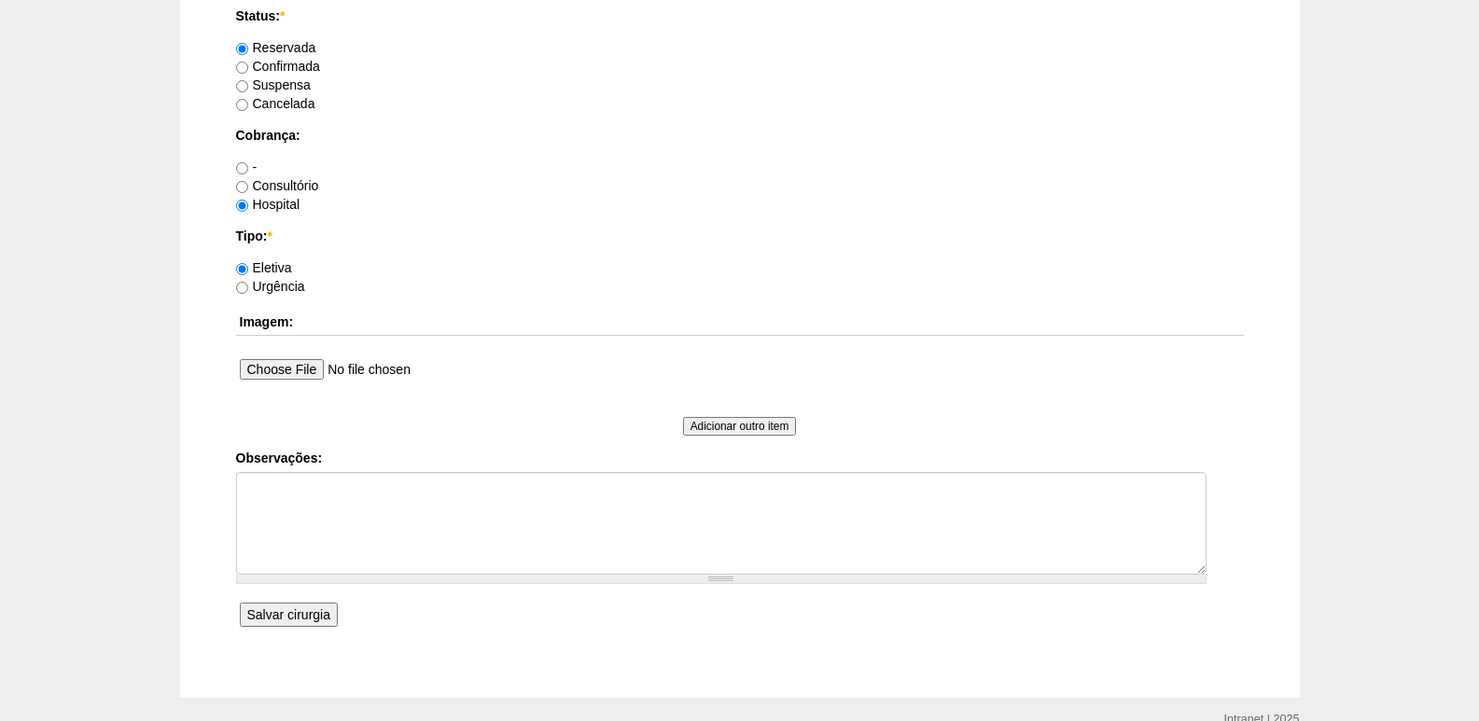
click at [302, 613] on input "Salvar cirurgia" at bounding box center [289, 615] width 98 height 24
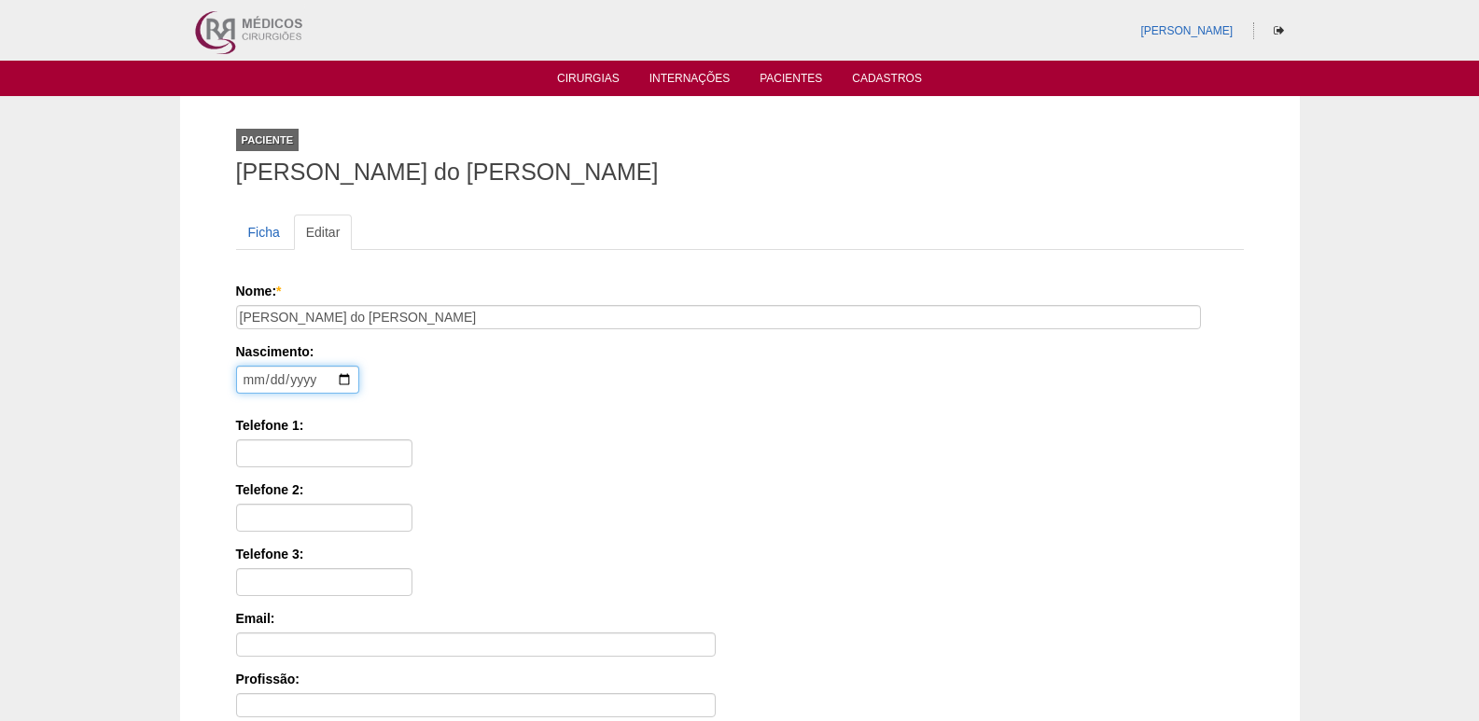
click at [244, 382] on input "date" at bounding box center [297, 380] width 123 height 28
type input "[DATE]"
type input "11 97683-8364"
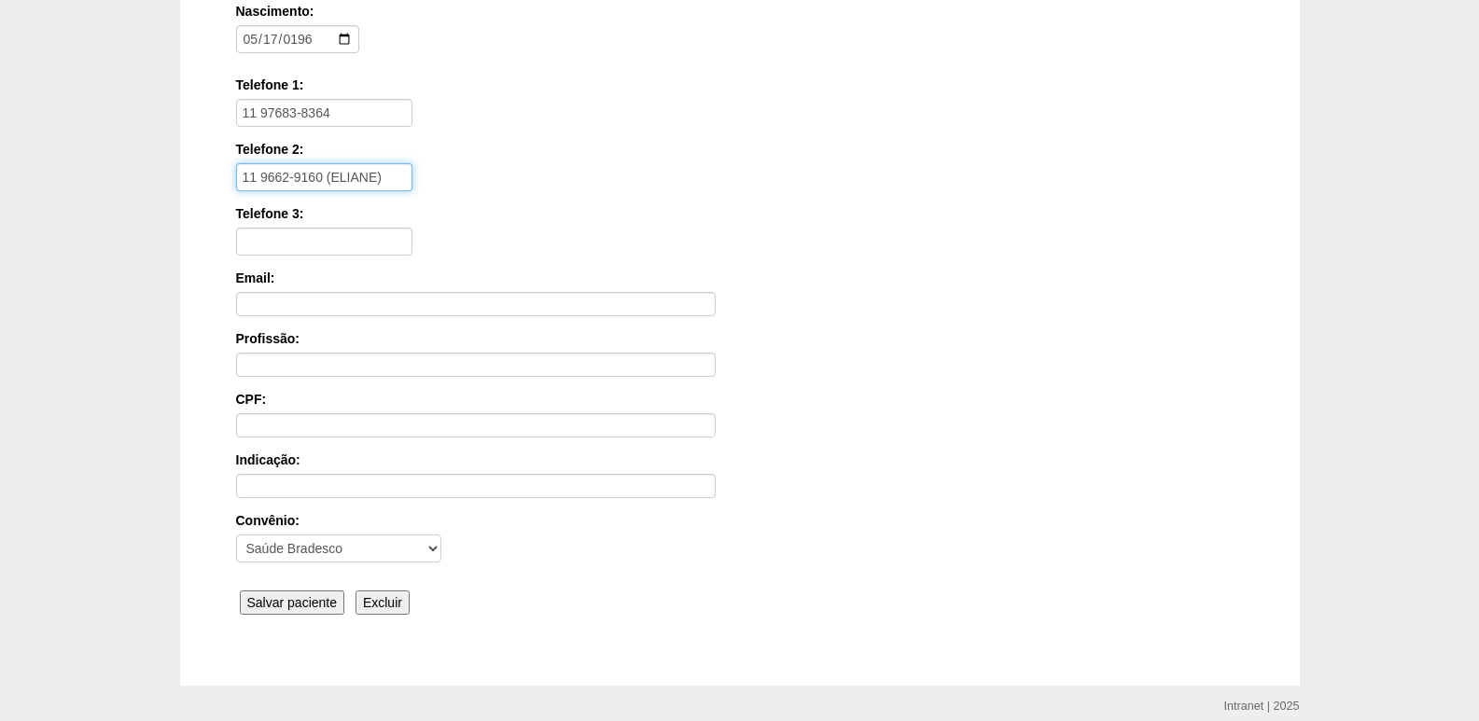
scroll to position [373, 0]
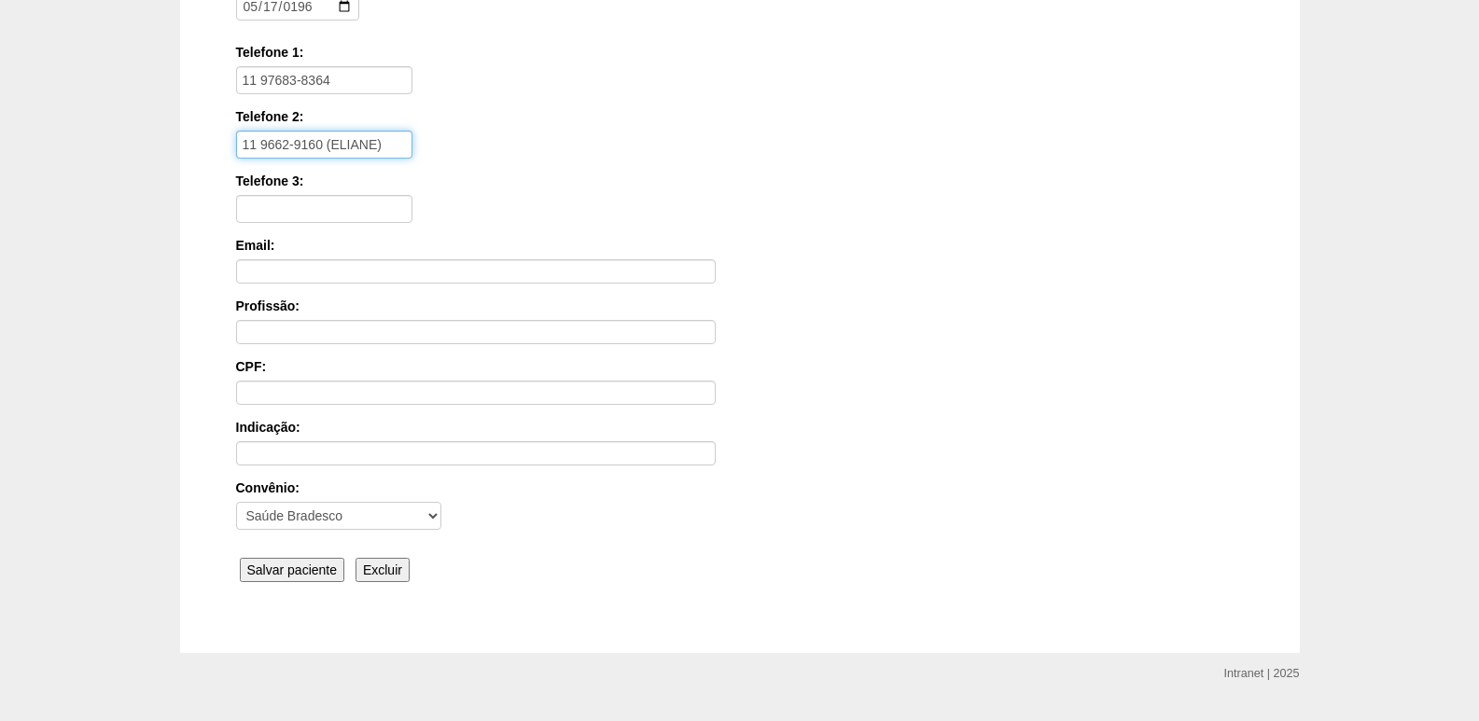
type input "11 9662-9160 (ELIANE)"
click at [294, 566] on input "Salvar paciente" at bounding box center [292, 570] width 105 height 24
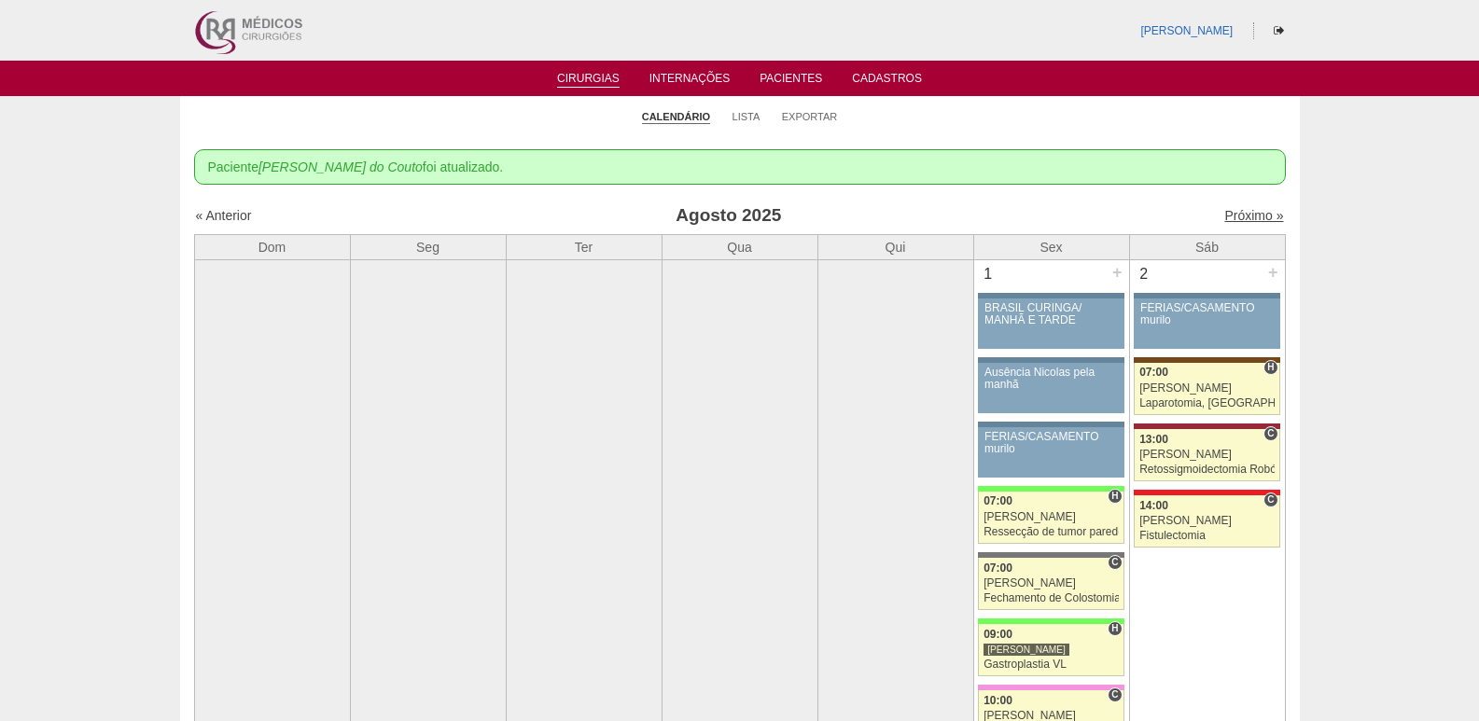
click at [1230, 208] on link "Próximo »" at bounding box center [1253, 215] width 59 height 15
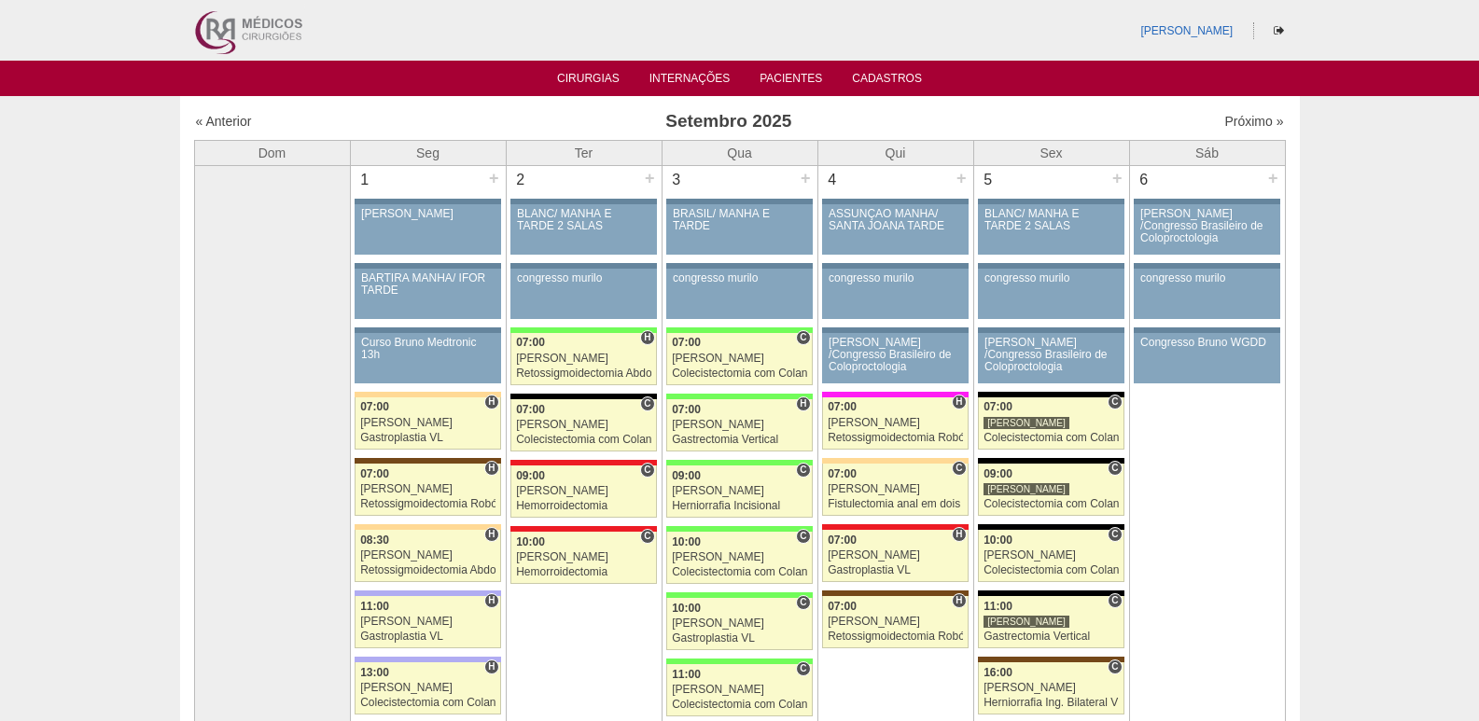
click at [245, 44] on img at bounding box center [247, 30] width 116 height 61
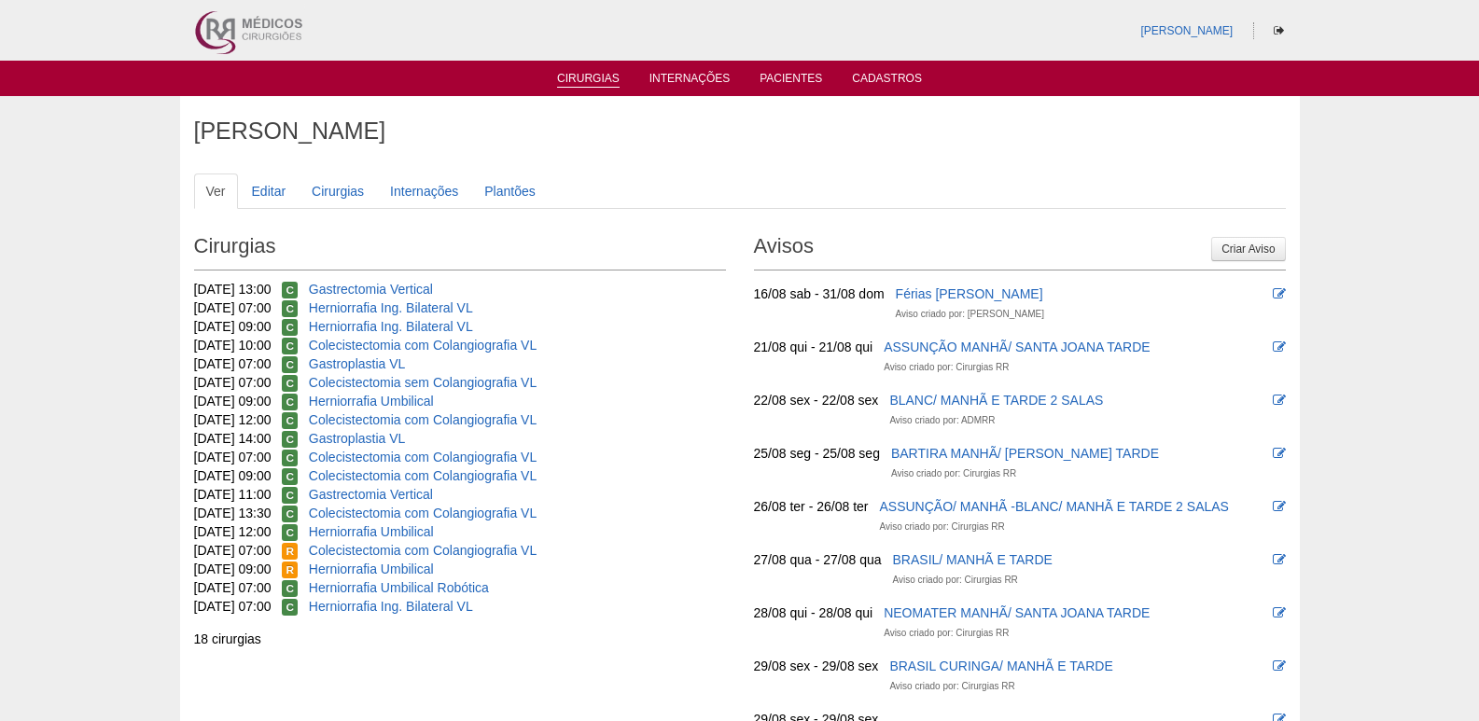
click at [583, 74] on link "Cirurgias" at bounding box center [588, 80] width 63 height 16
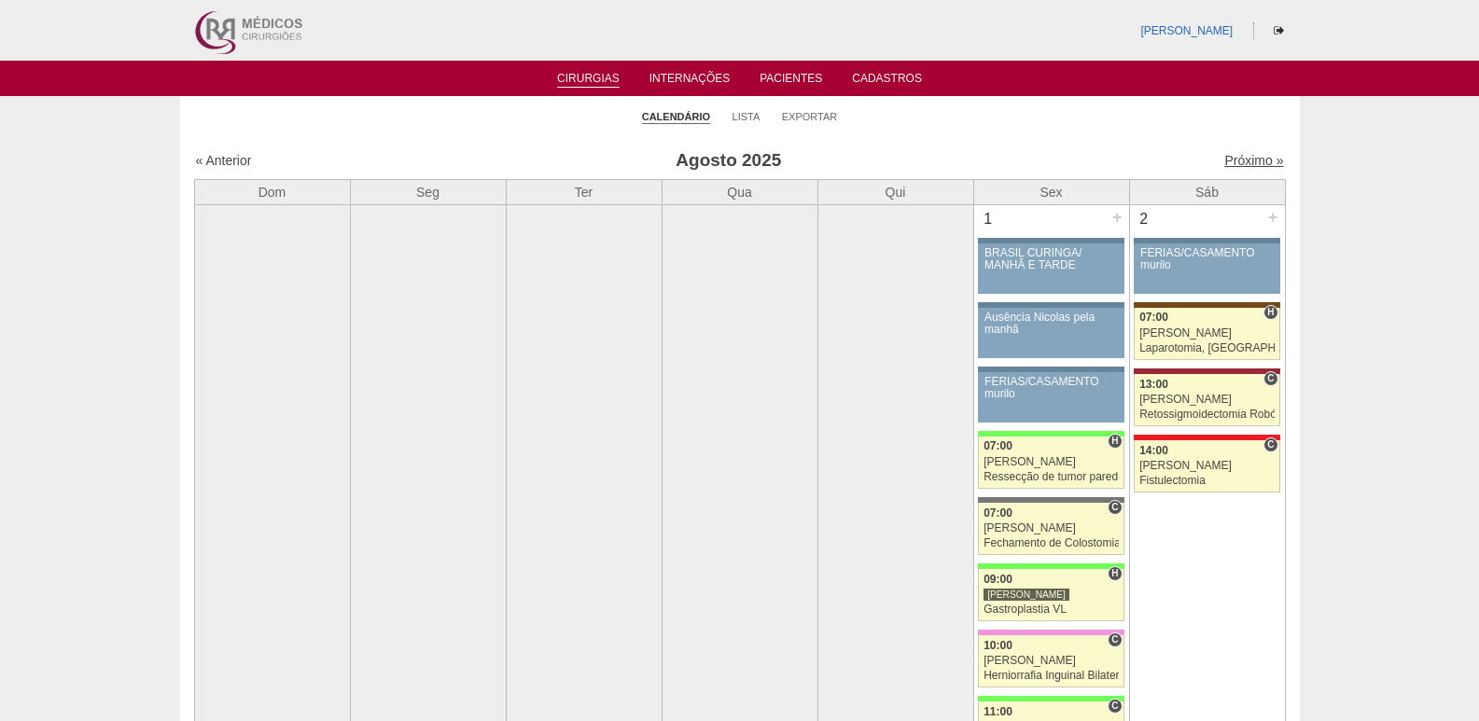
click at [1224, 164] on link "Próximo »" at bounding box center [1253, 160] width 59 height 15
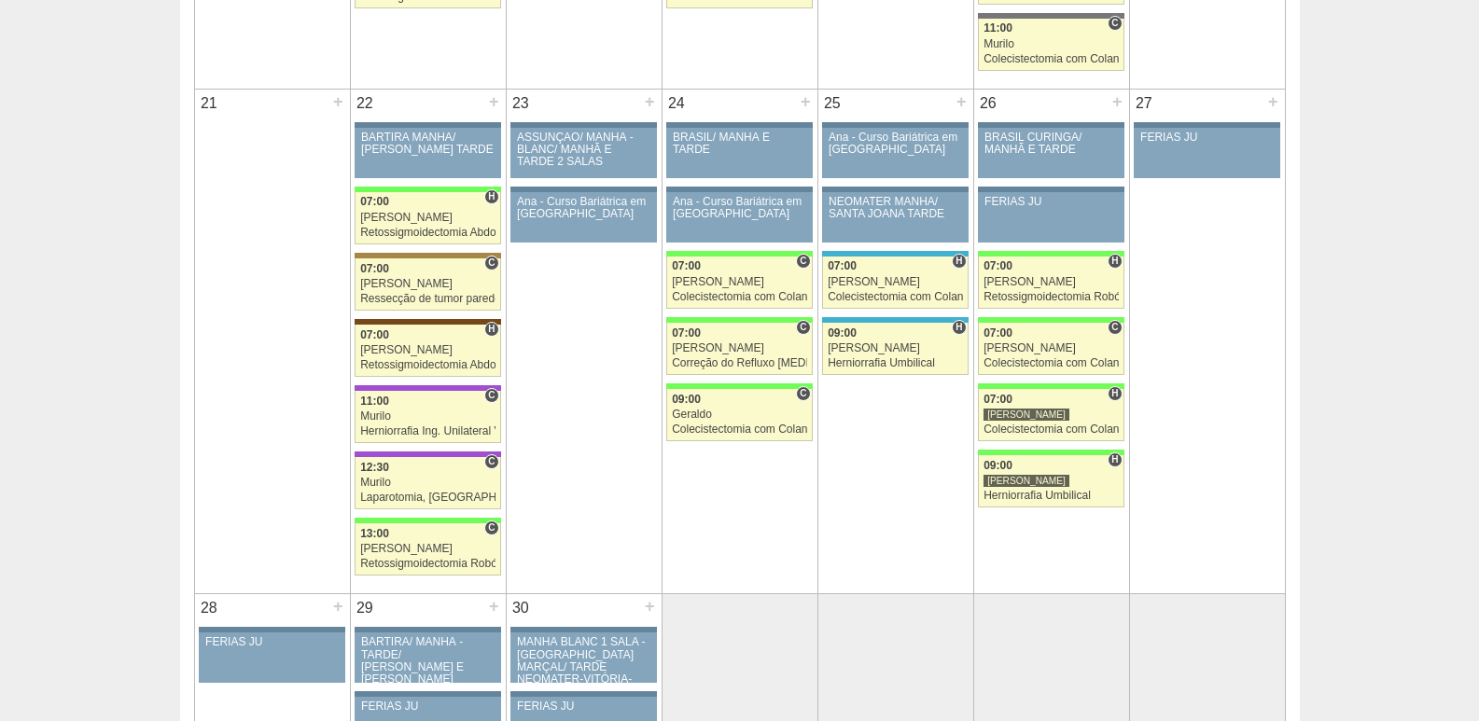
scroll to position [1773, 0]
